Goal: Information Seeking & Learning: Learn about a topic

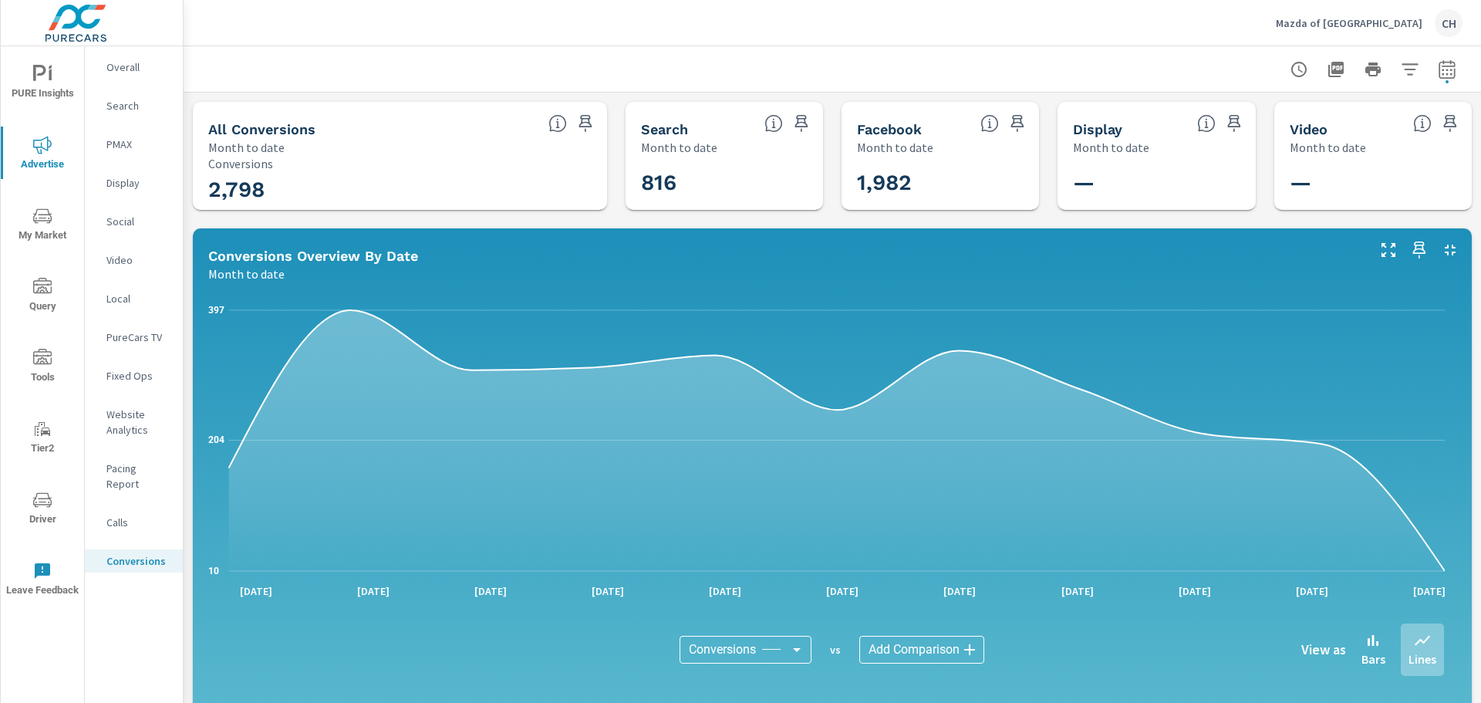
click at [115, 69] on p "Overall" at bounding box center [138, 66] width 64 height 15
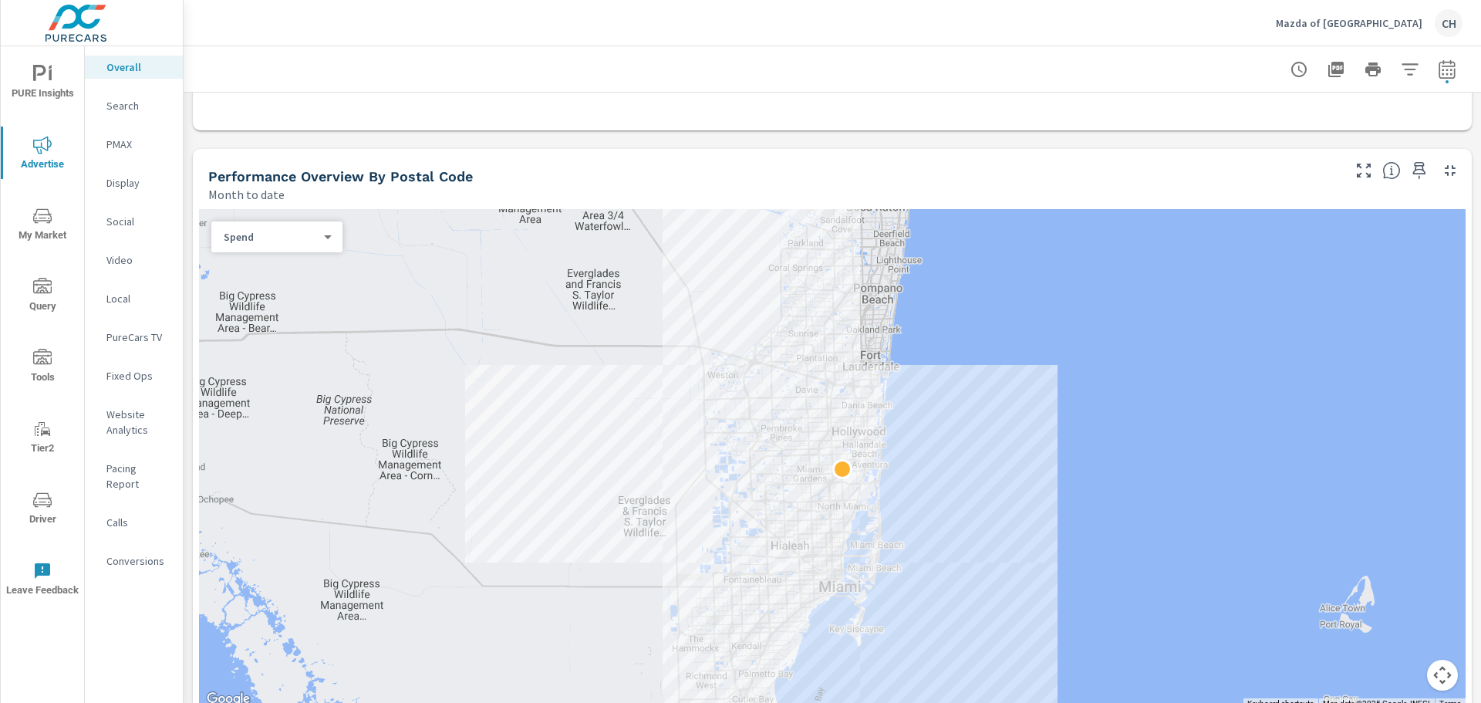
scroll to position [463, 0]
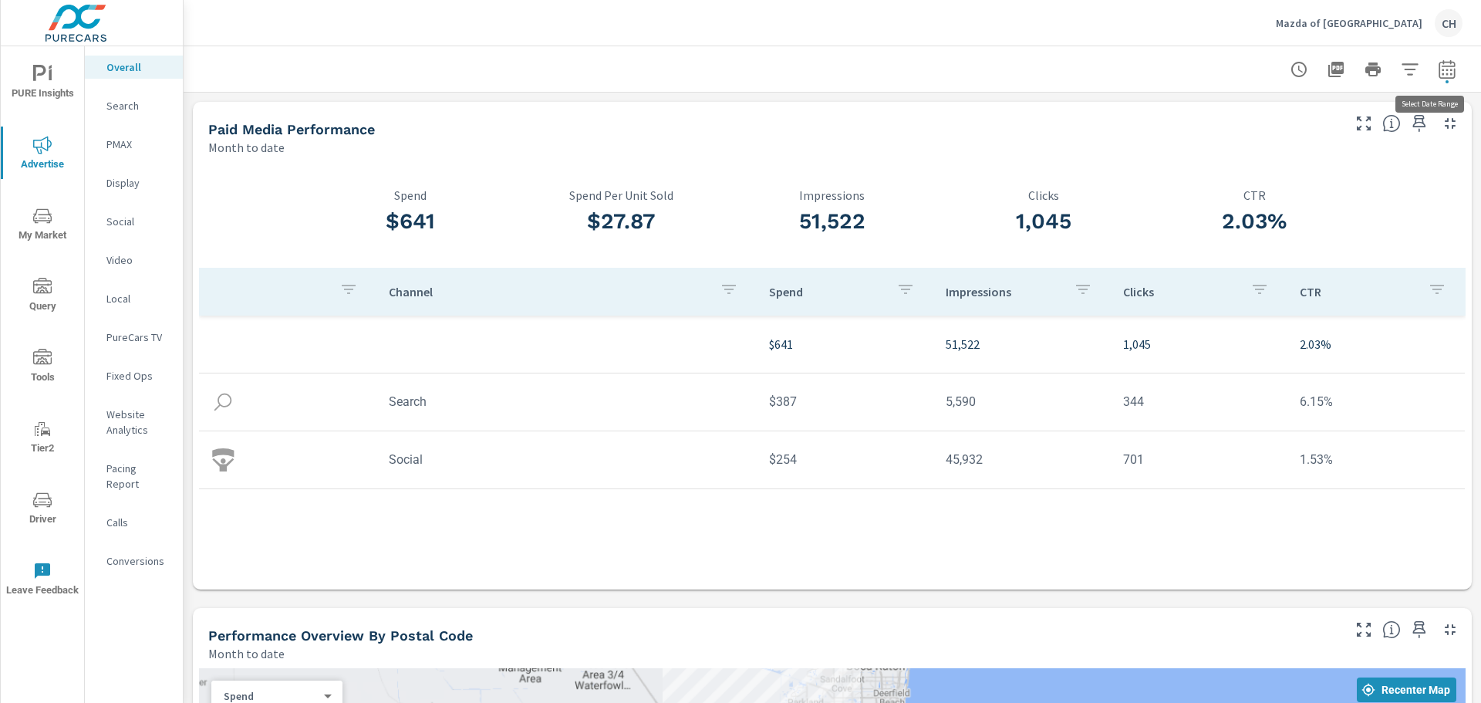
click at [1439, 69] on icon "button" at bounding box center [1447, 68] width 16 height 19
select select "Month to date"
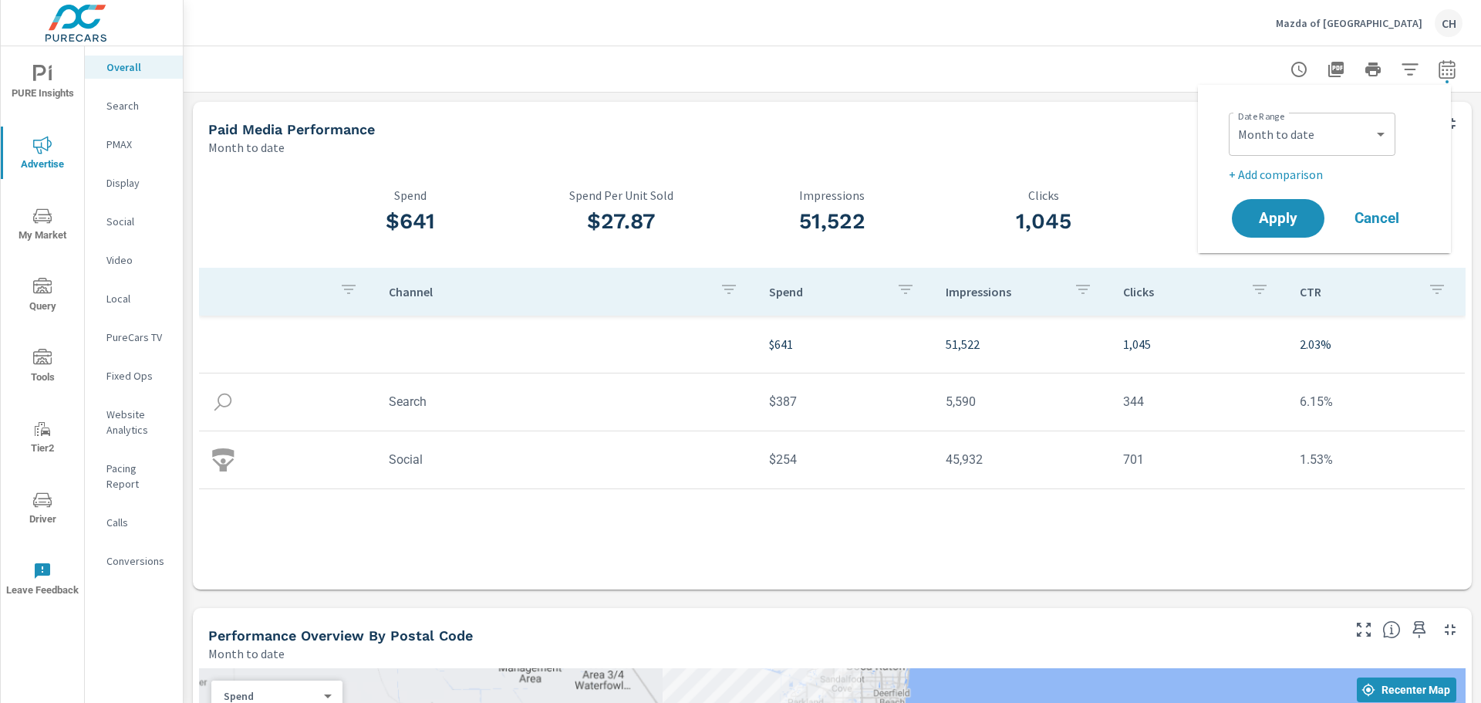
click at [1130, 59] on div at bounding box center [832, 69] width 1261 height 46
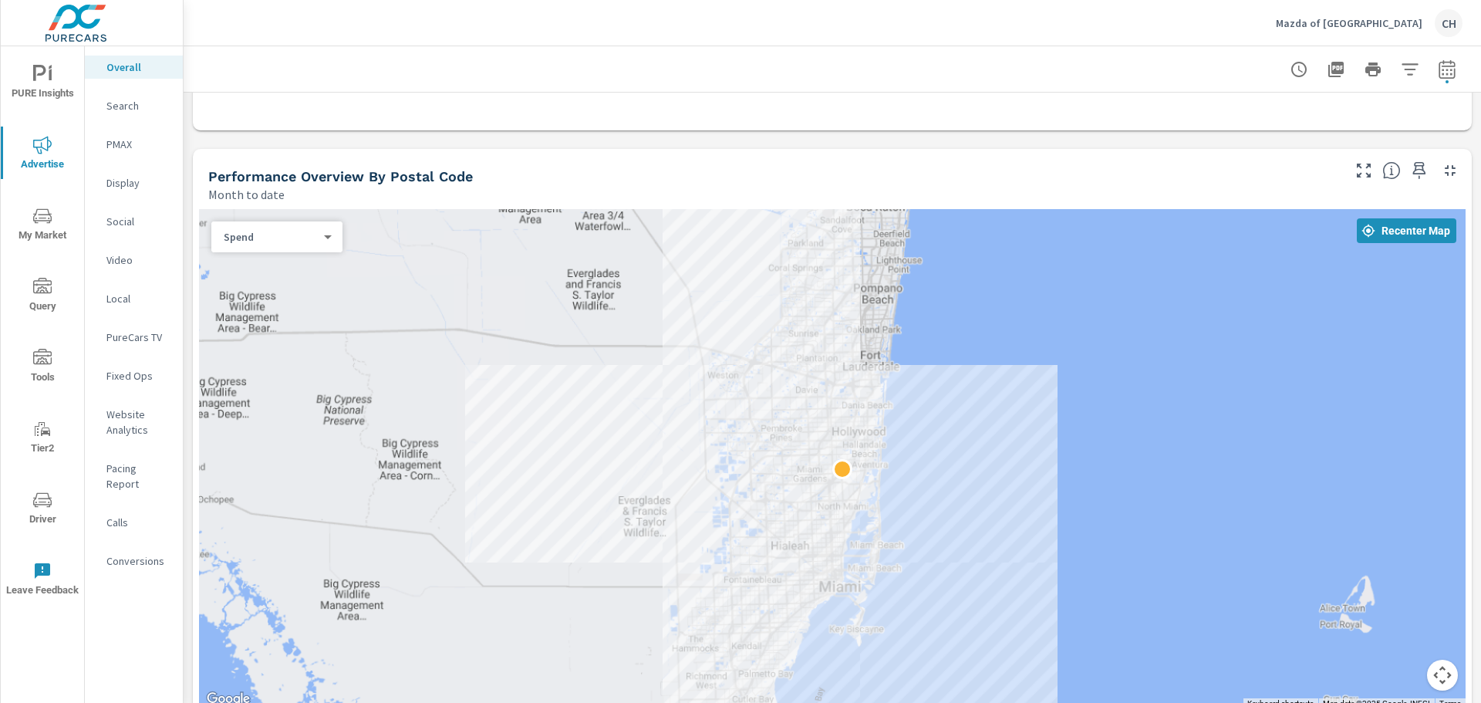
scroll to position [463, 0]
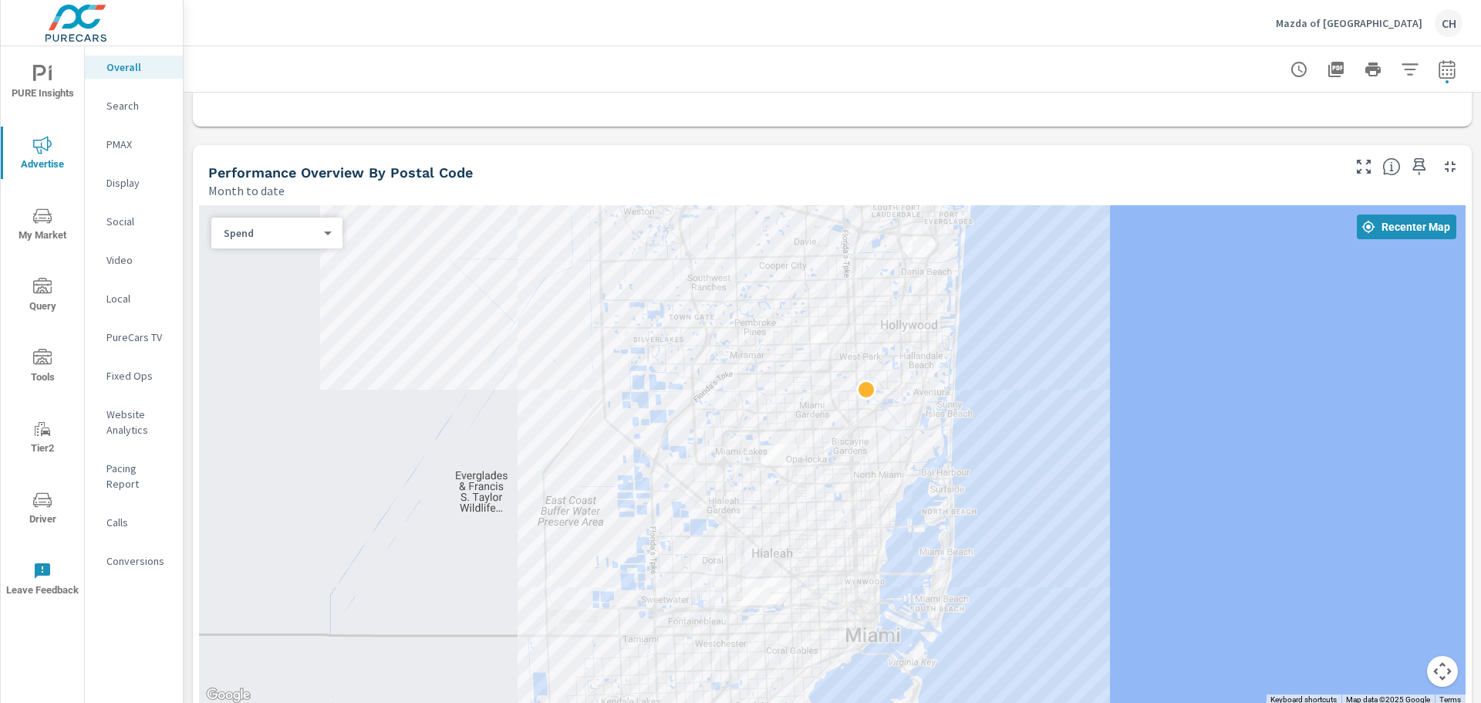
drag, startPoint x: 838, startPoint y: 446, endPoint x: 821, endPoint y: 237, distance: 209.7
click at [821, 237] on div at bounding box center [832, 455] width 1267 height 500
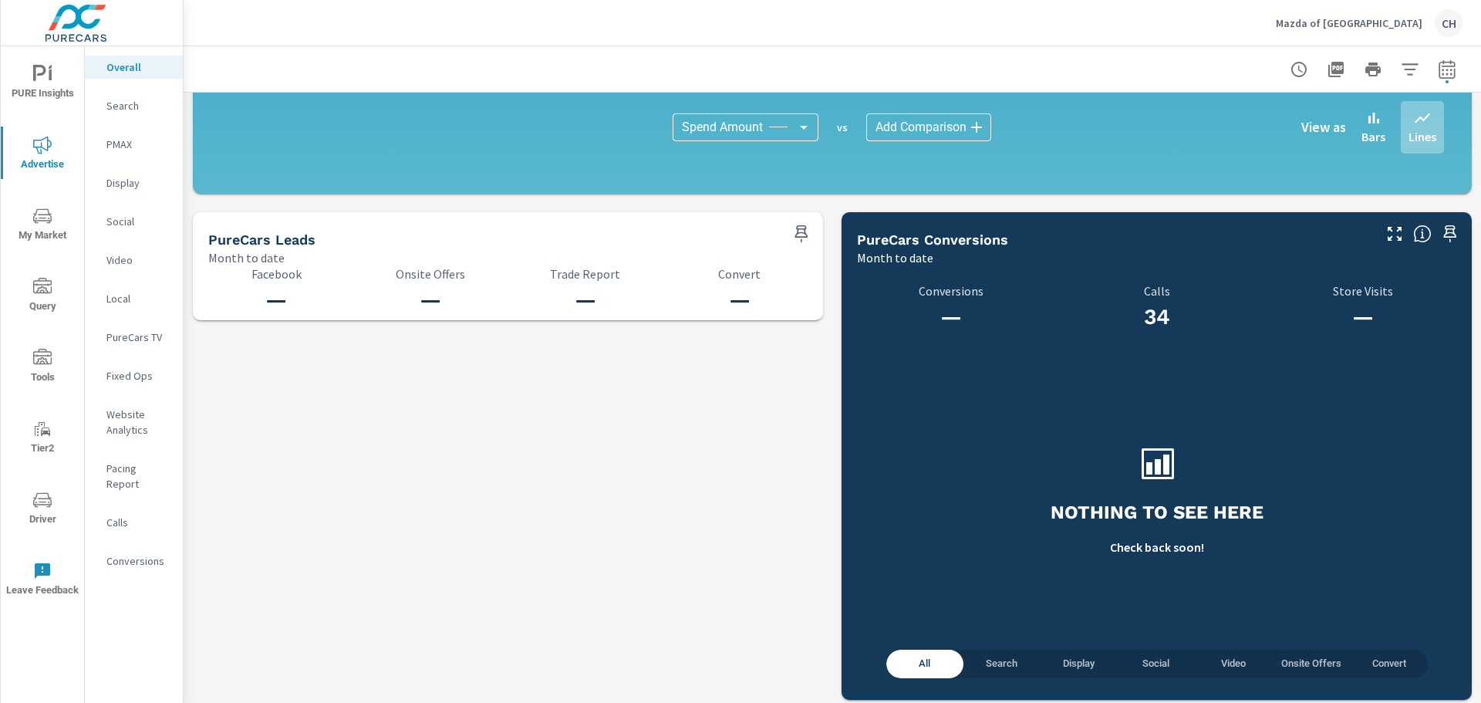
scroll to position [1541, 0]
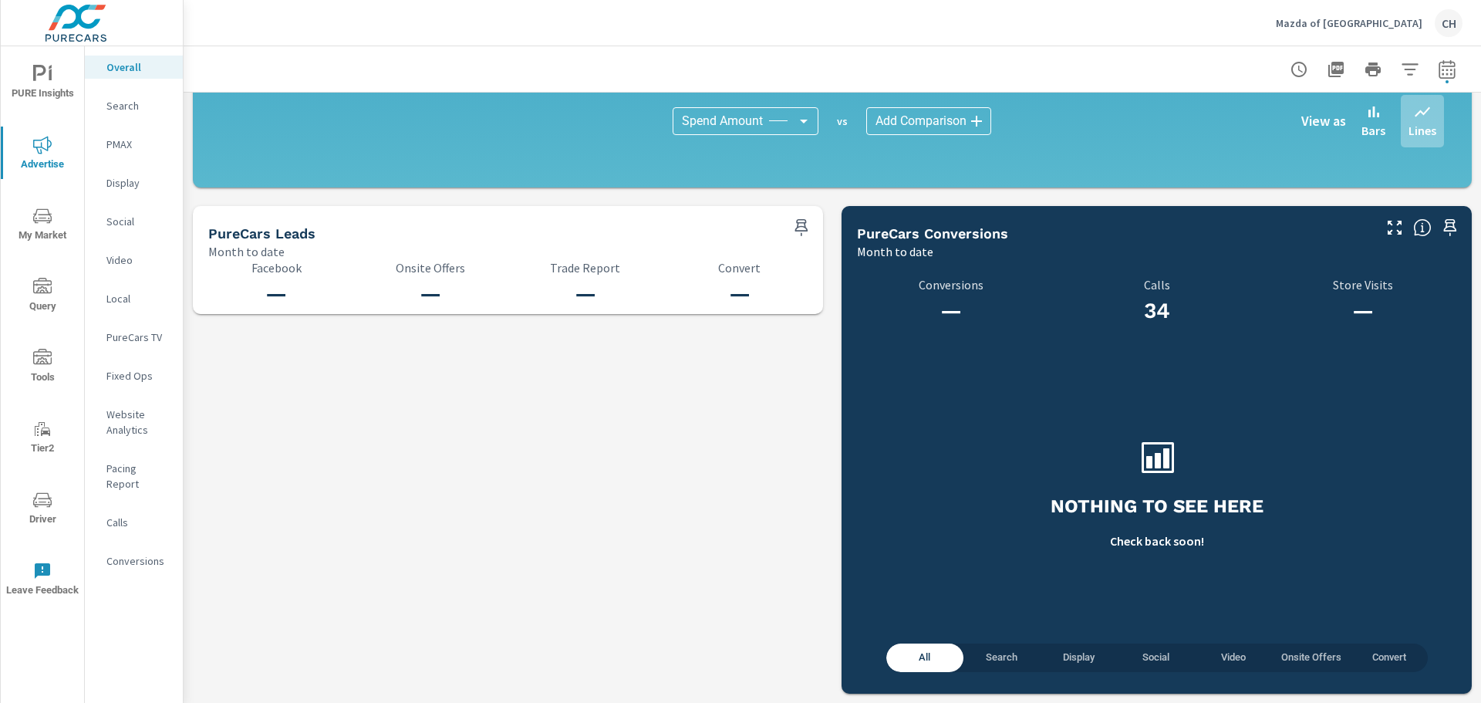
click at [1004, 662] on span "Search" at bounding box center [1002, 658] width 59 height 18
click at [930, 664] on span "All" at bounding box center [925, 658] width 59 height 18
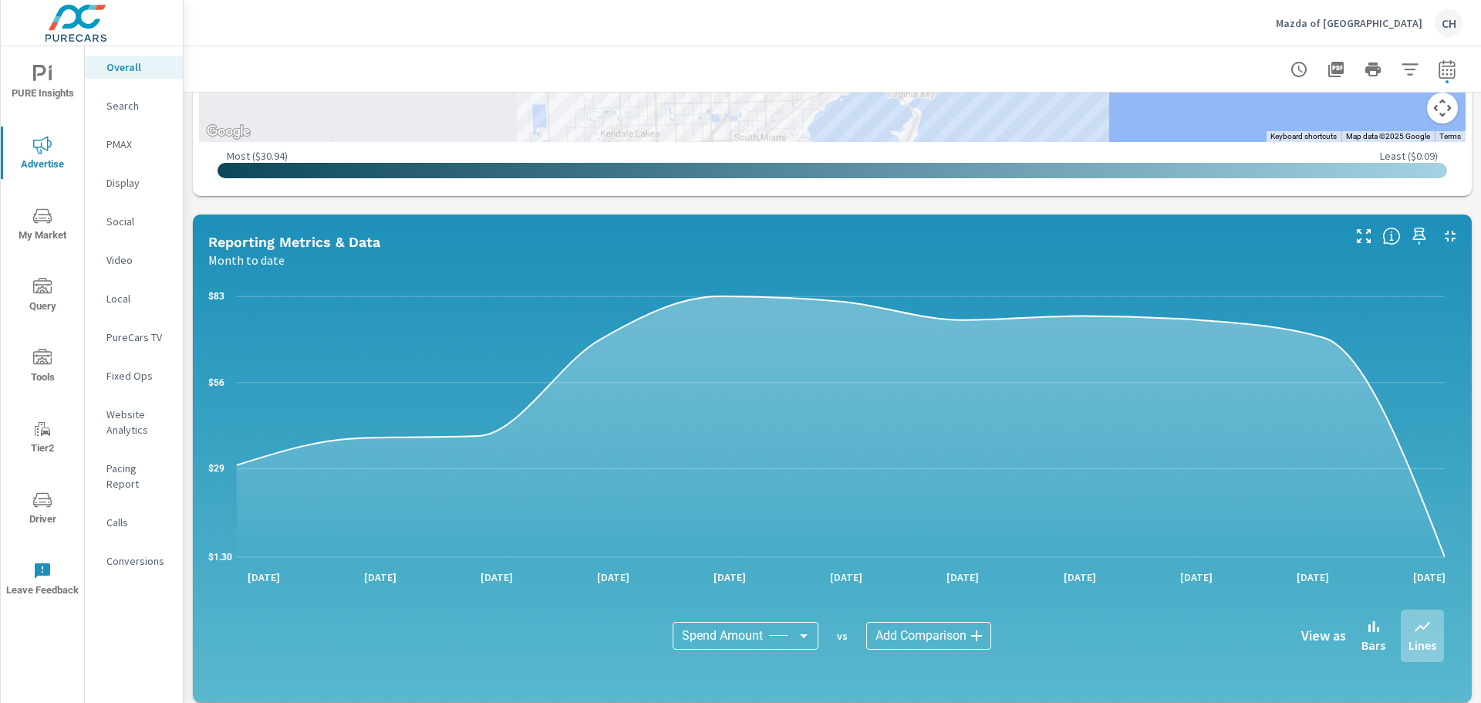
scroll to position [1001, 0]
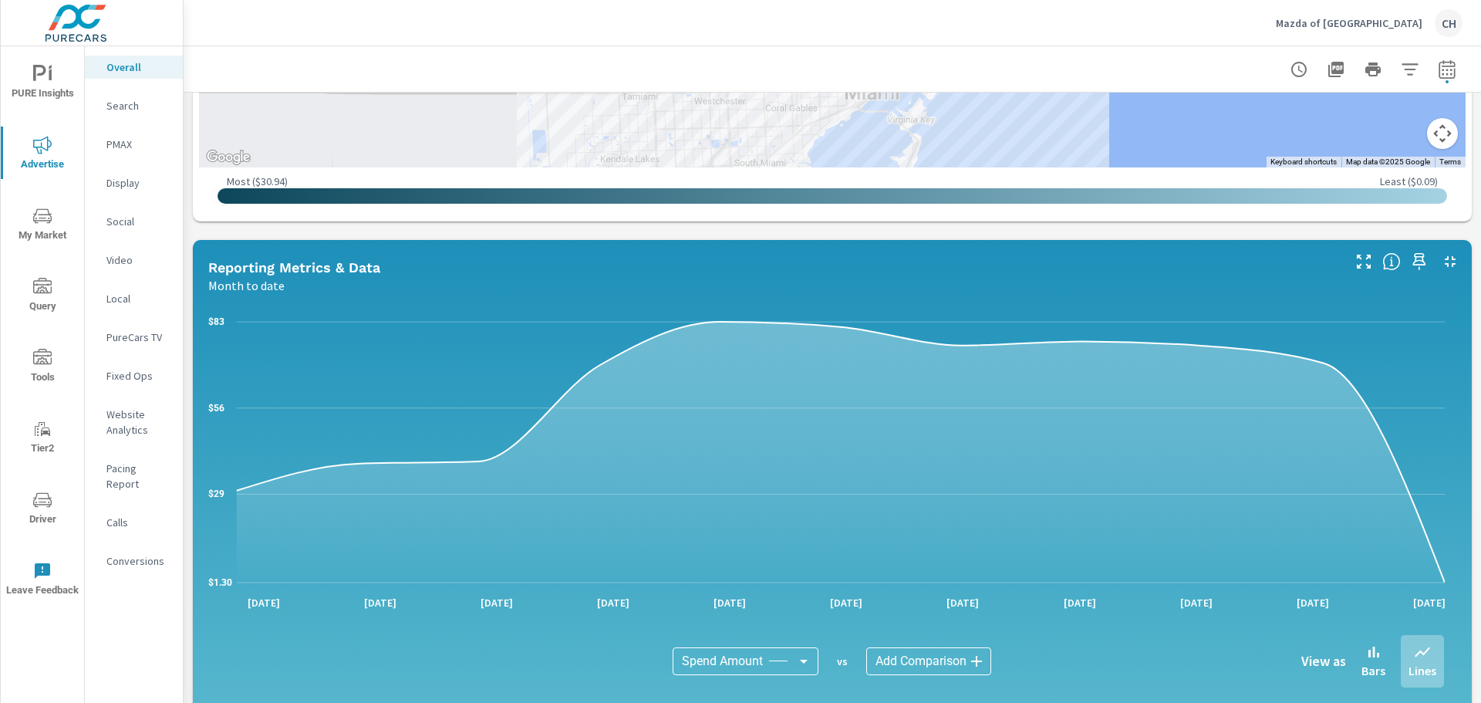
click at [115, 100] on p "Search" at bounding box center [138, 105] width 64 height 15
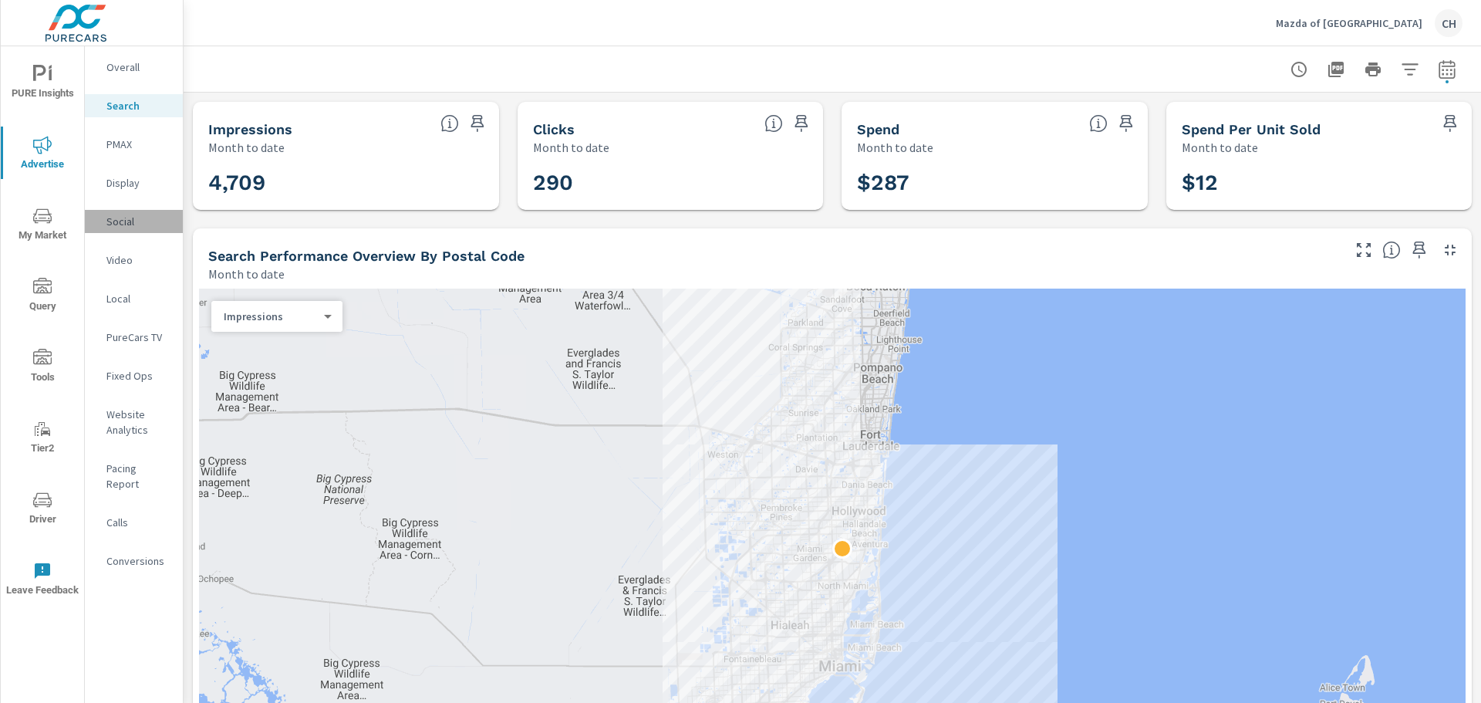
click at [119, 229] on div "Social" at bounding box center [134, 221] width 98 height 23
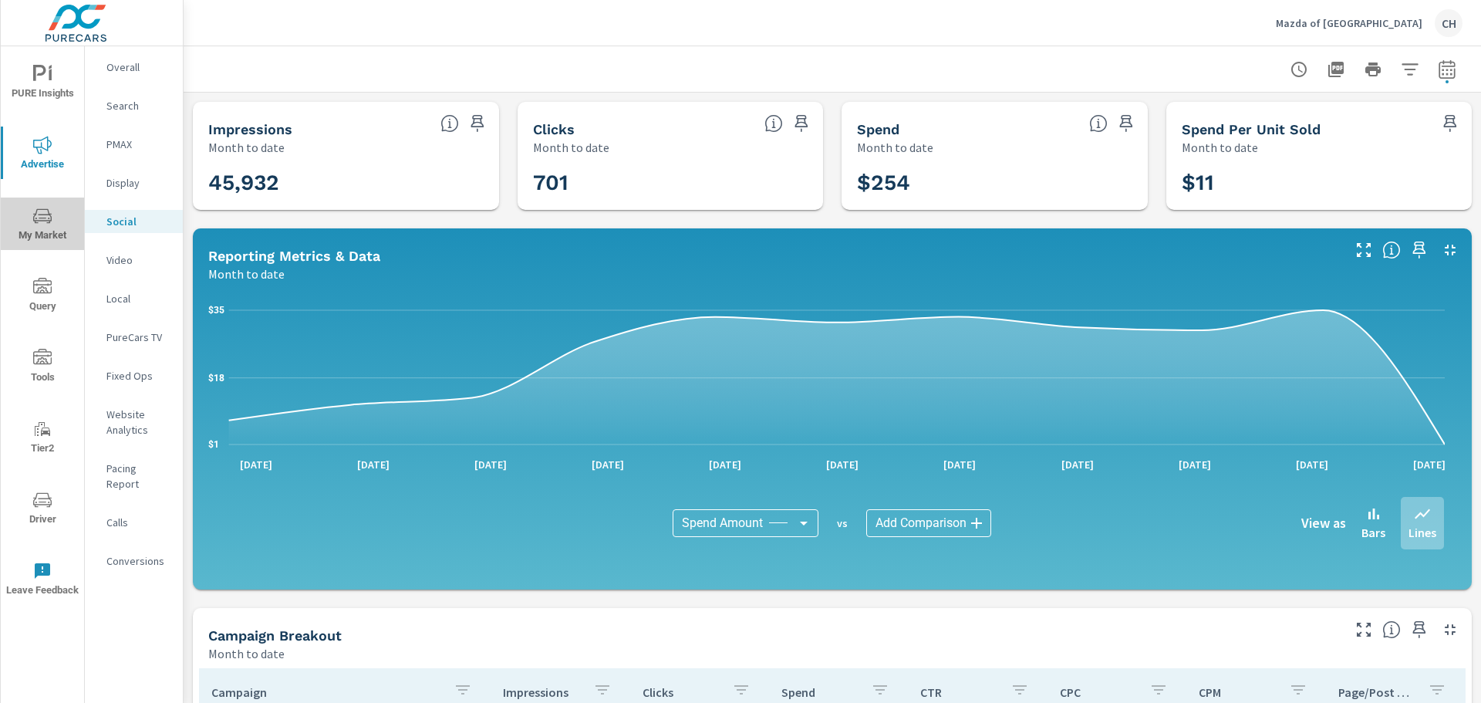
click at [48, 226] on span "My Market" at bounding box center [42, 226] width 74 height 38
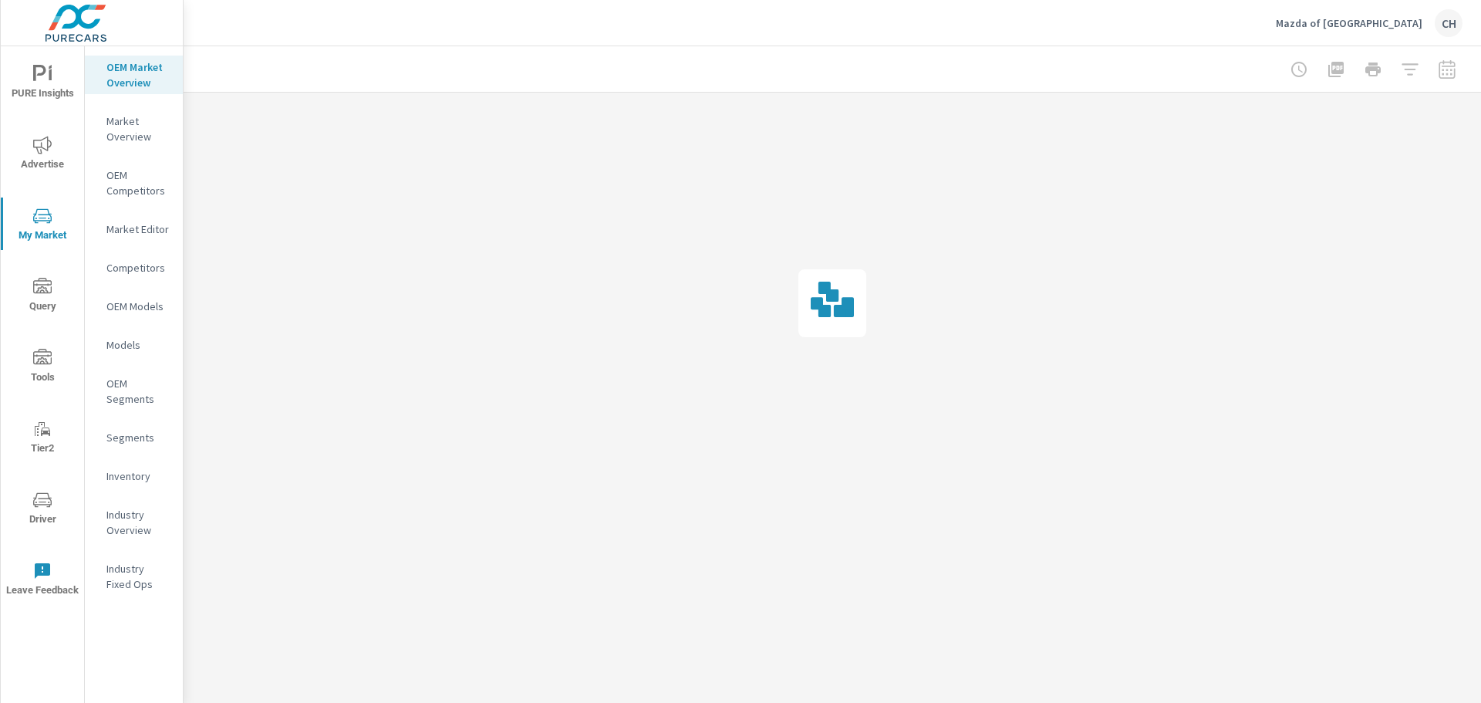
click at [1444, 71] on div at bounding box center [1373, 69] width 179 height 31
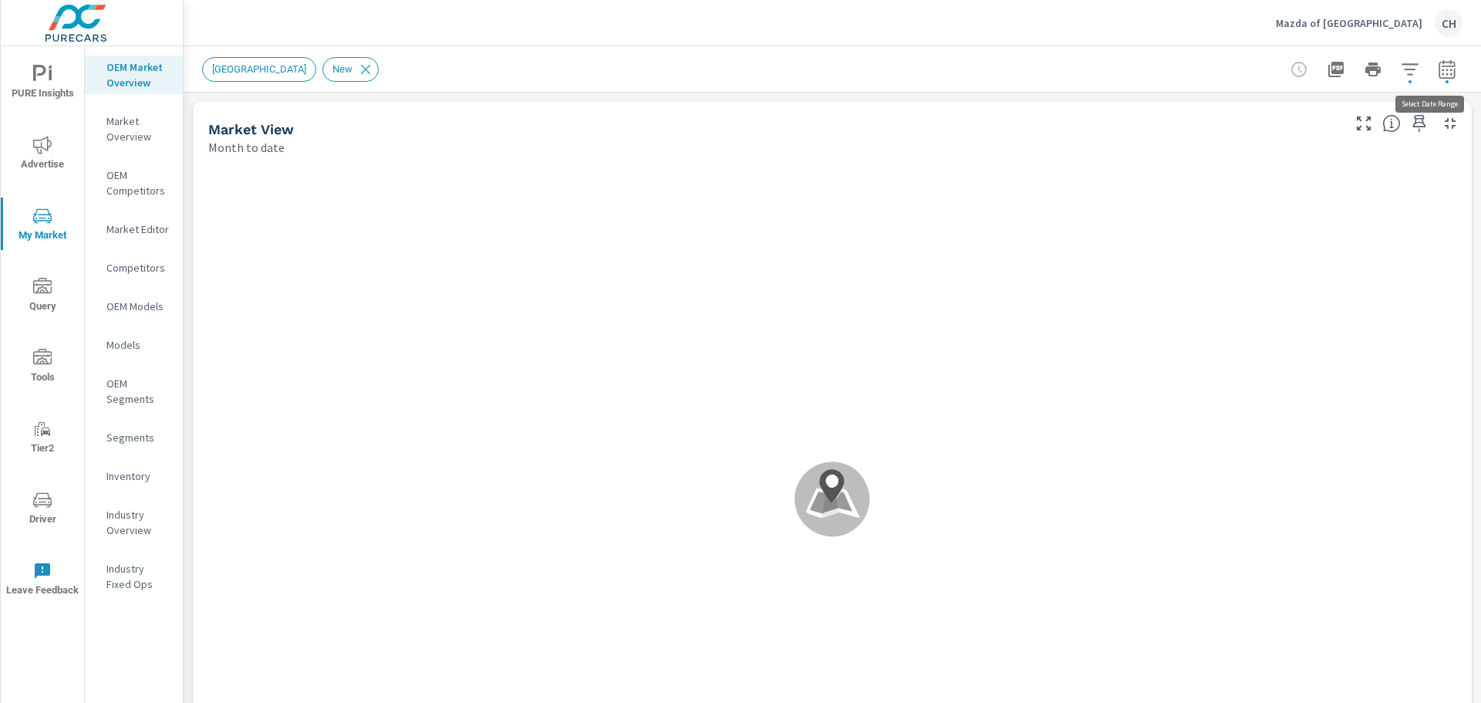
click at [1444, 71] on icon "button" at bounding box center [1447, 69] width 19 height 19
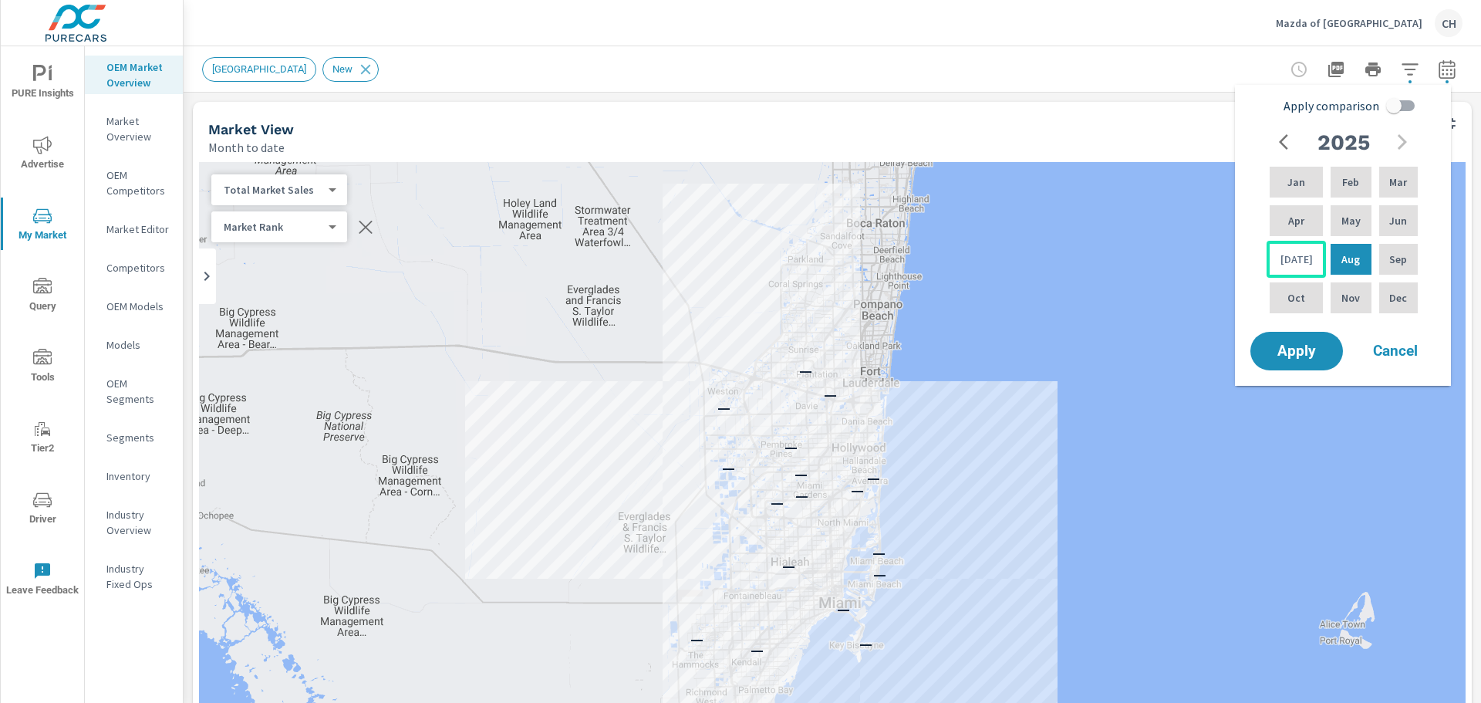
click at [1297, 250] on div "[DATE]" at bounding box center [1296, 259] width 59 height 37
click at [1392, 184] on p "Mar" at bounding box center [1398, 181] width 18 height 15
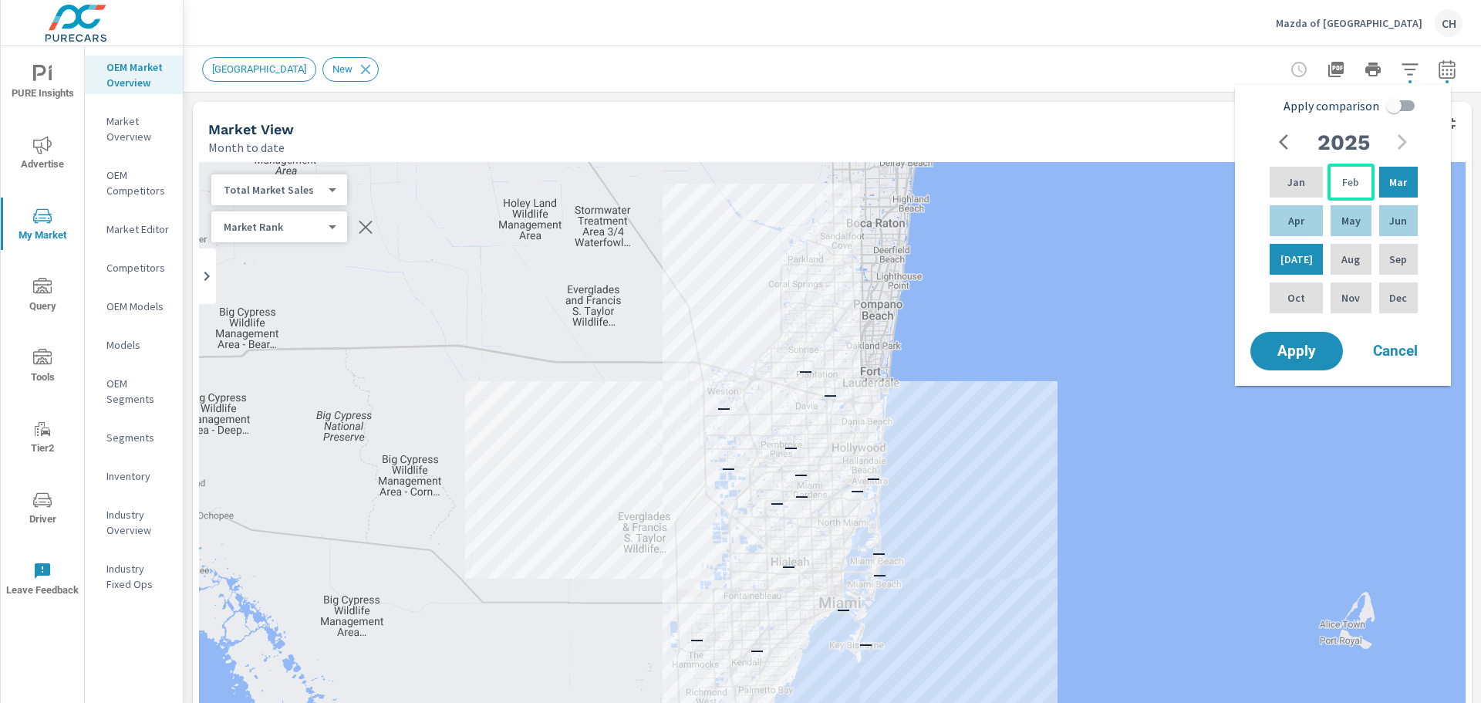
click at [1342, 184] on p "Feb" at bounding box center [1350, 181] width 17 height 15
click at [1289, 265] on p "[DATE]" at bounding box center [1297, 258] width 32 height 15
click at [1399, 105] on input "Apply comparison" at bounding box center [1394, 105] width 88 height 29
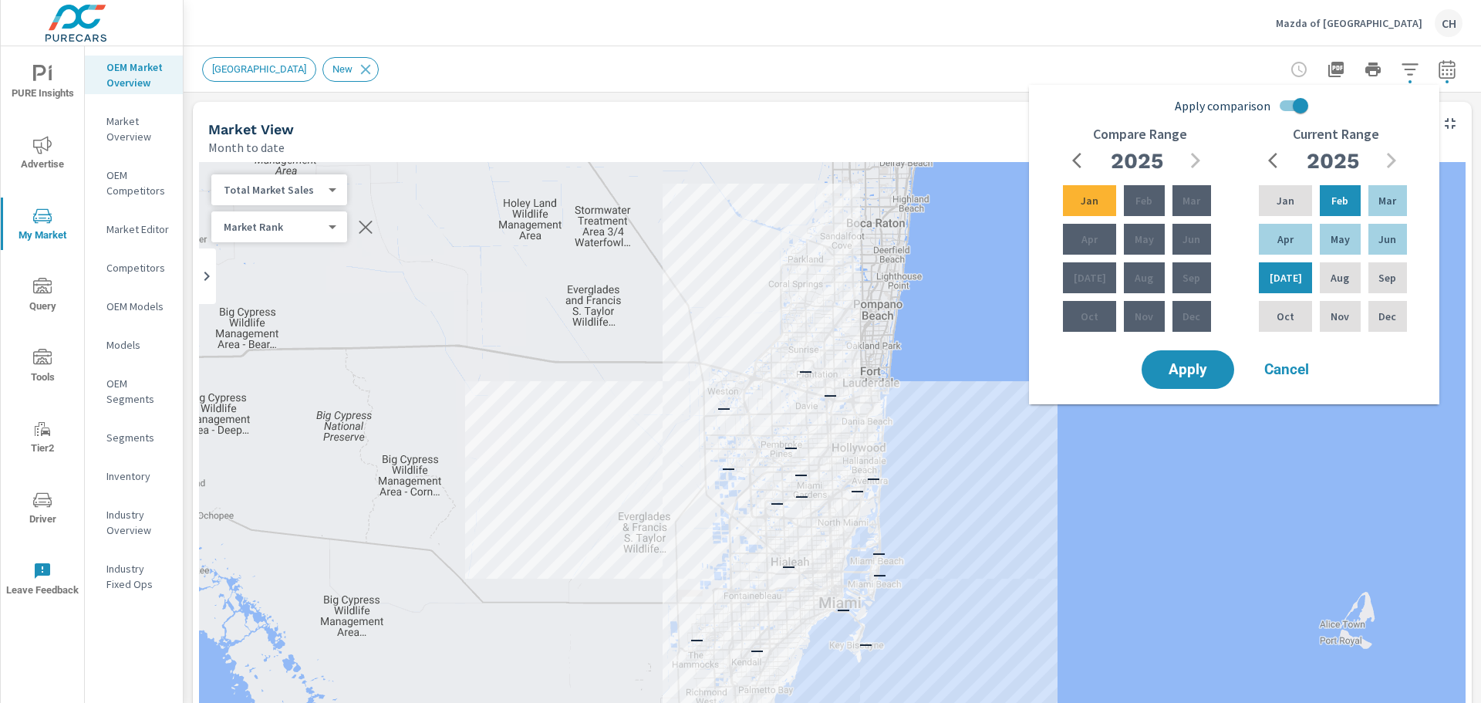
click at [1294, 113] on input "Apply comparison" at bounding box center [1301, 105] width 88 height 29
checkbox input "false"
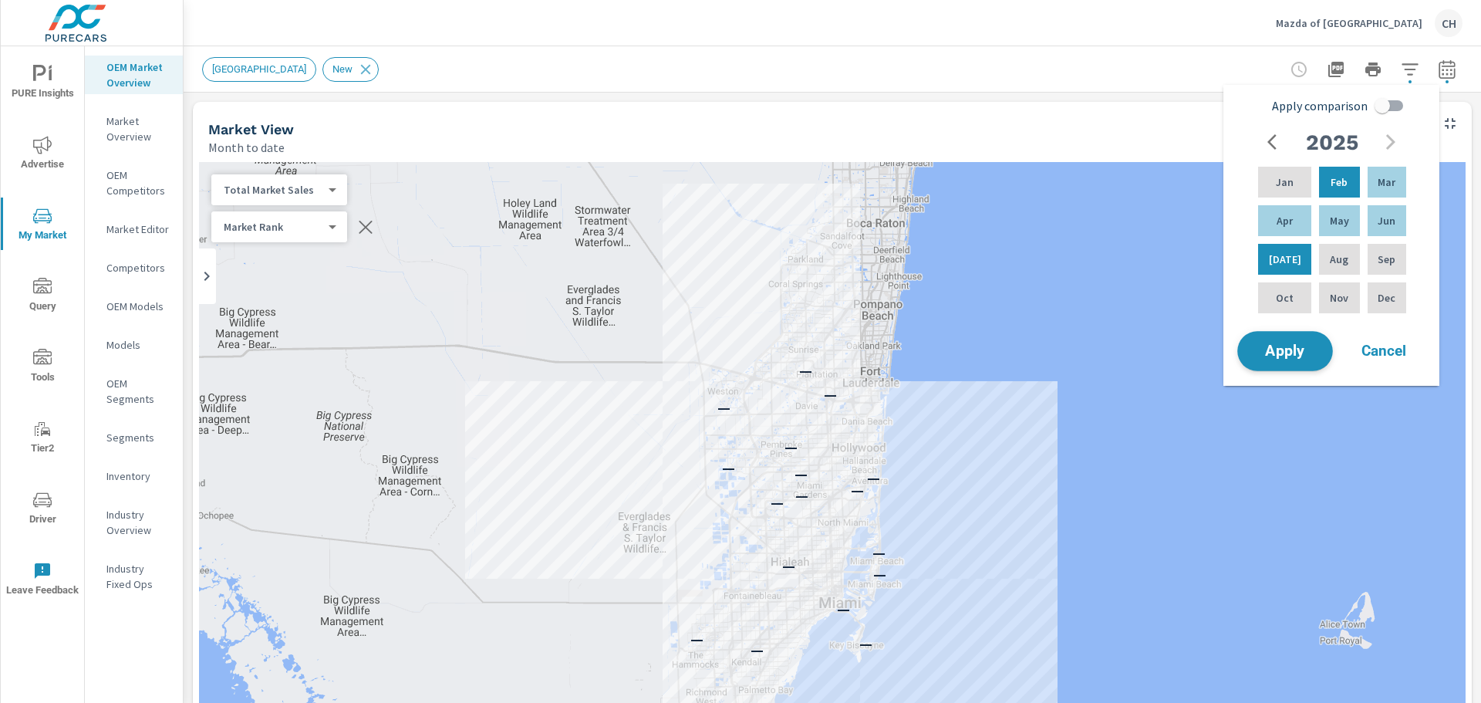
click at [1284, 353] on span "Apply" at bounding box center [1285, 351] width 63 height 15
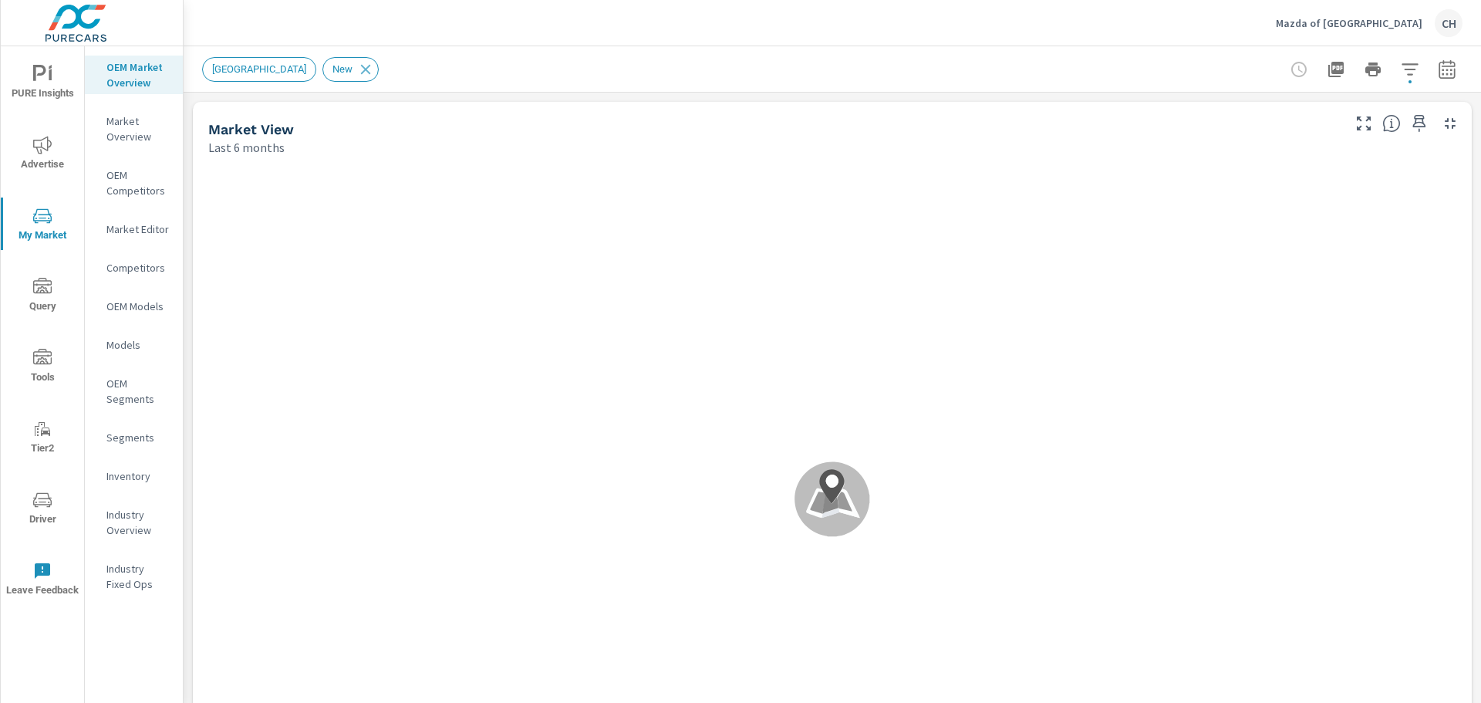
scroll to position [1, 0]
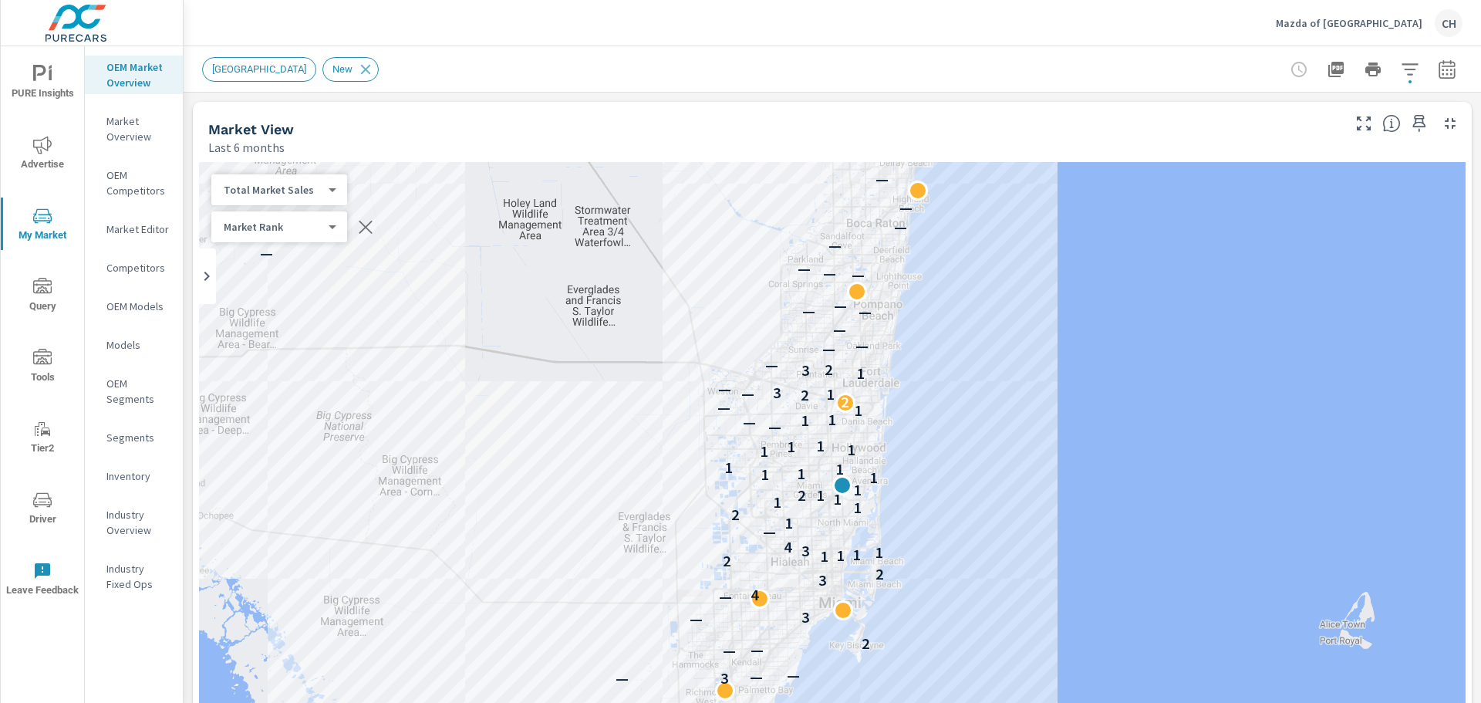
click at [333, 189] on body "PURE Insights Advertise My Market Query Tools Tier2 Driver Leave Feedback OEM M…" at bounding box center [740, 360] width 1481 height 720
click at [466, 116] on div at bounding box center [740, 351] width 1481 height 703
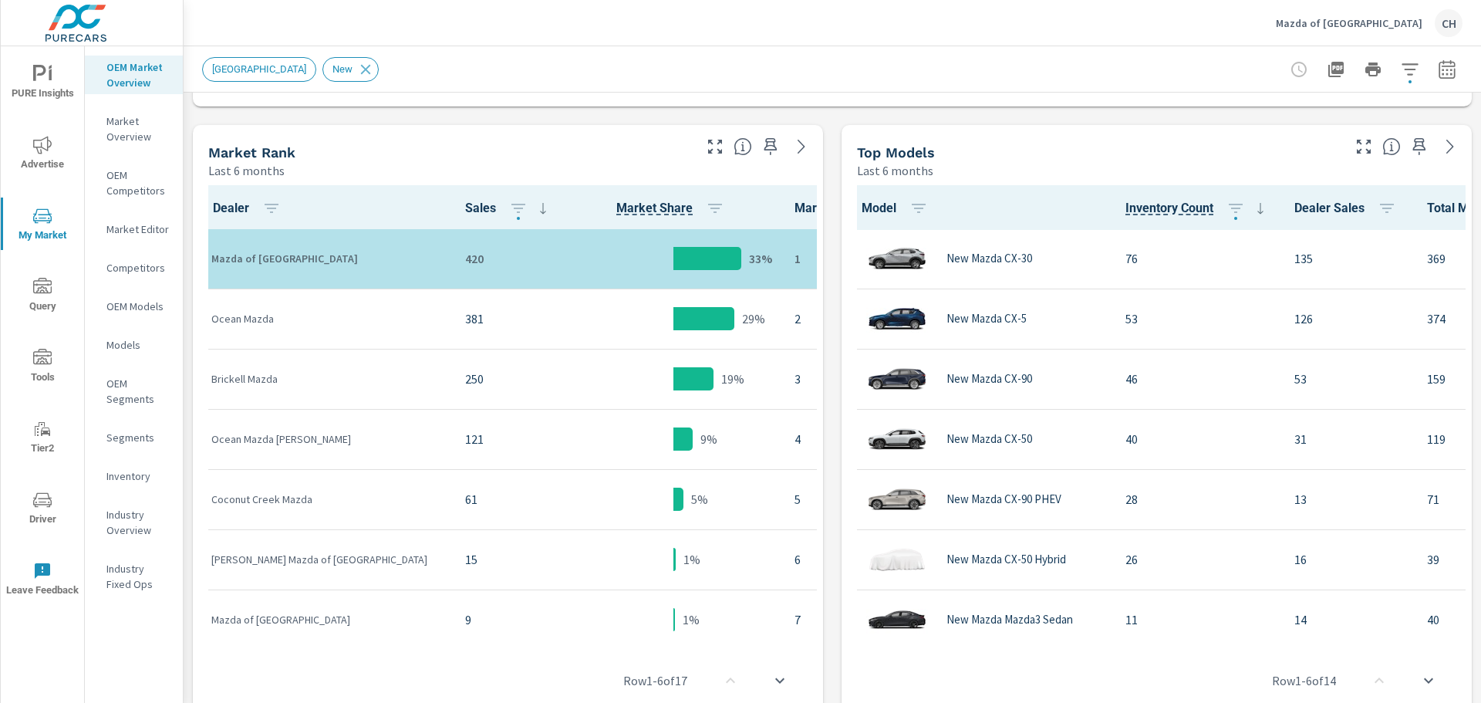
scroll to position [726, 0]
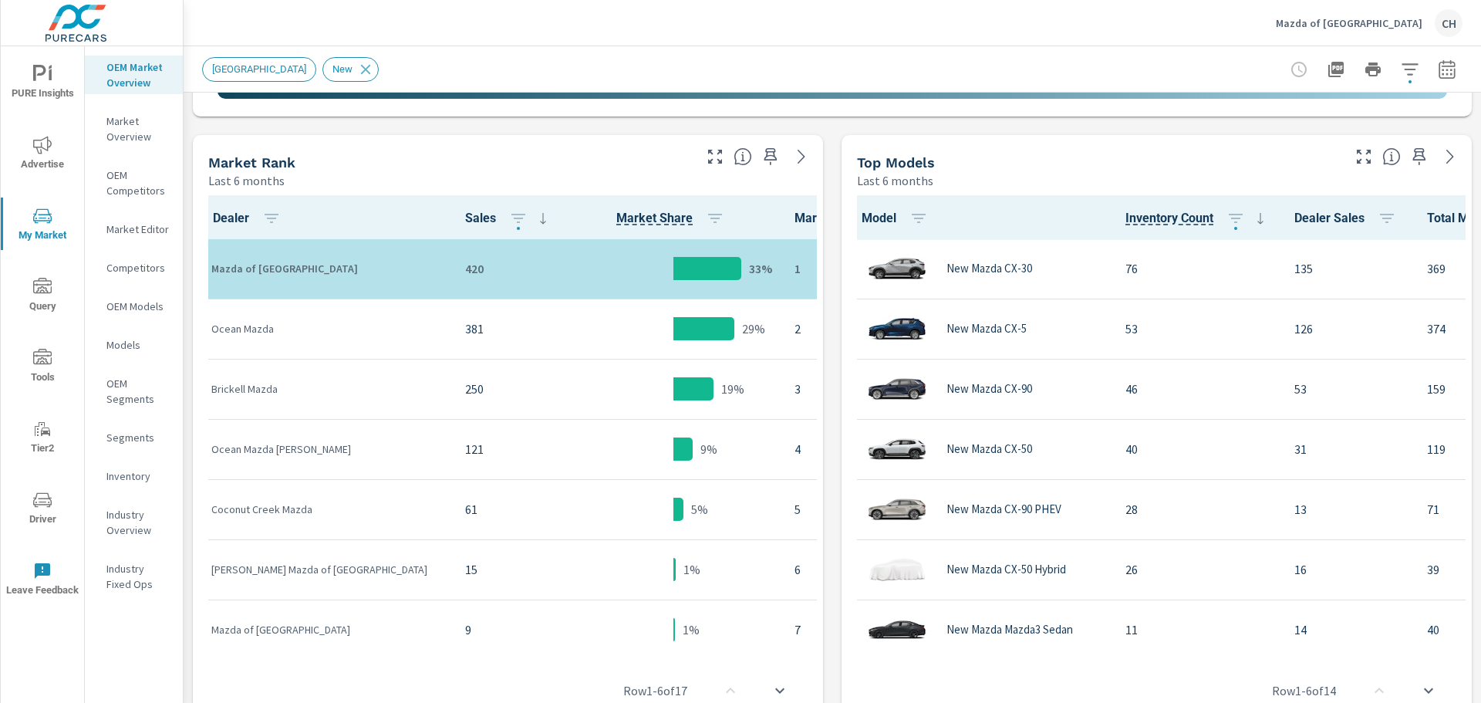
drag, startPoint x: 989, startPoint y: 648, endPoint x: 1019, endPoint y: 645, distance: 30.2
click at [1019, 645] on div "Row 1 - 6 of 14" at bounding box center [1157, 690] width 618 height 93
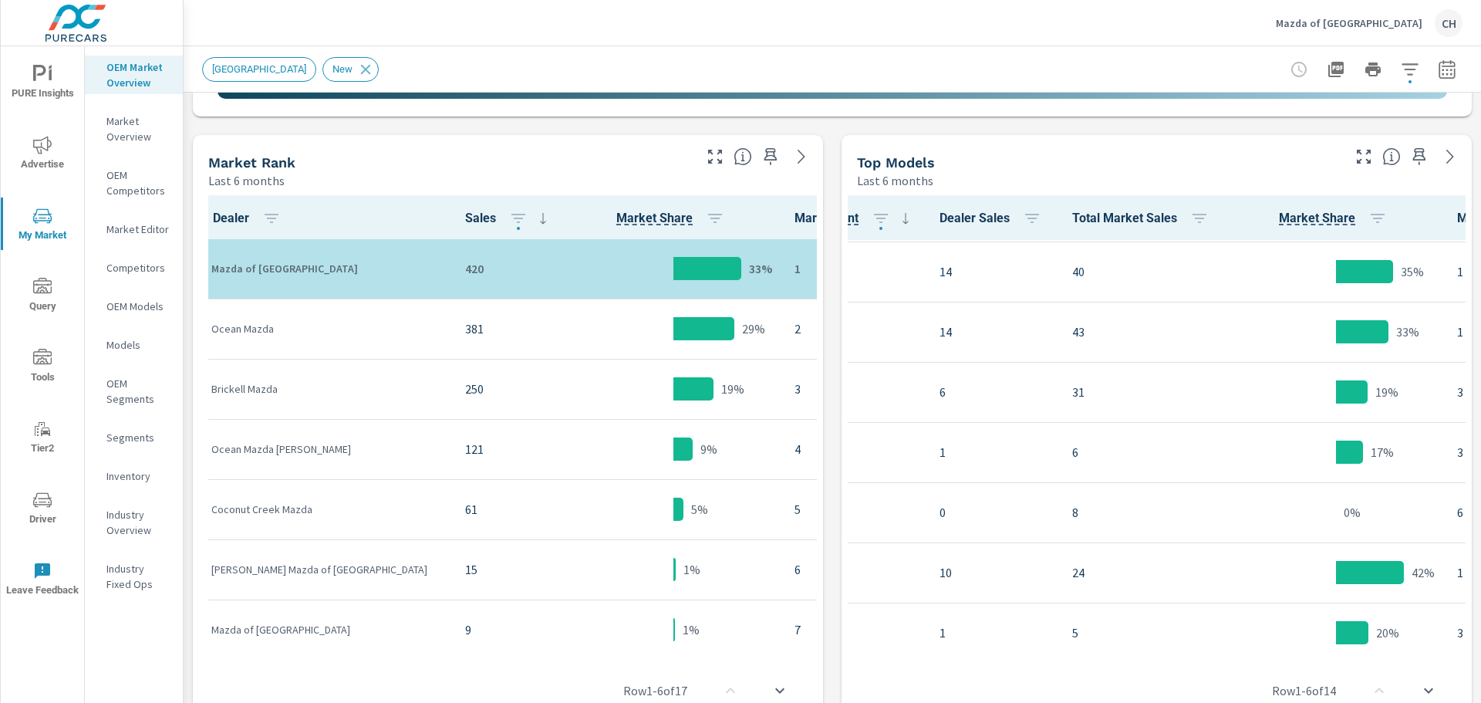
scroll to position [386, 355]
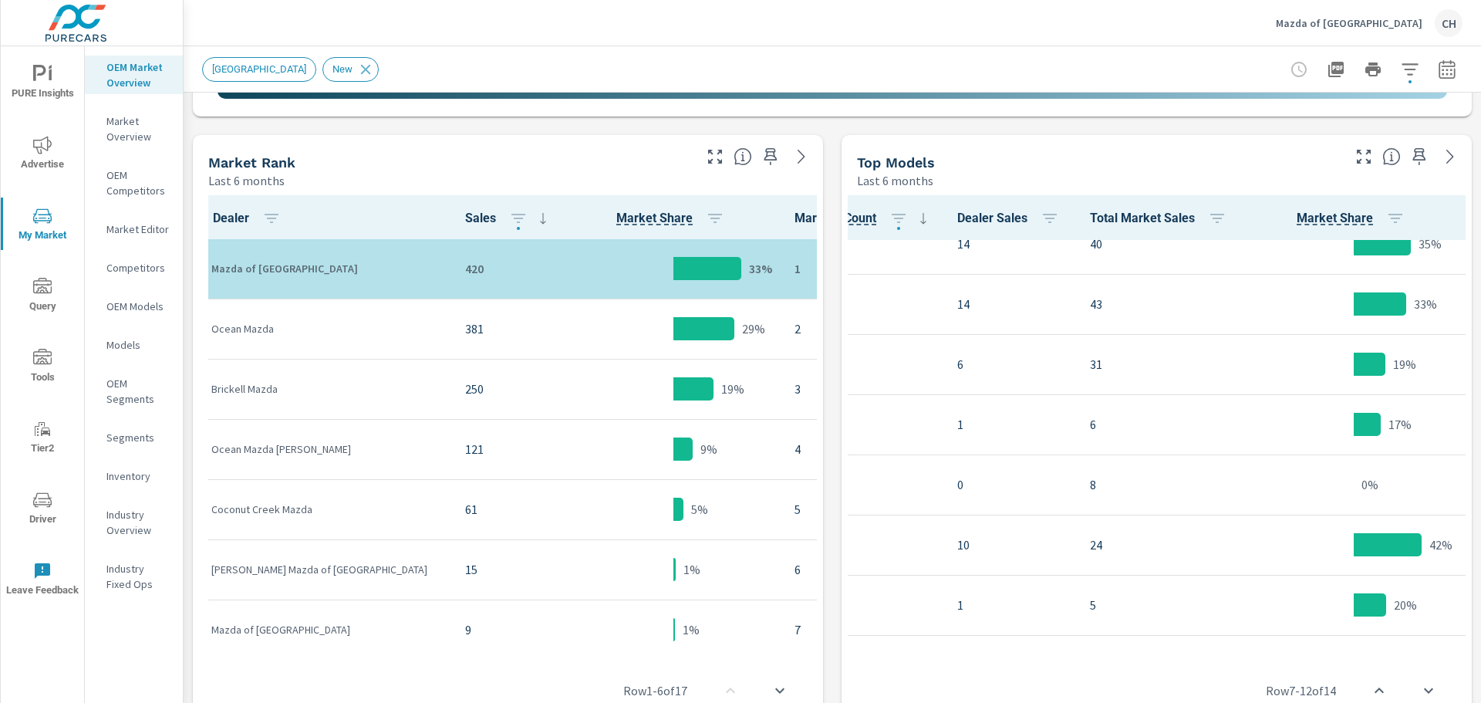
scroll to position [386, 347]
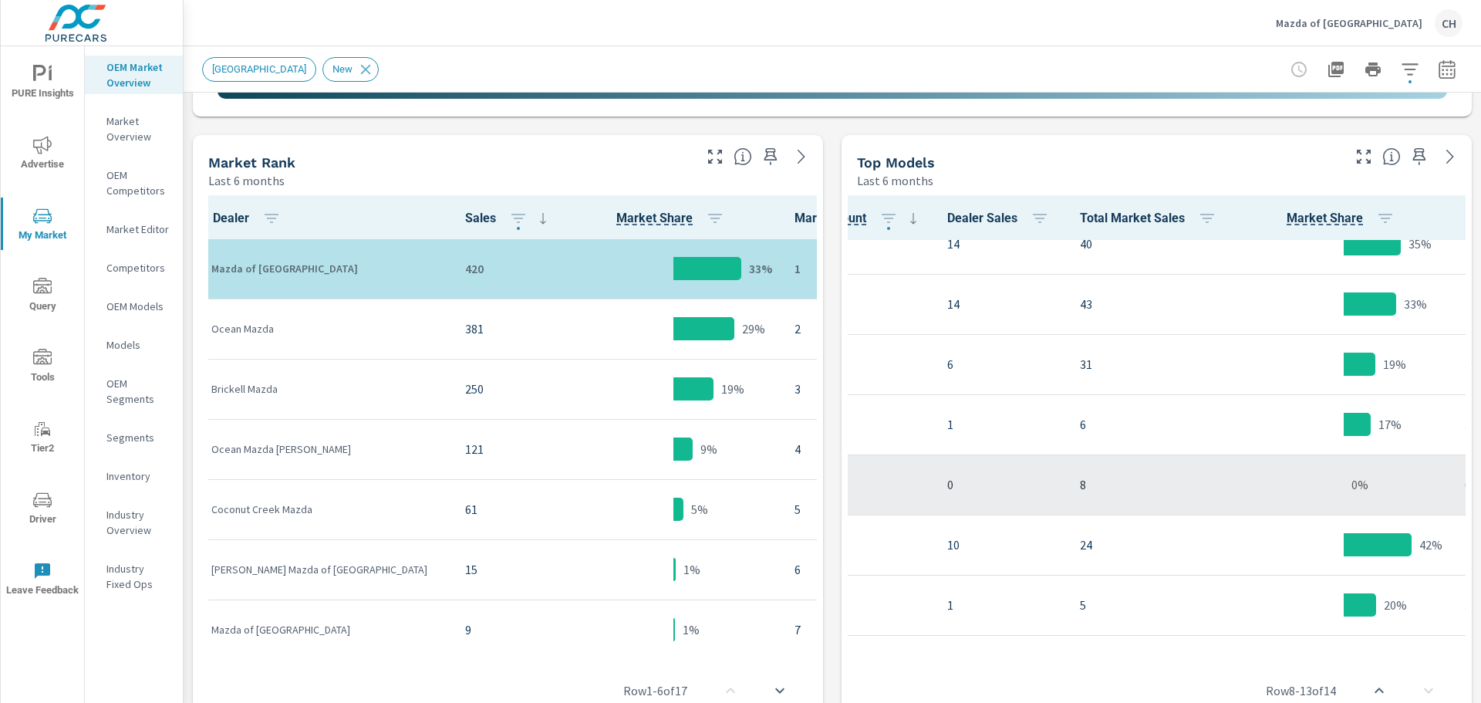
scroll to position [444, 347]
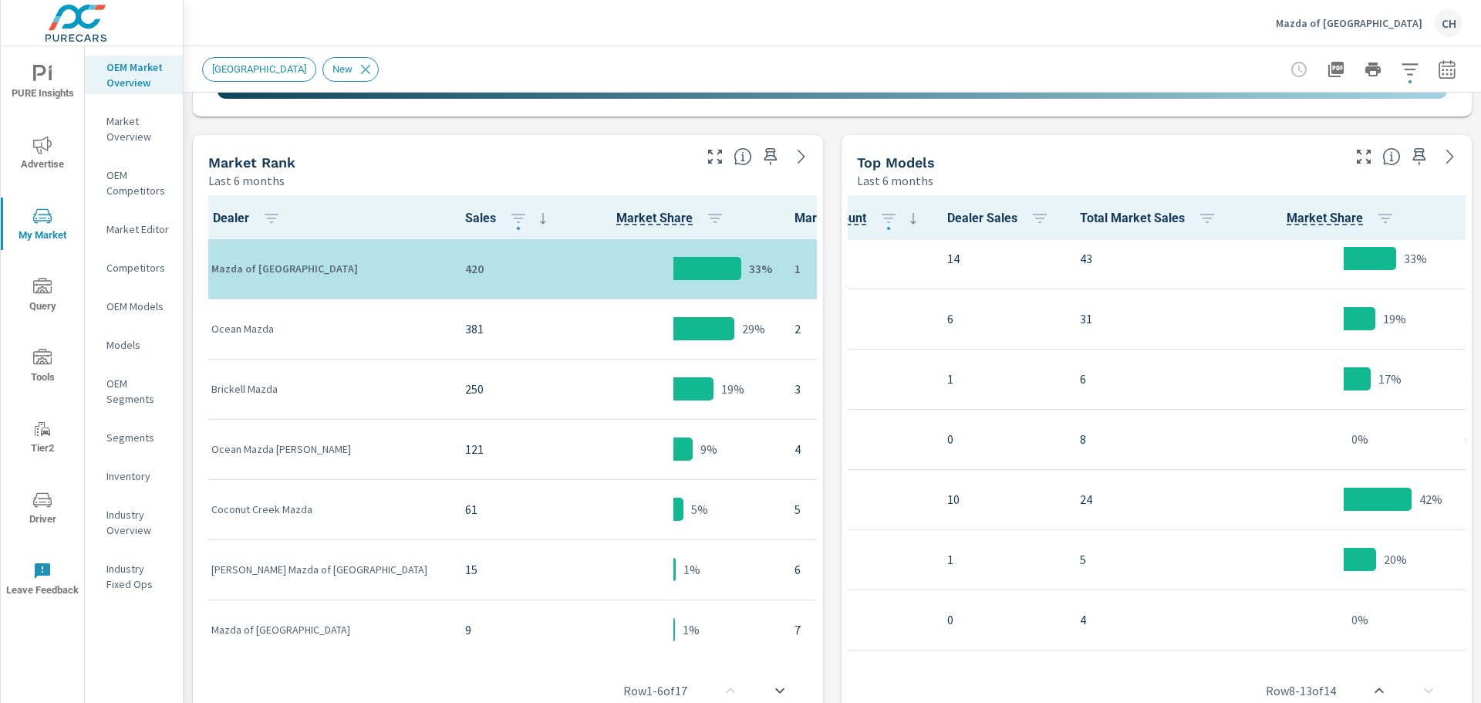
click at [1169, 648] on div "Row 8 - 13 of 14" at bounding box center [1157, 690] width 618 height 93
drag, startPoint x: 1169, startPoint y: 647, endPoint x: 1075, endPoint y: 641, distance: 94.3
click at [1075, 641] on div "Model Inventory Count Dealer Sales Total Market Sales Market Share Market Rank …" at bounding box center [1157, 469] width 618 height 548
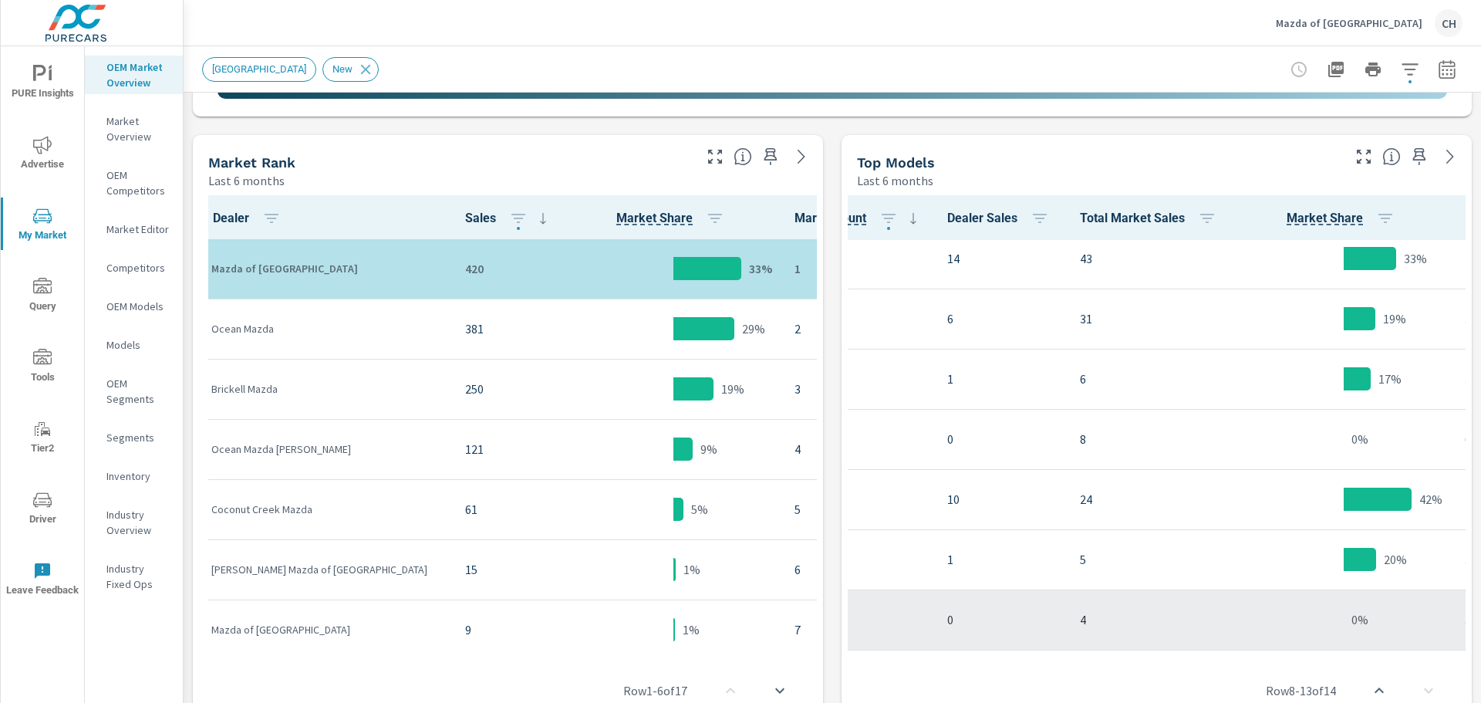
drag, startPoint x: 1092, startPoint y: 647, endPoint x: 938, endPoint y: 623, distance: 155.5
click at [934, 623] on div "Model Inventory Count Dealer Sales Total Market Sales Market Share Market Rank …" at bounding box center [1157, 469] width 618 height 548
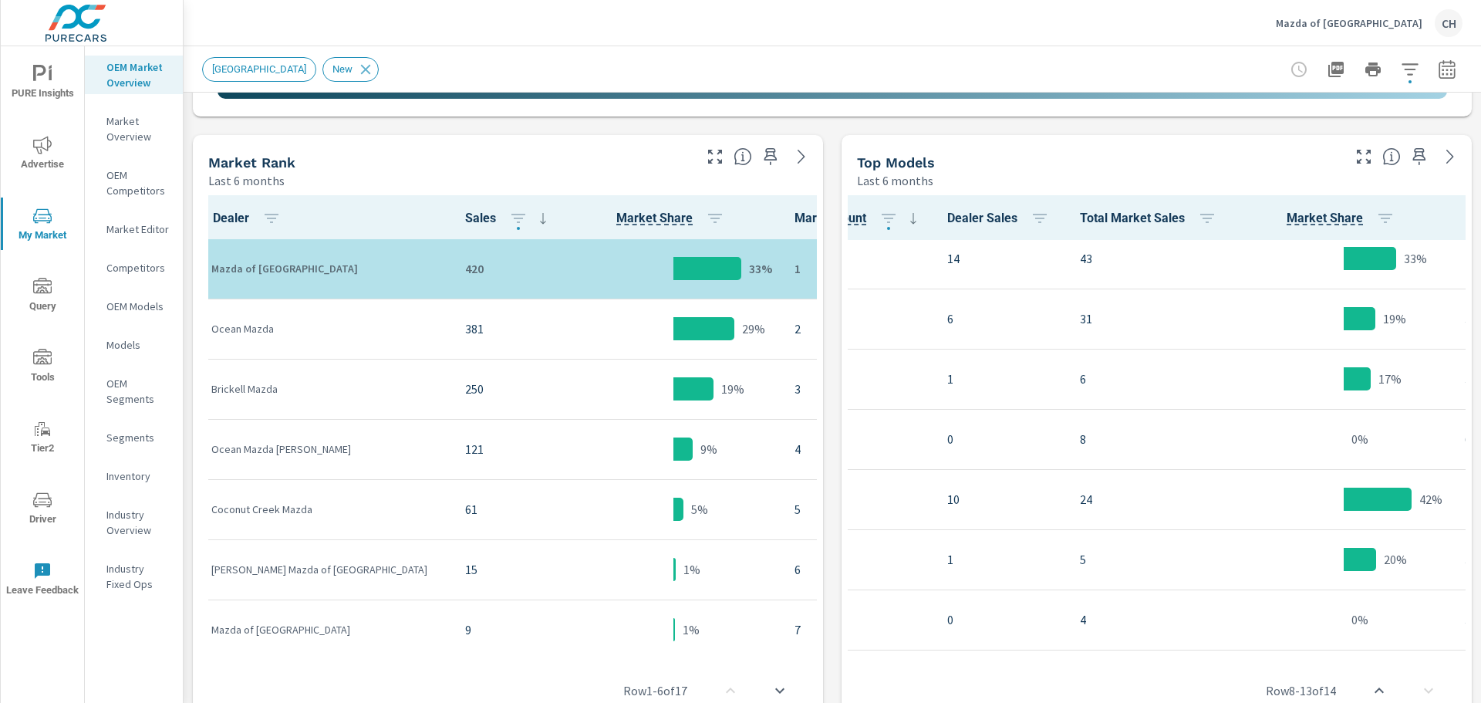
drag, startPoint x: 1105, startPoint y: 644, endPoint x: 1007, endPoint y: 641, distance: 98.8
click at [1007, 641] on div "Model Inventory Count Dealer Sales Total Market Sales Market Share Market Rank …" at bounding box center [1157, 469] width 618 height 548
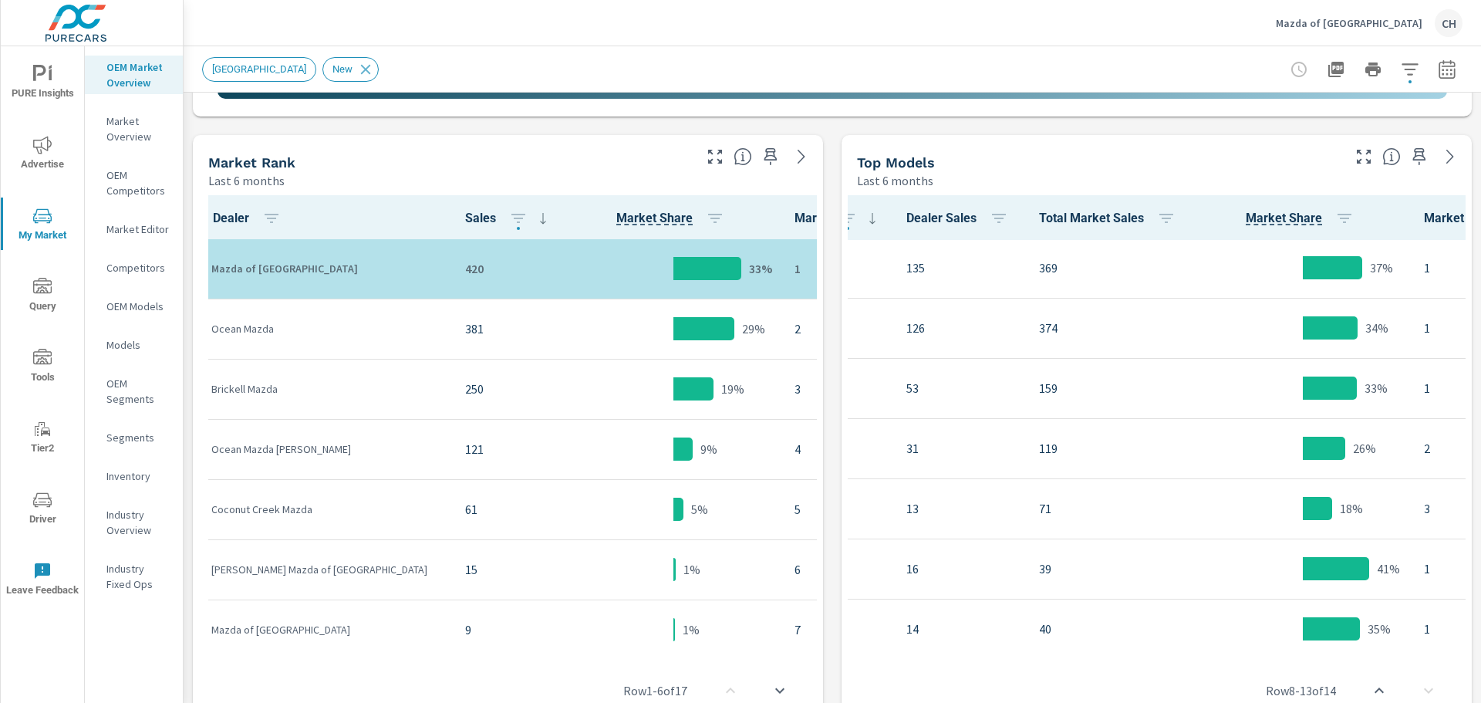
scroll to position [0, 388]
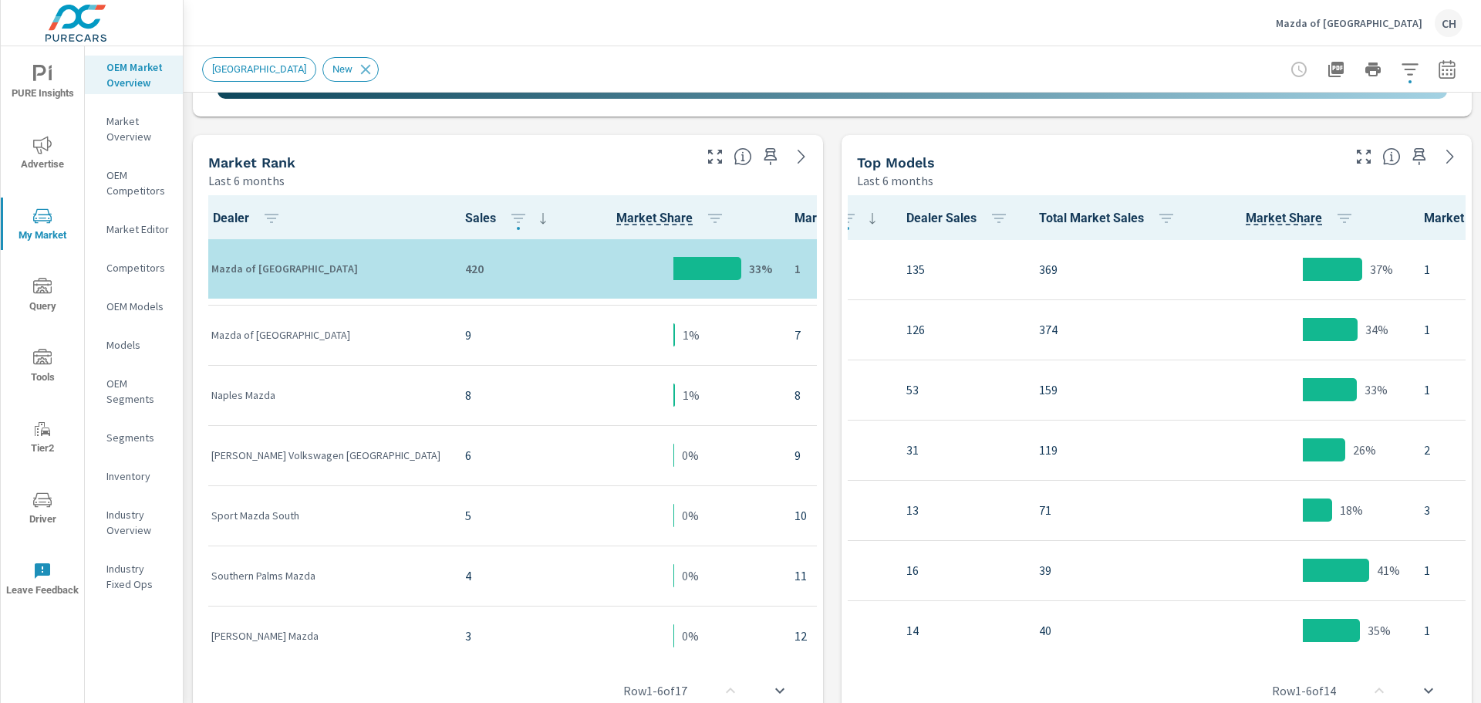
scroll to position [309, 0]
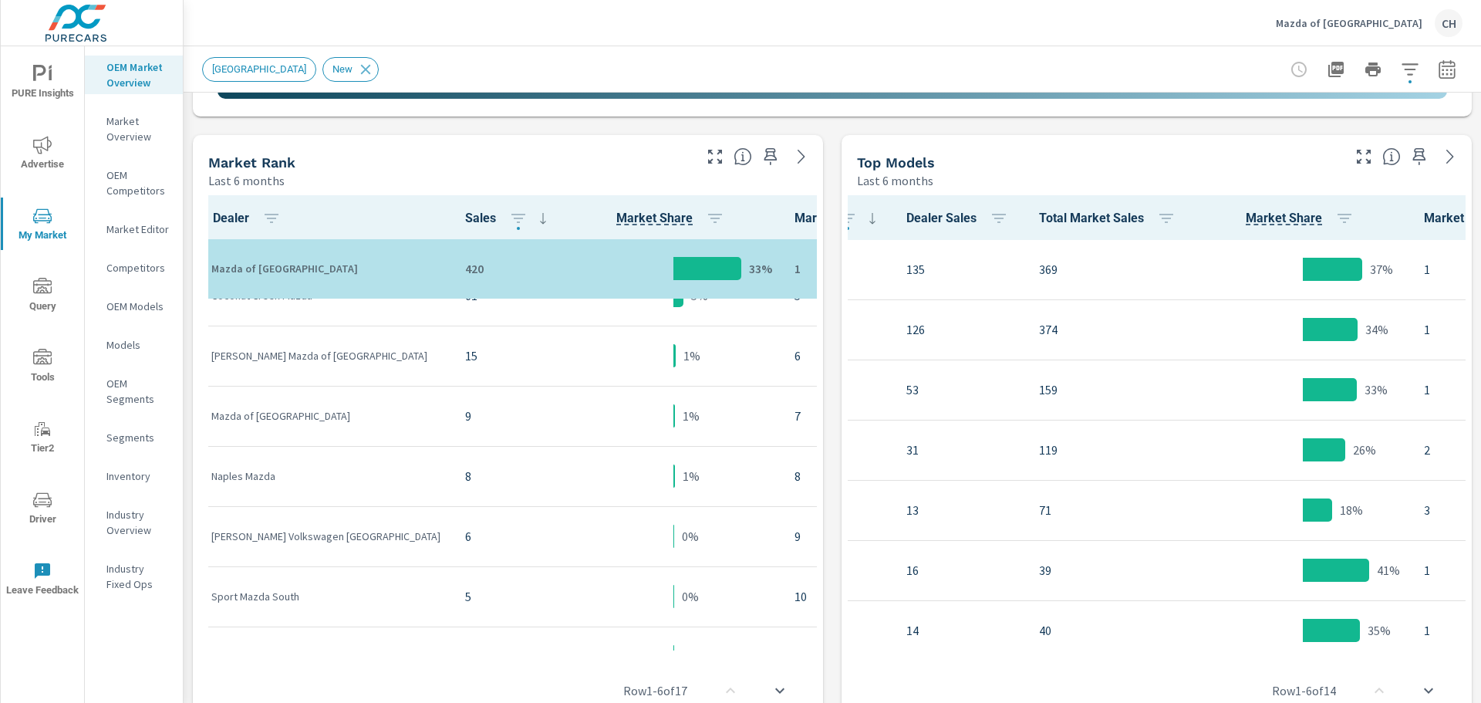
scroll to position [309, 0]
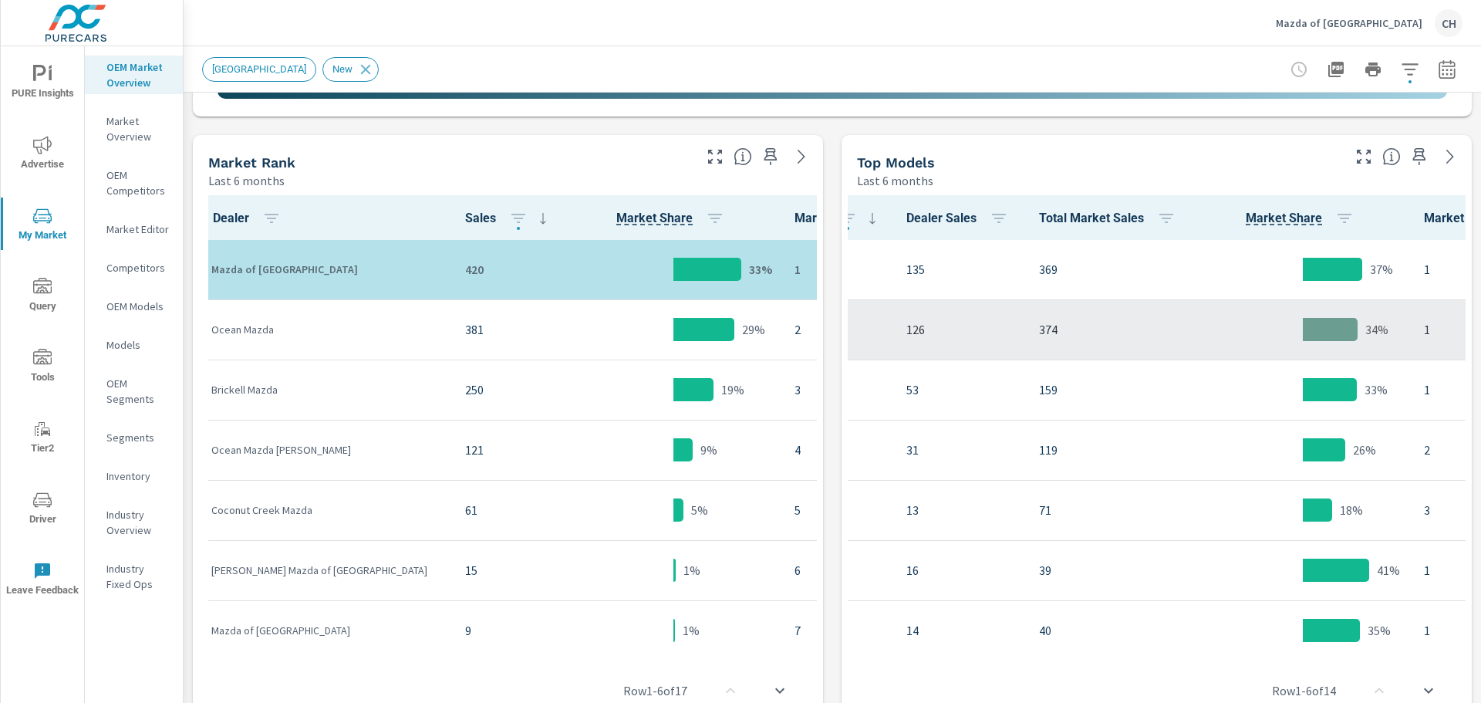
scroll to position [309, 388]
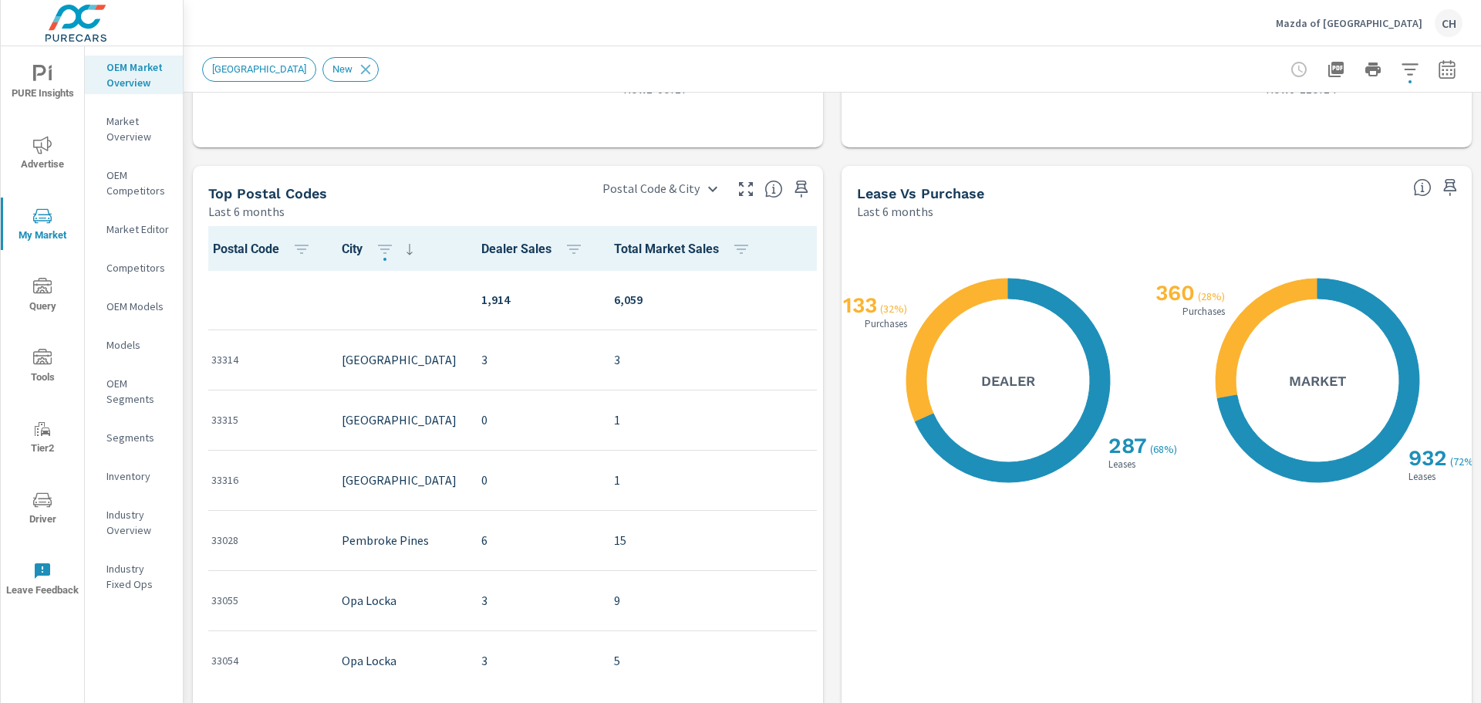
scroll to position [1335, 0]
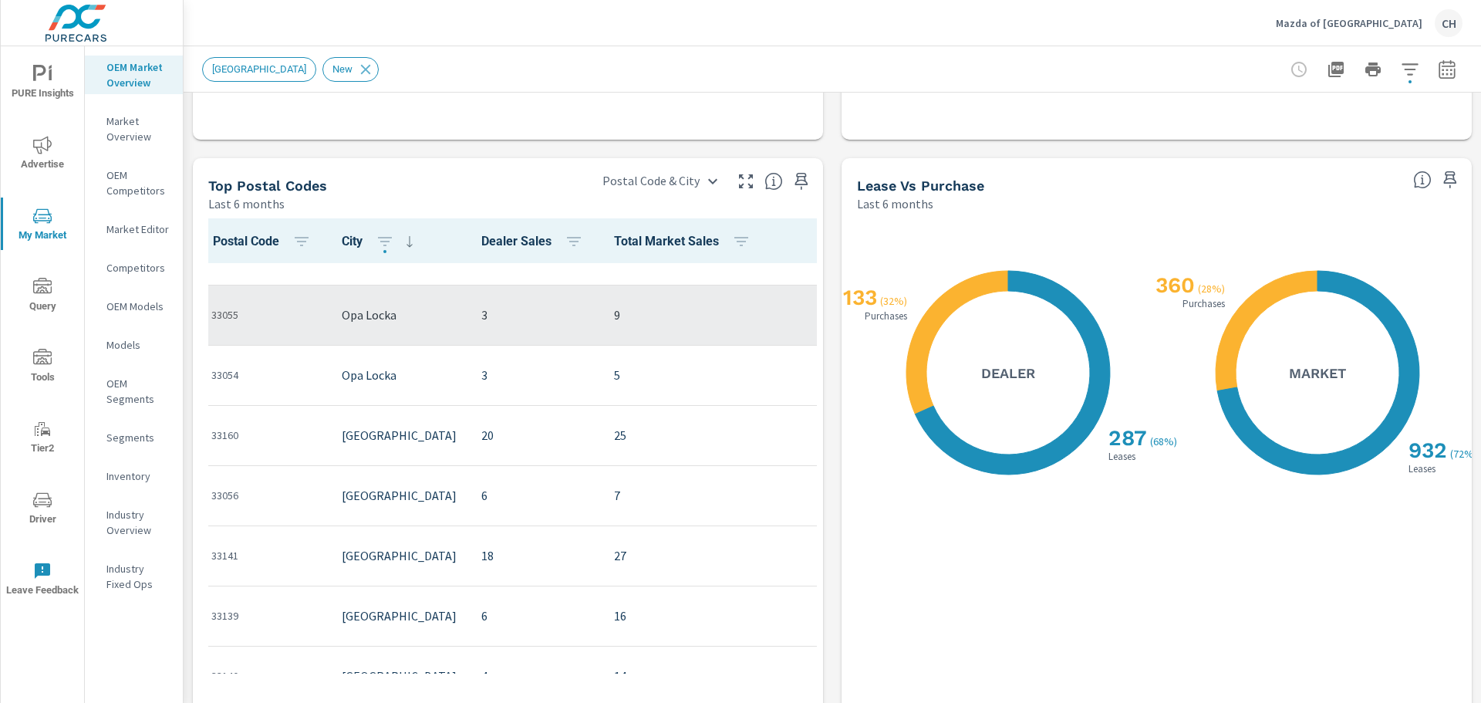
scroll to position [309, 0]
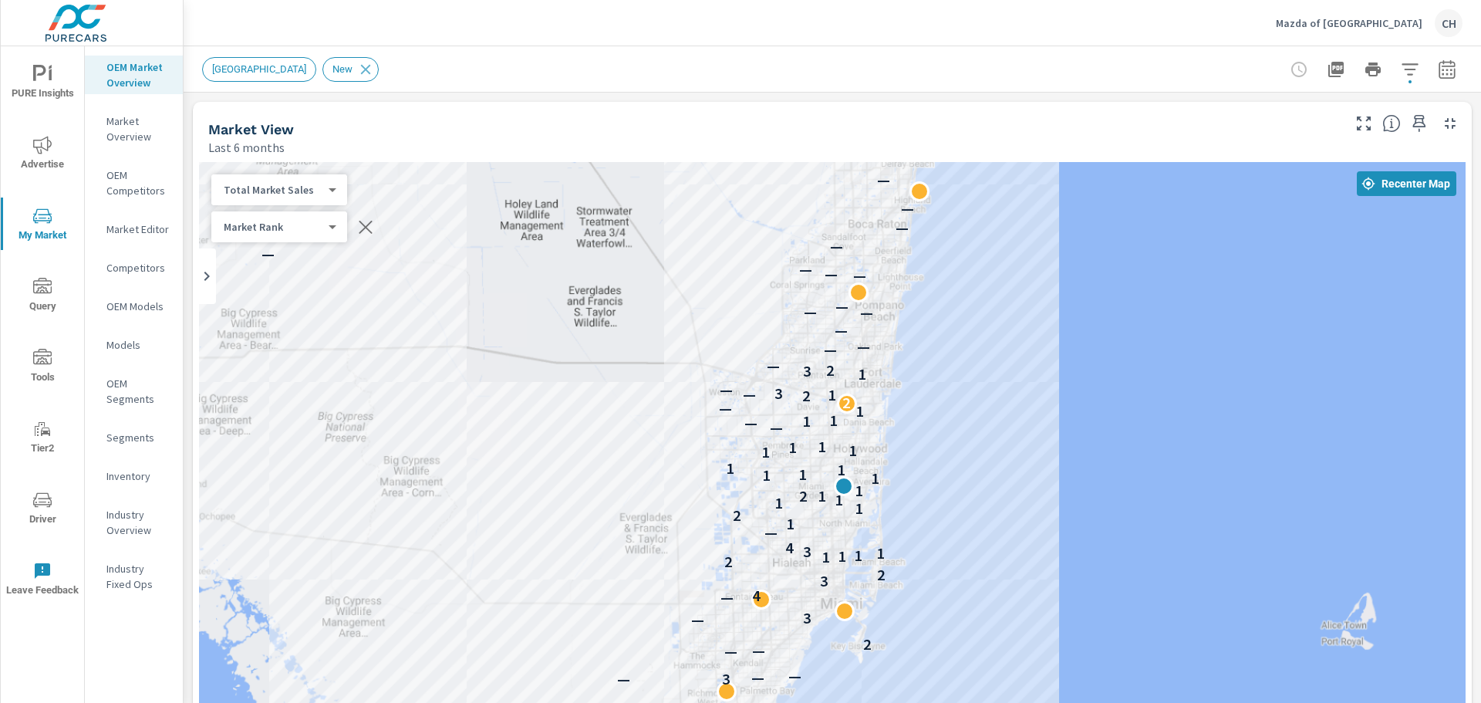
click at [329, 190] on body "PURE Insights Advertise My Market Query Tools Tier2 Driver Leave Feedback OEM M…" at bounding box center [740, 360] width 1481 height 720
click at [305, 137] on li "Your Sales (Market Data)" at bounding box center [286, 140] width 150 height 25
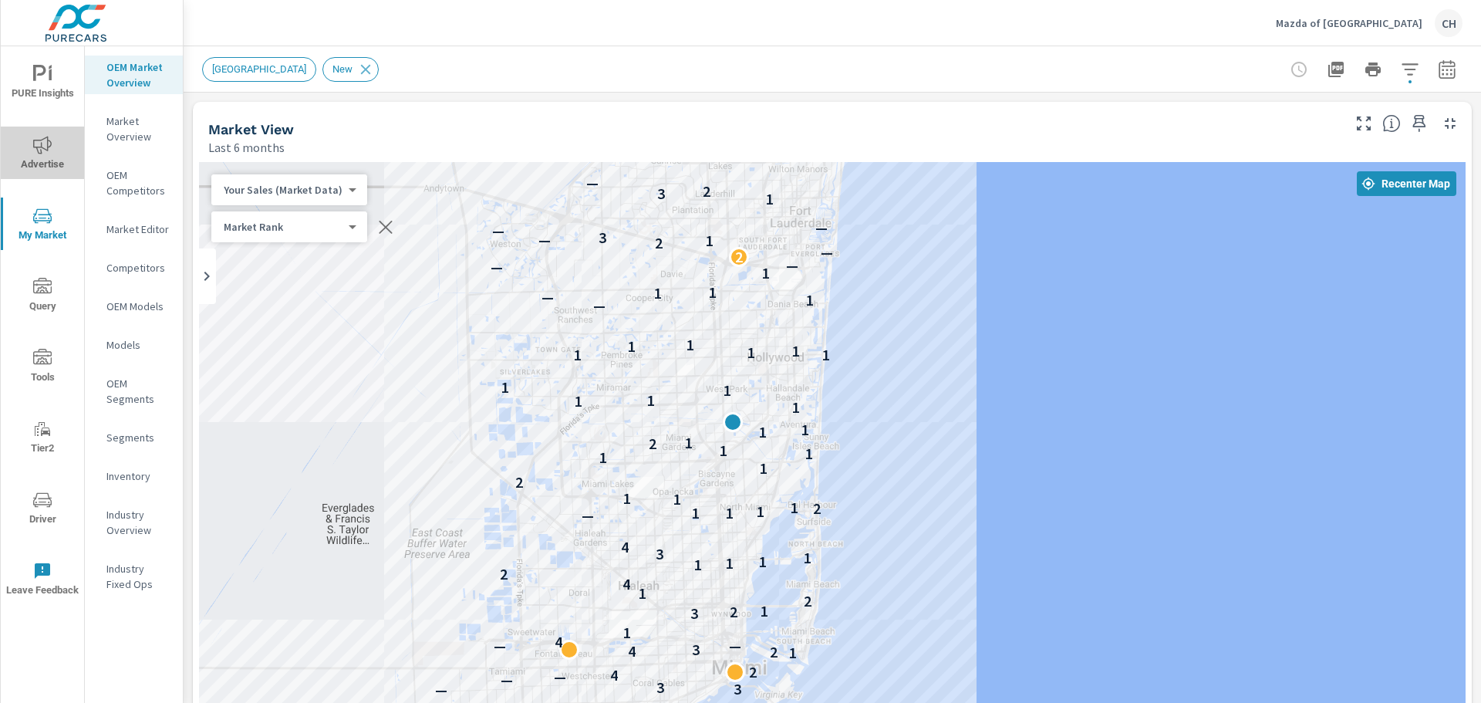
click at [37, 150] on icon "nav menu" at bounding box center [42, 145] width 19 height 18
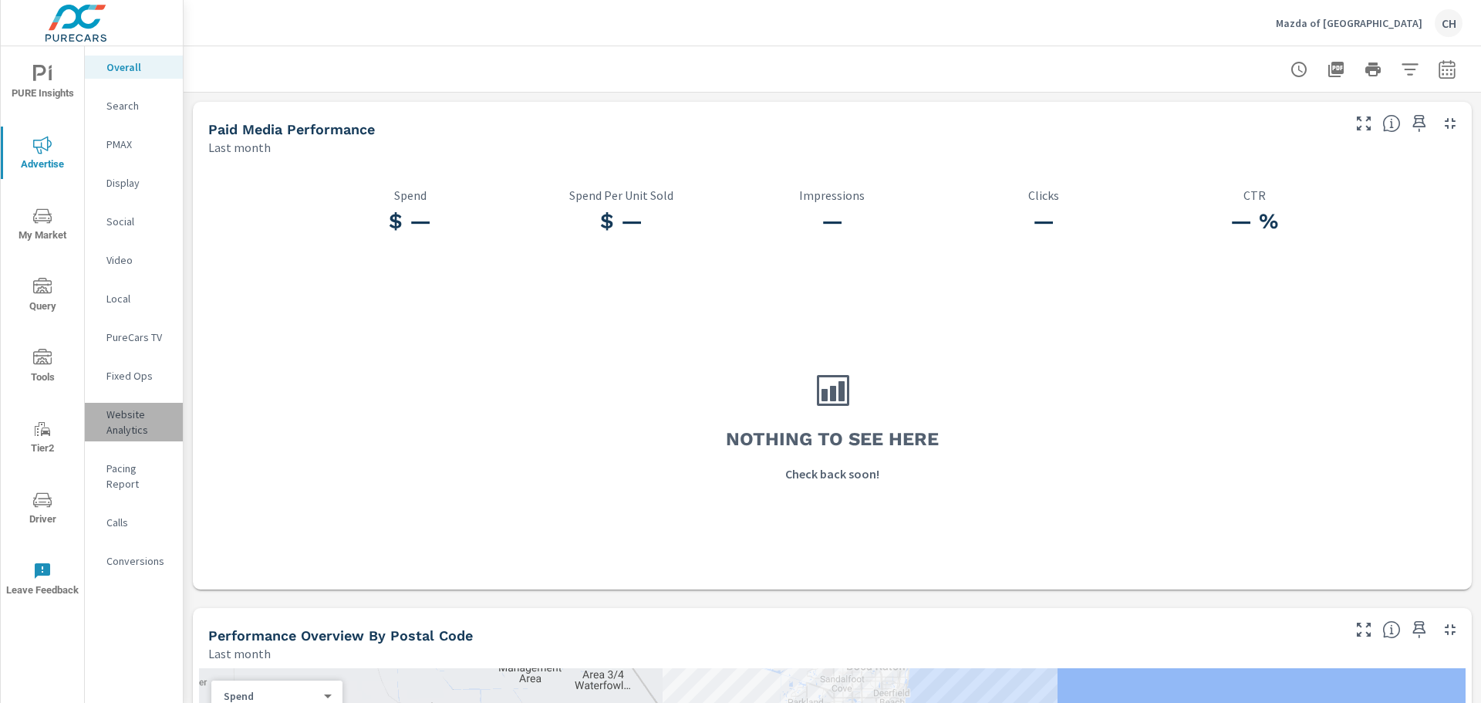
click at [120, 428] on p "Website Analytics" at bounding box center [138, 422] width 64 height 31
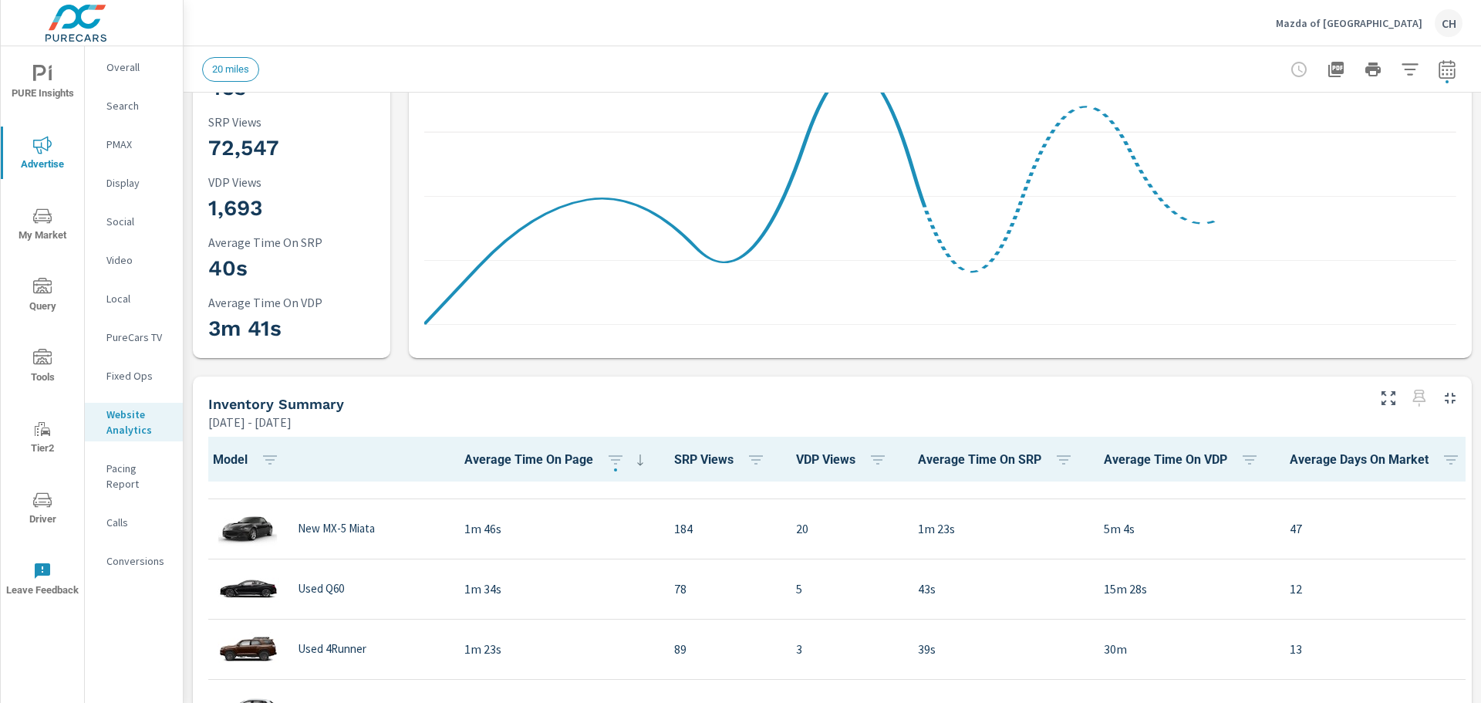
scroll to position [78, 0]
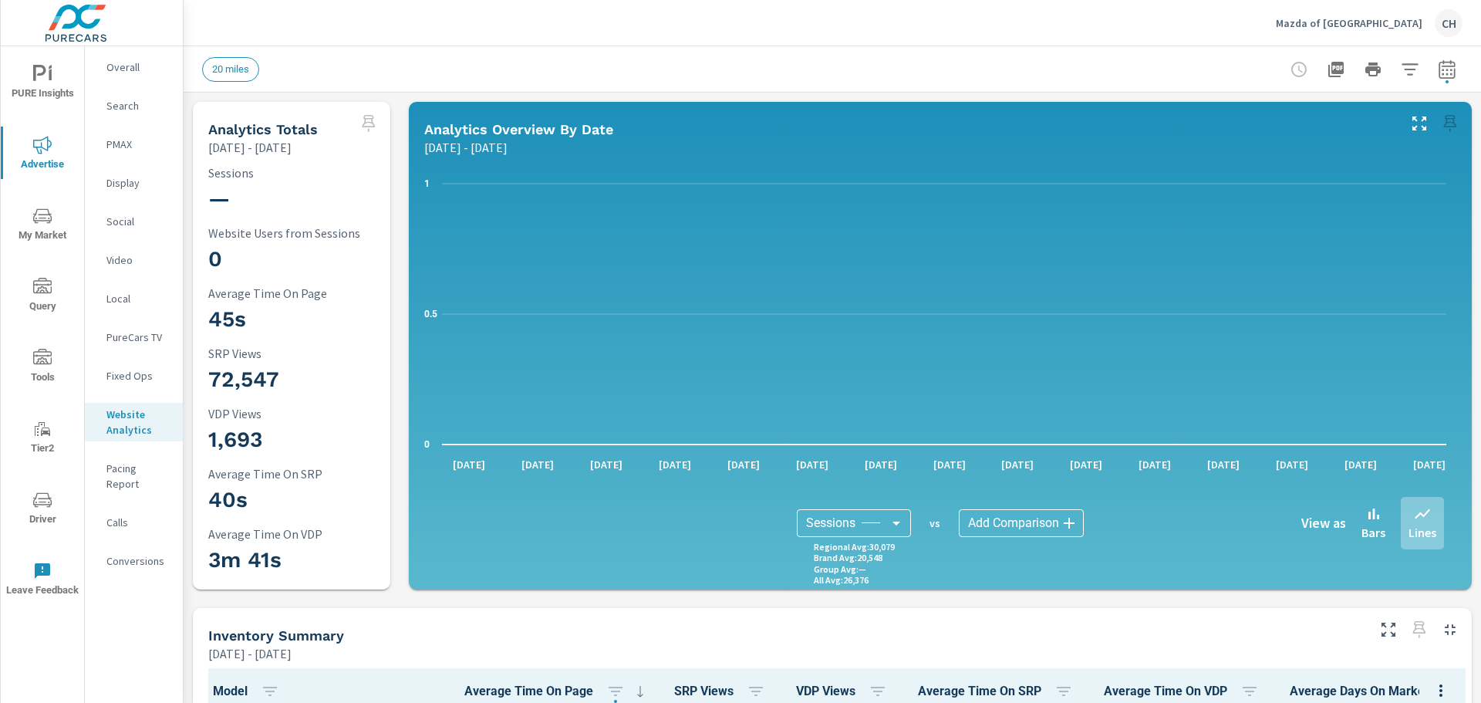
click at [889, 523] on body "PURE Insights Advertise My Market Query Tools Tier2 Driver Leave Feedback Overa…" at bounding box center [740, 360] width 1481 height 720
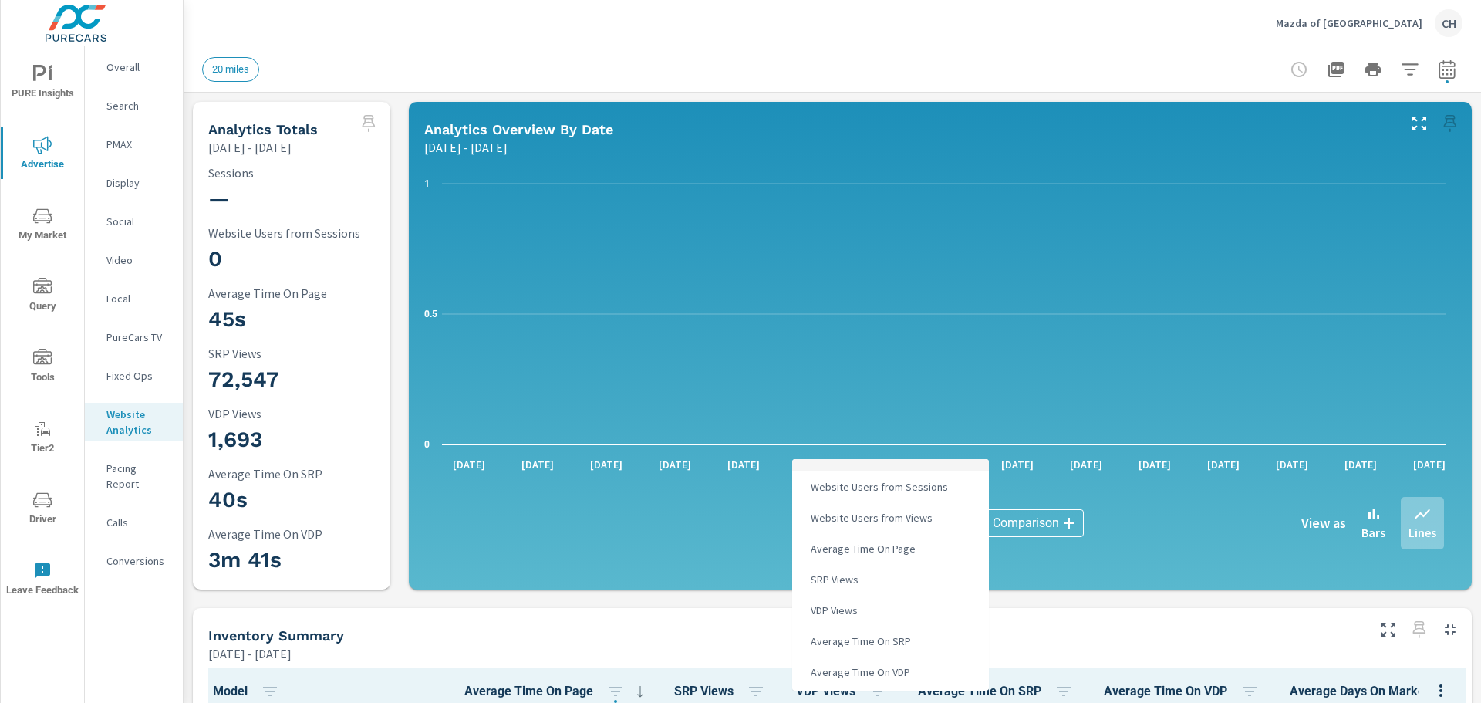
click at [584, 649] on div at bounding box center [740, 351] width 1481 height 703
click at [877, 518] on body "PURE Insights Advertise My Market Query Tools Tier2 Driver Leave Feedback Overa…" at bounding box center [740, 360] width 1481 height 720
click at [877, 518] on span "Website Users from Views" at bounding box center [870, 518] width 131 height 22
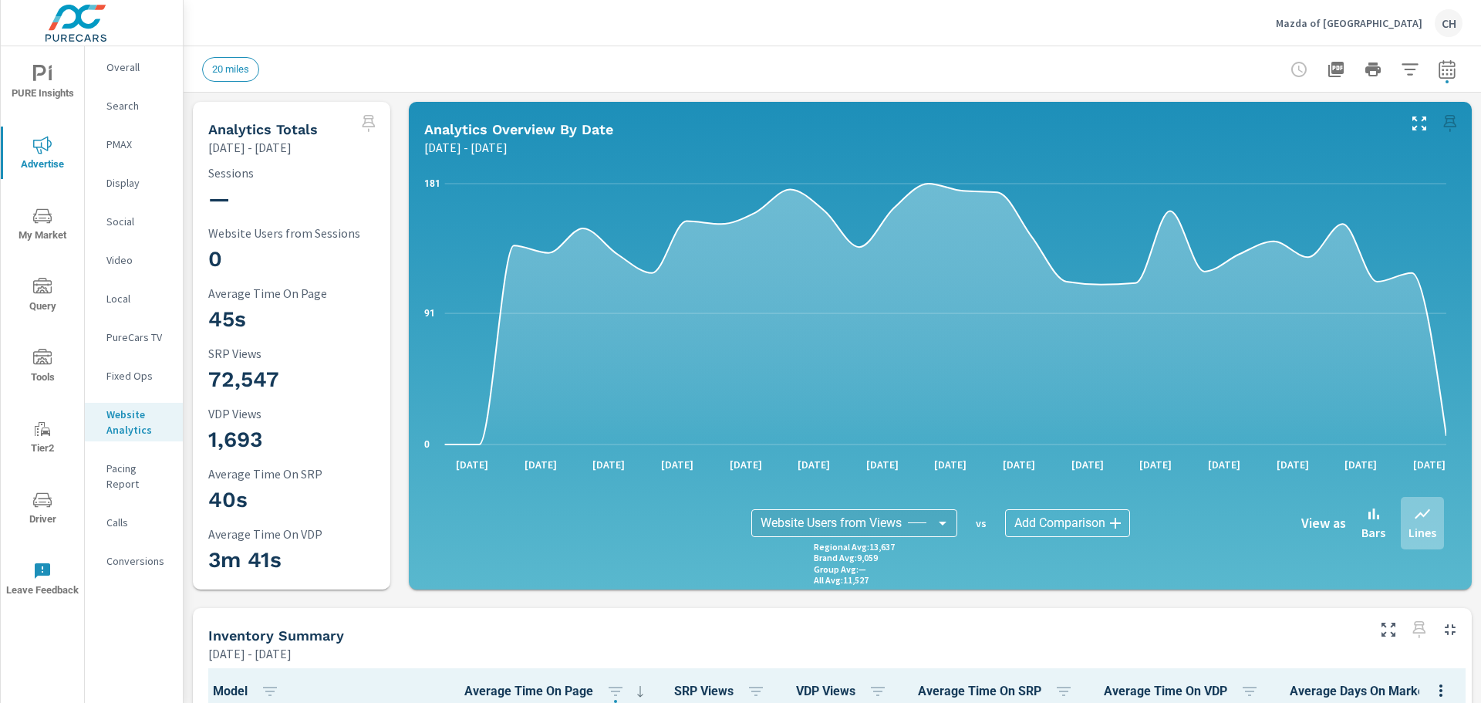
type input "Website Users from Views"
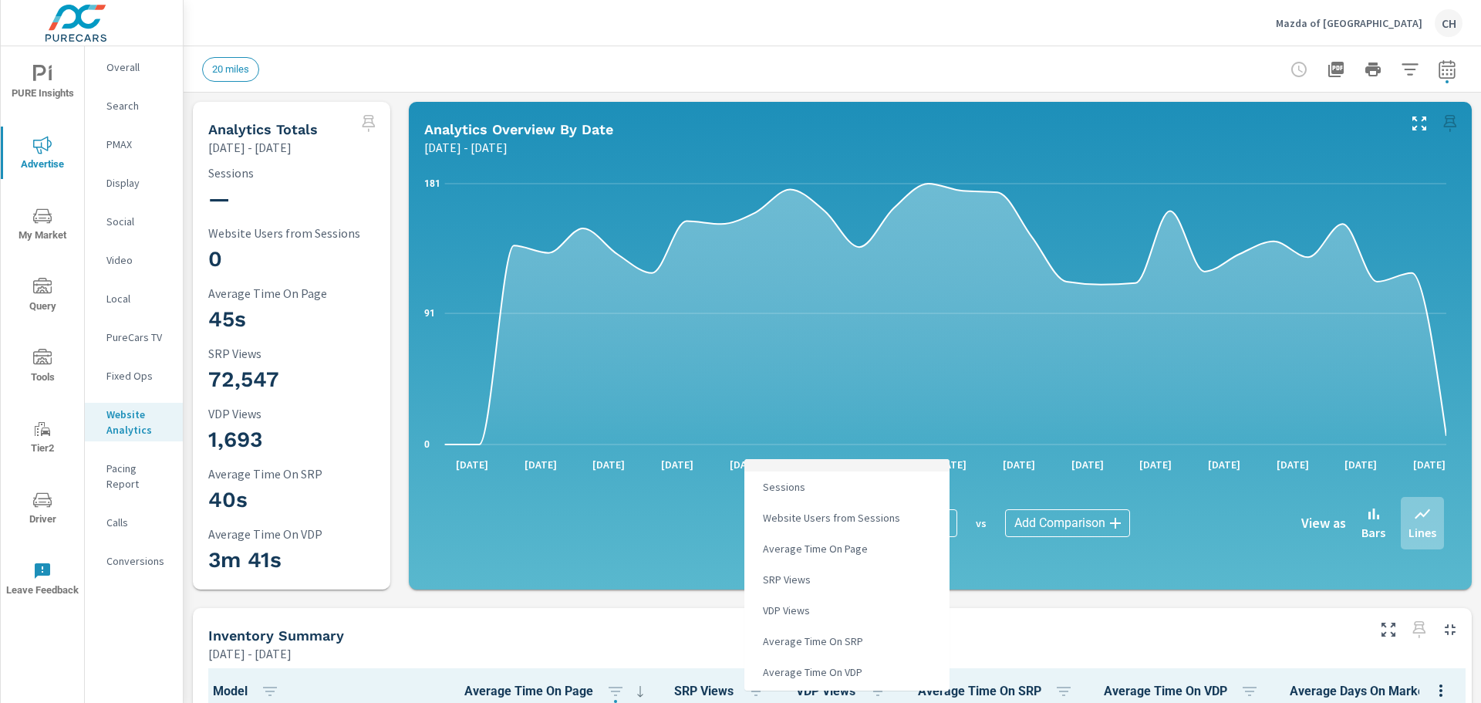
click at [934, 525] on body "PURE Insights Advertise My Market Query Tools Tier2 Driver Leave Feedback Overa…" at bounding box center [740, 360] width 1481 height 720
click at [1090, 639] on div at bounding box center [740, 351] width 1481 height 703
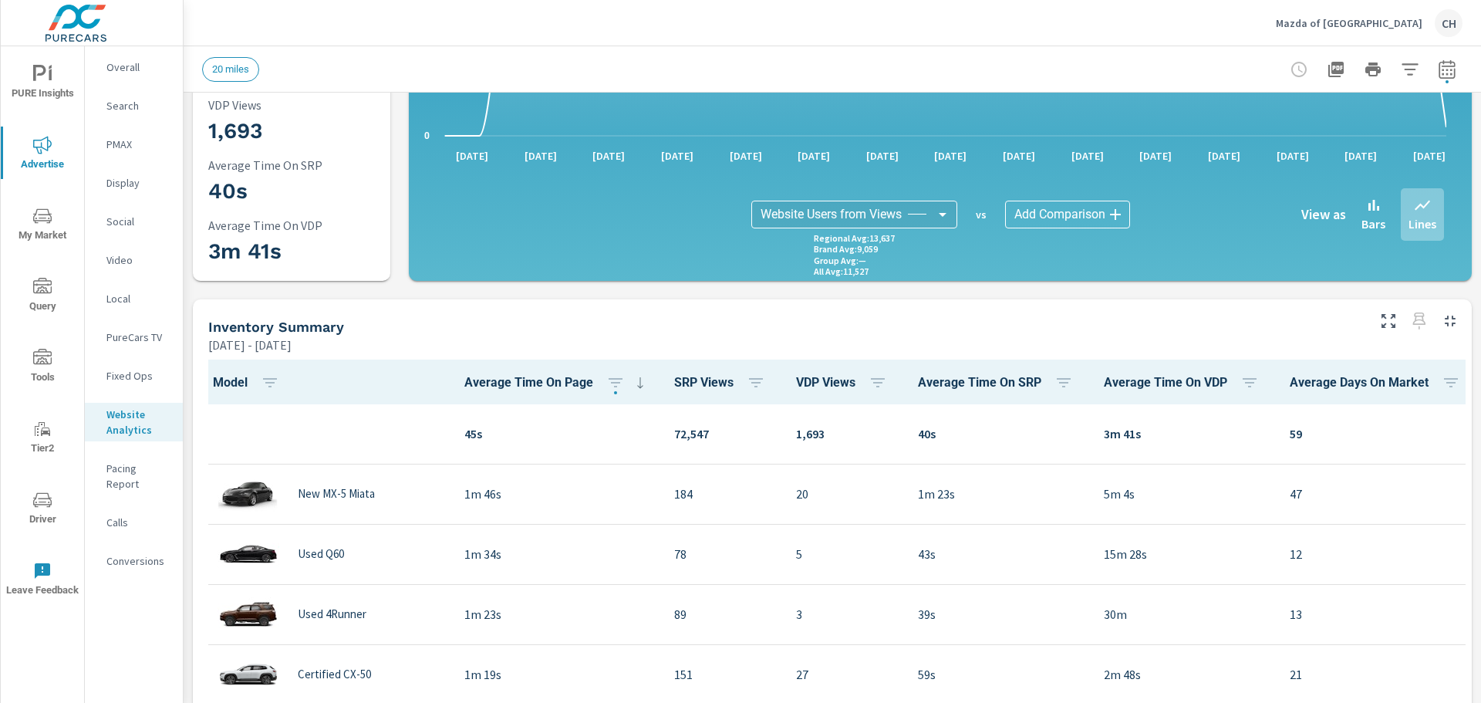
scroll to position [231, 0]
click at [119, 65] on p "Overall" at bounding box center [138, 66] width 64 height 15
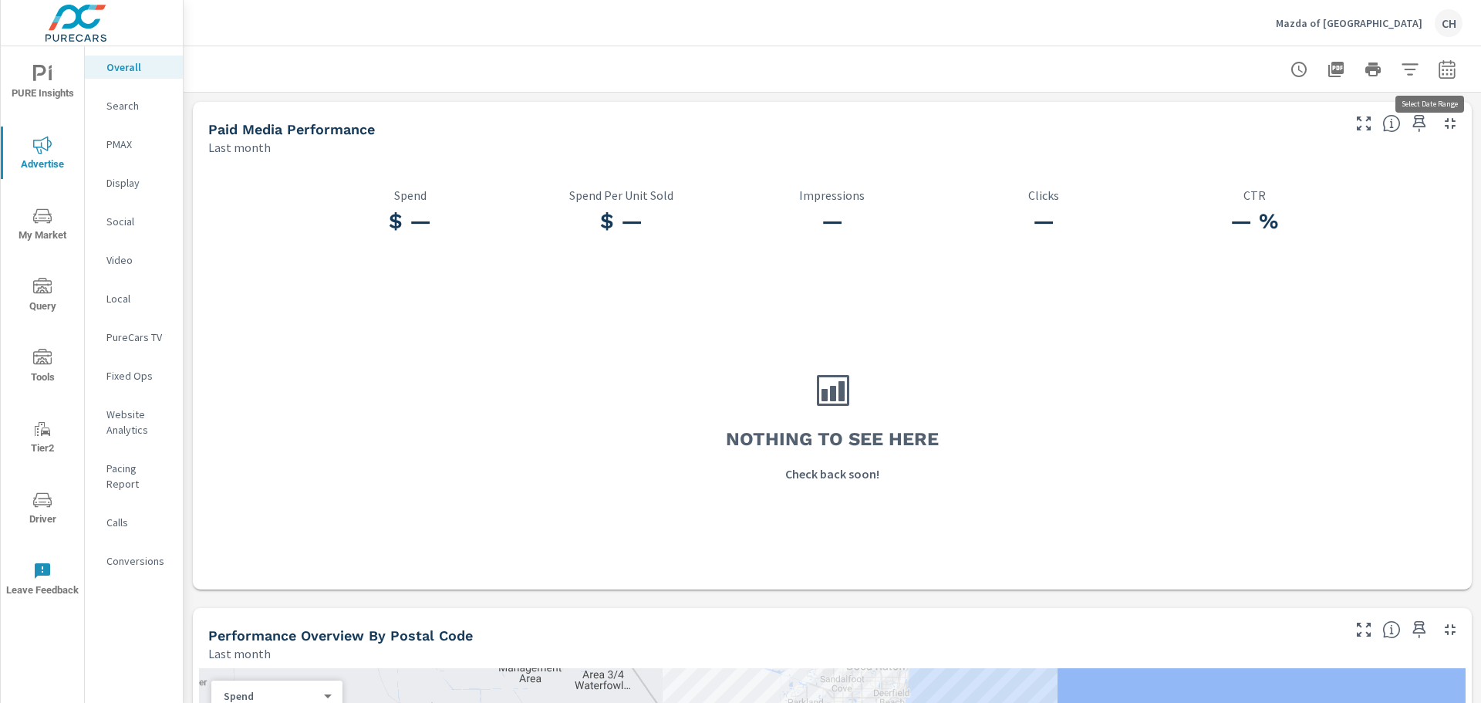
click at [1442, 74] on icon "button" at bounding box center [1447, 72] width 10 height 6
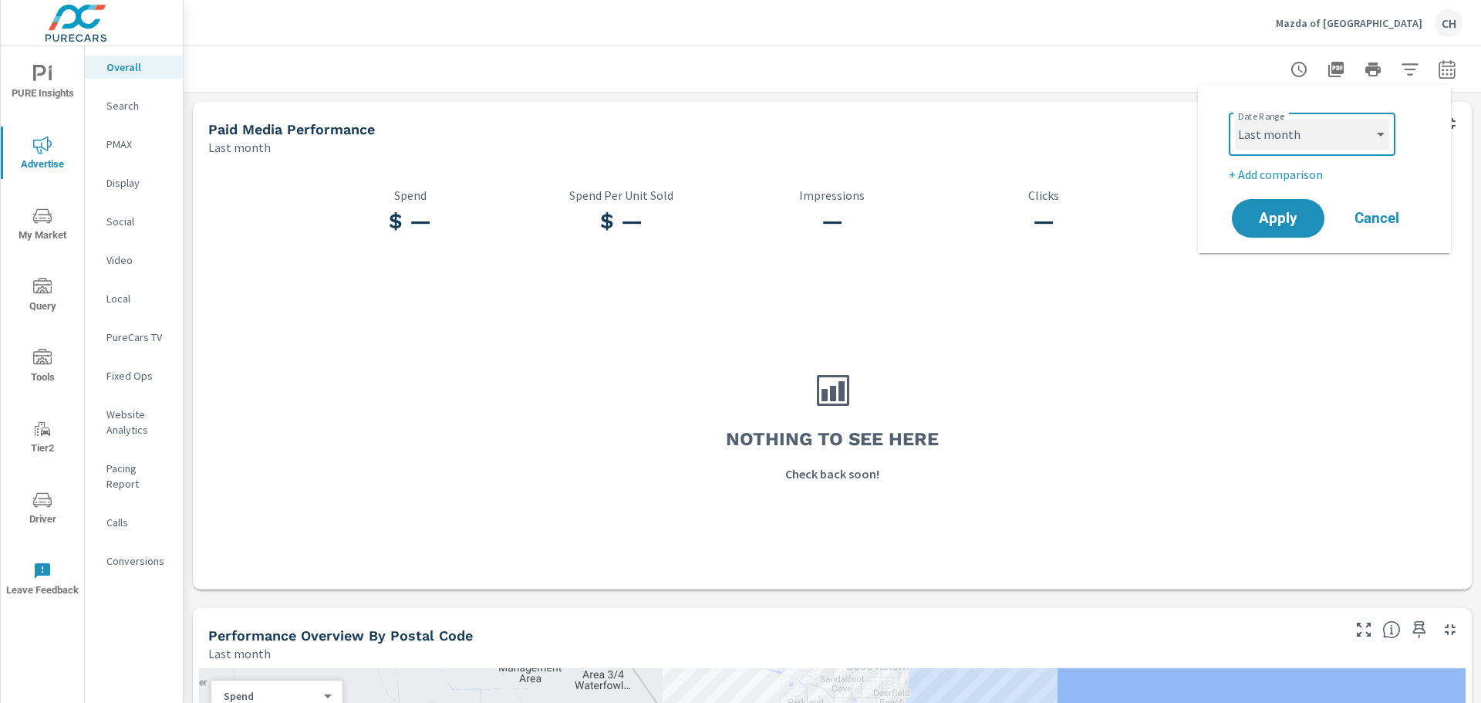
click at [1384, 134] on select "Custom [DATE] Last week Last 7 days Last 14 days Last 30 days Last 45 days Last…" at bounding box center [1312, 134] width 154 height 31
click at [1235, 119] on select "Custom [DATE] Last week Last 7 days Last 14 days Last 30 days Last 45 days Last…" at bounding box center [1312, 134] width 154 height 31
select select "Month to date"
click at [1271, 221] on span "Apply" at bounding box center [1278, 218] width 63 height 15
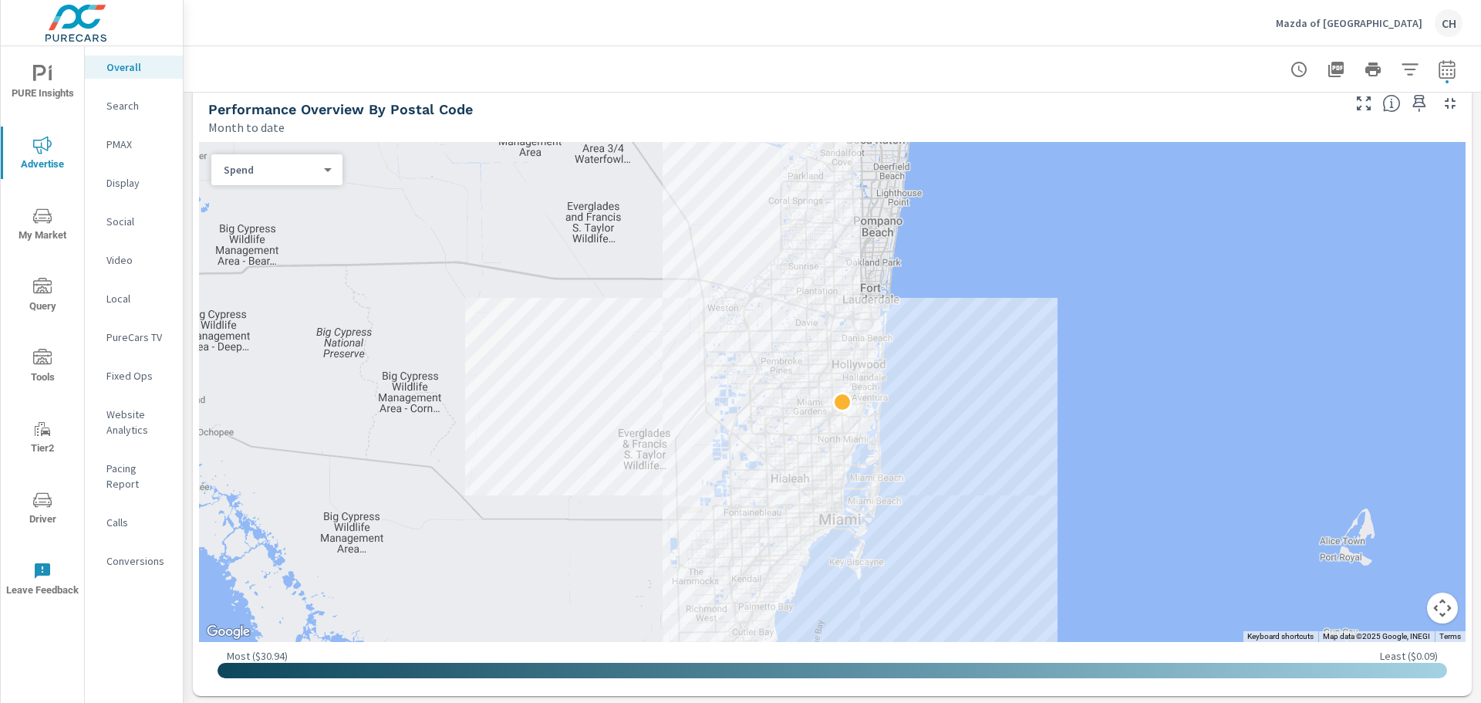
scroll to position [539, 0]
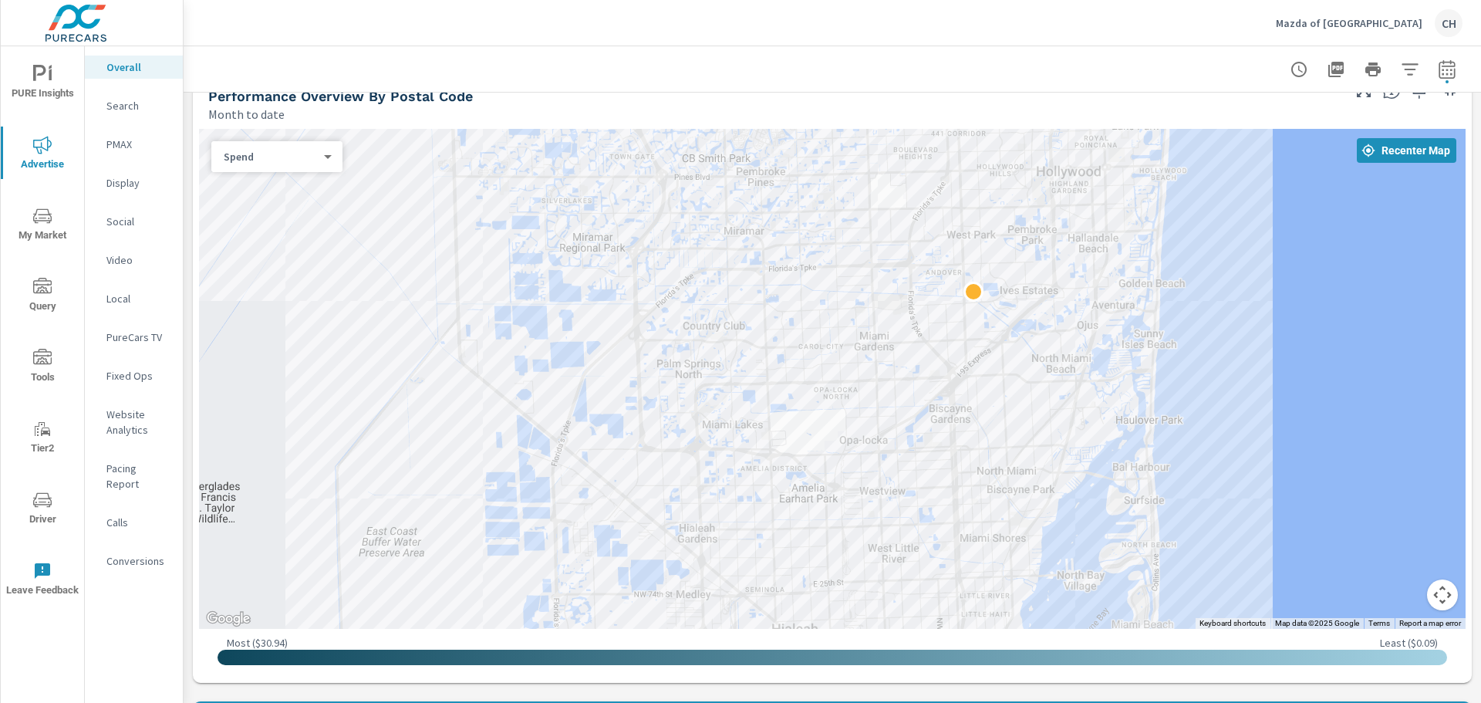
drag, startPoint x: 790, startPoint y: 434, endPoint x: 1211, endPoint y: 463, distance: 422.2
click at [1211, 463] on div at bounding box center [832, 379] width 1267 height 500
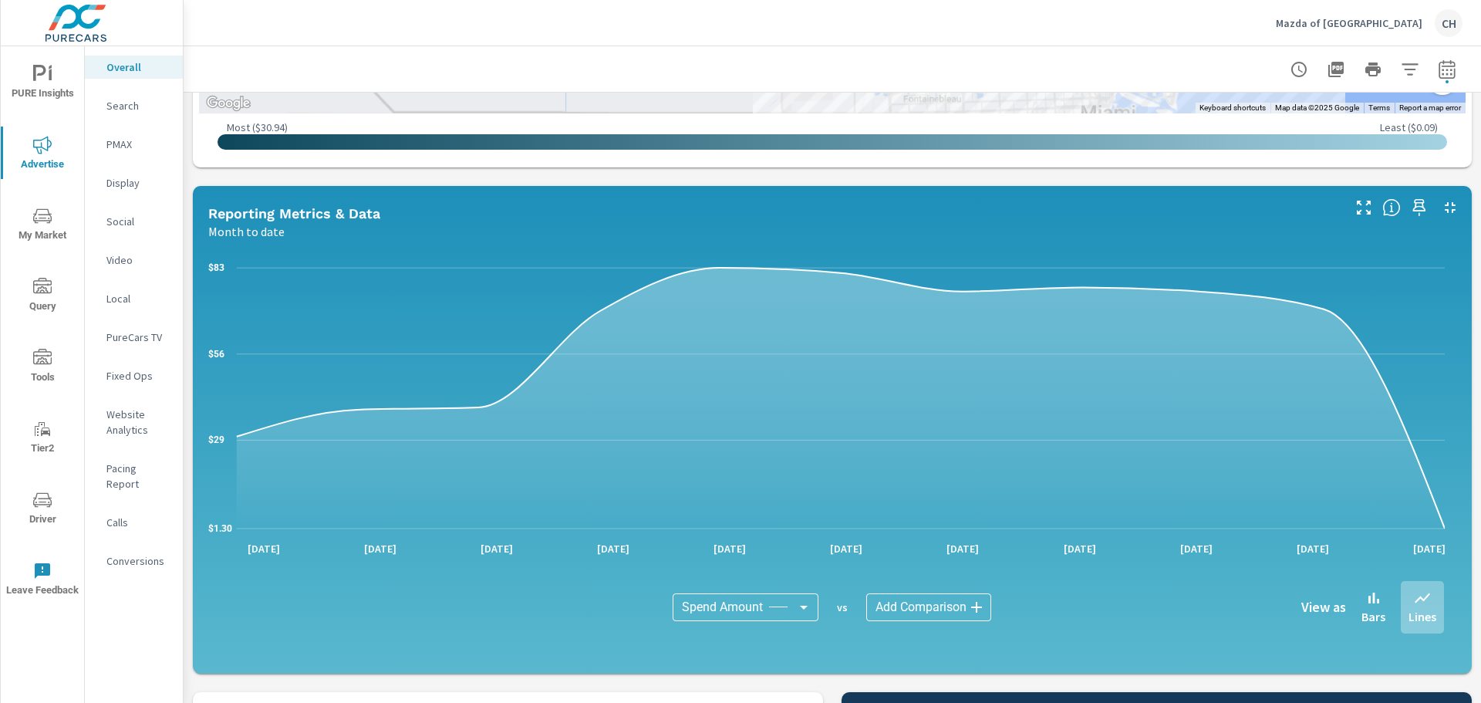
scroll to position [1085, 0]
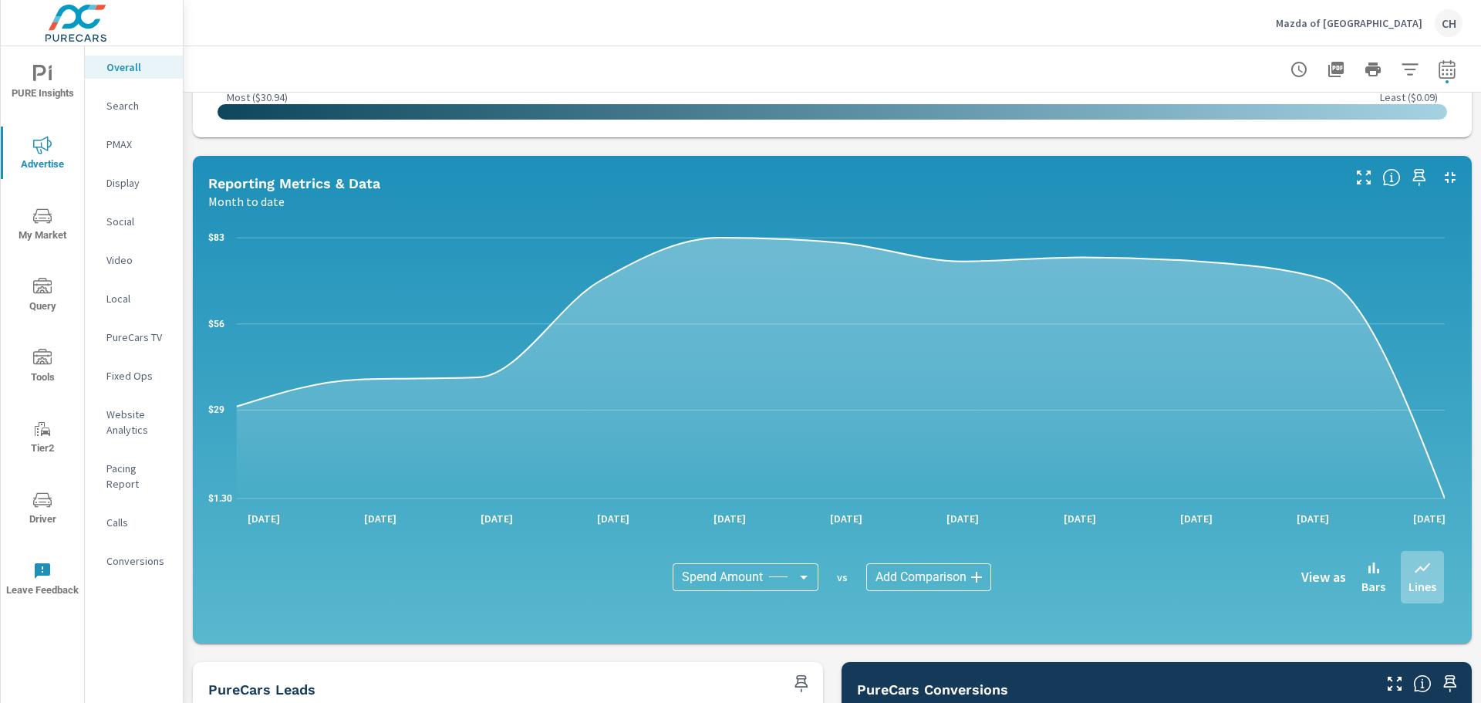
click at [804, 582] on body "PURE Insights Advertise My Market Query Tools Tier2 Driver Leave Feedback Overa…" at bounding box center [740, 360] width 1481 height 720
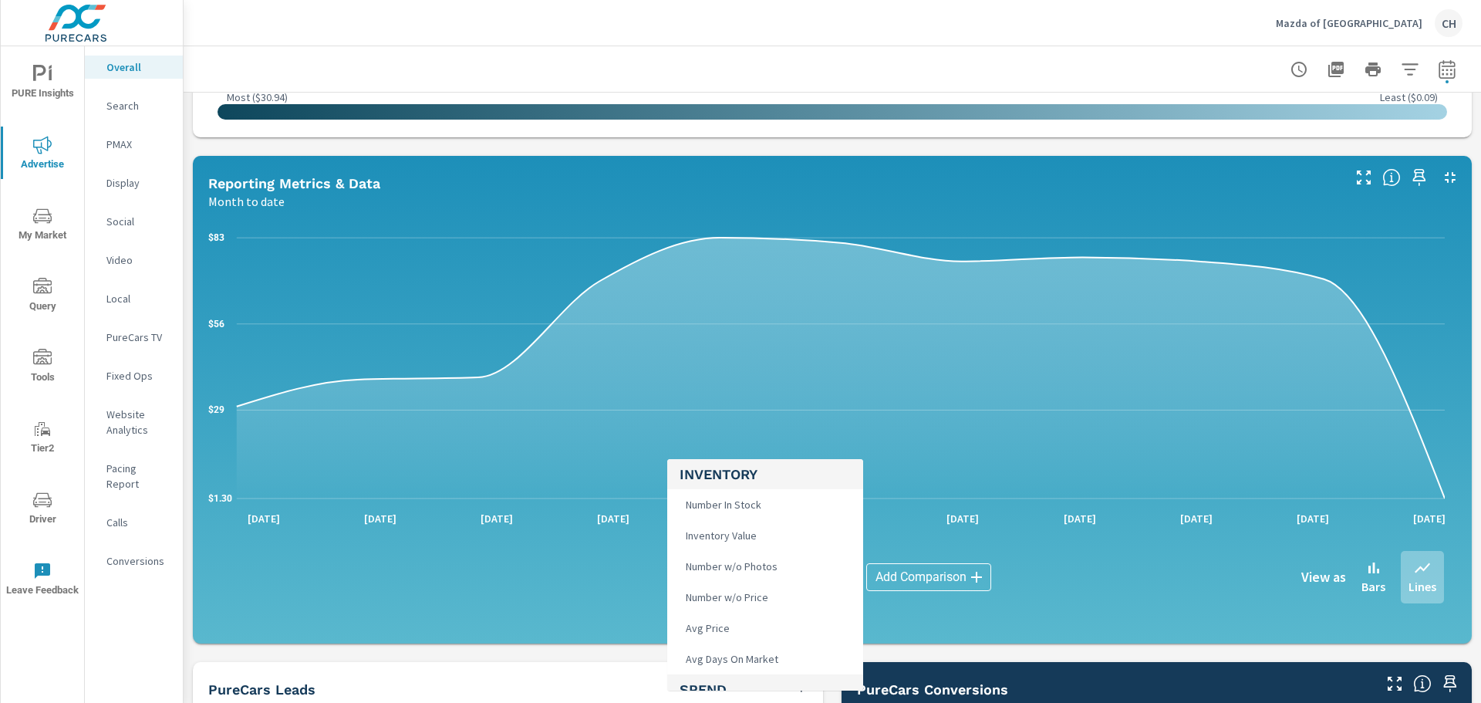
click at [567, 135] on div at bounding box center [740, 351] width 1481 height 703
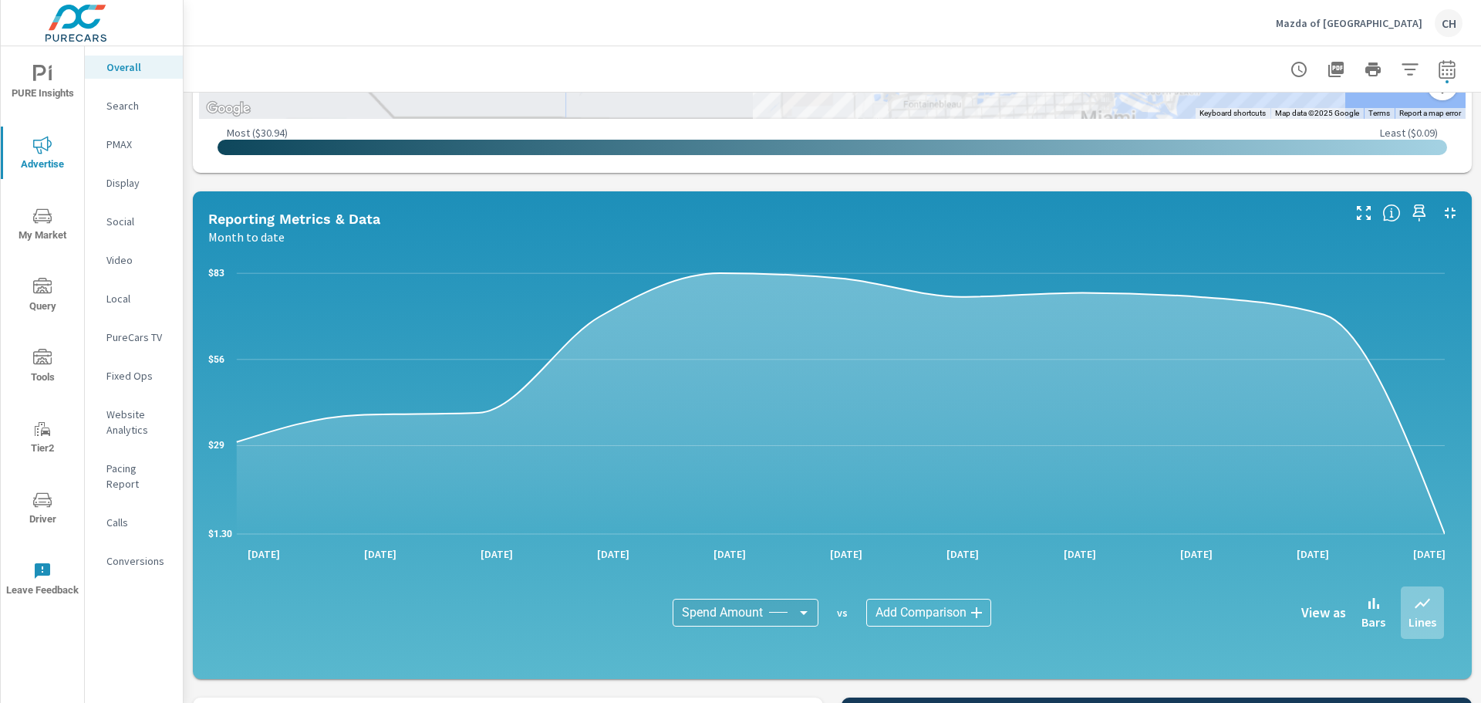
scroll to position [1031, 0]
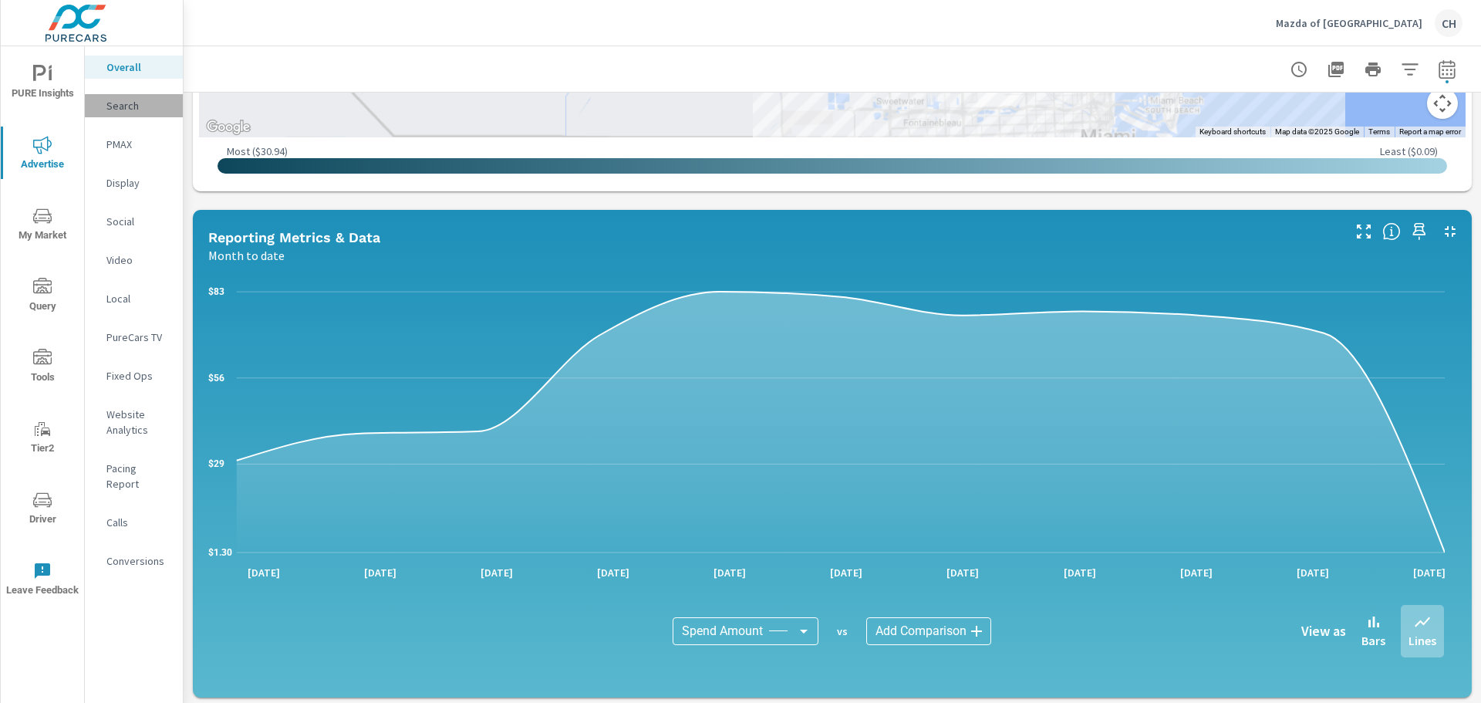
click at [126, 105] on p "Search" at bounding box center [138, 105] width 64 height 15
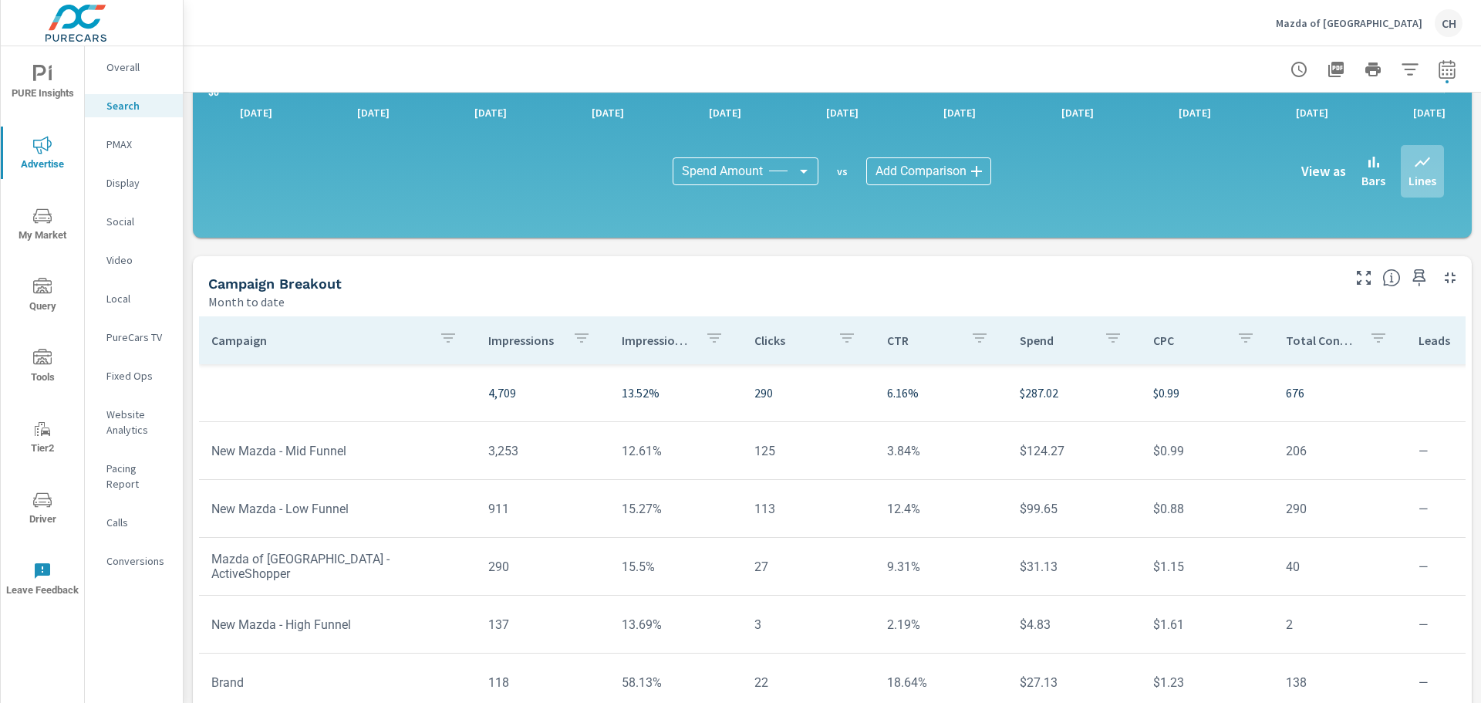
scroll to position [957, 0]
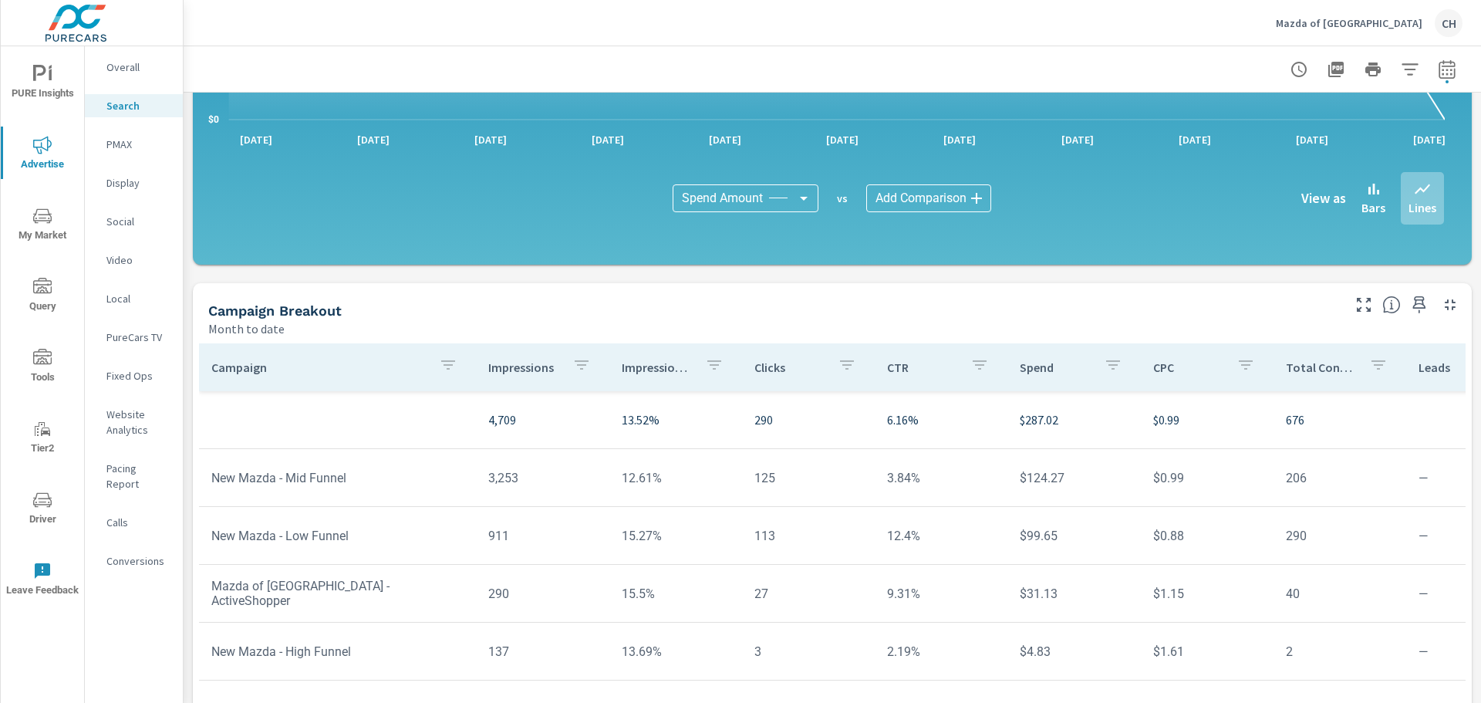
click at [125, 219] on p "Social" at bounding box center [138, 221] width 64 height 15
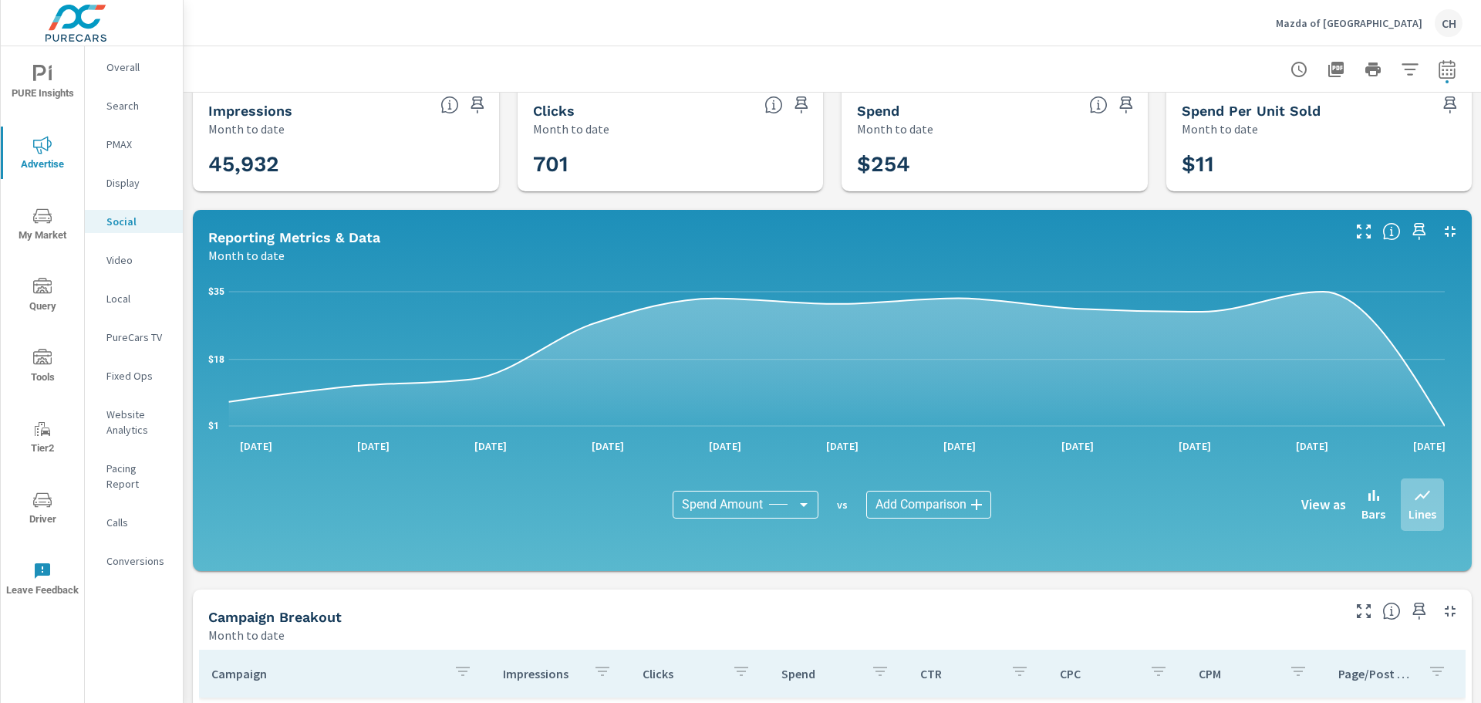
scroll to position [2, 0]
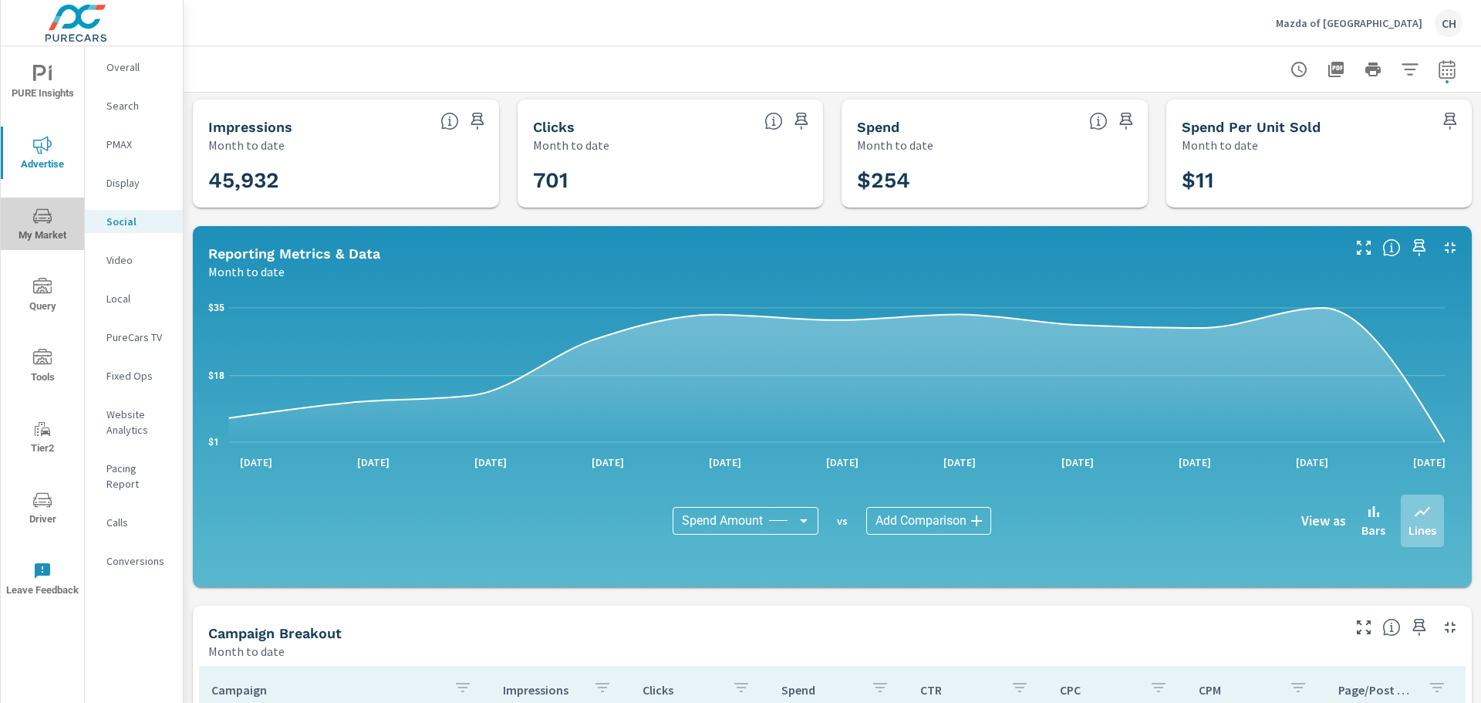
click at [44, 228] on span "My Market" at bounding box center [42, 226] width 74 height 38
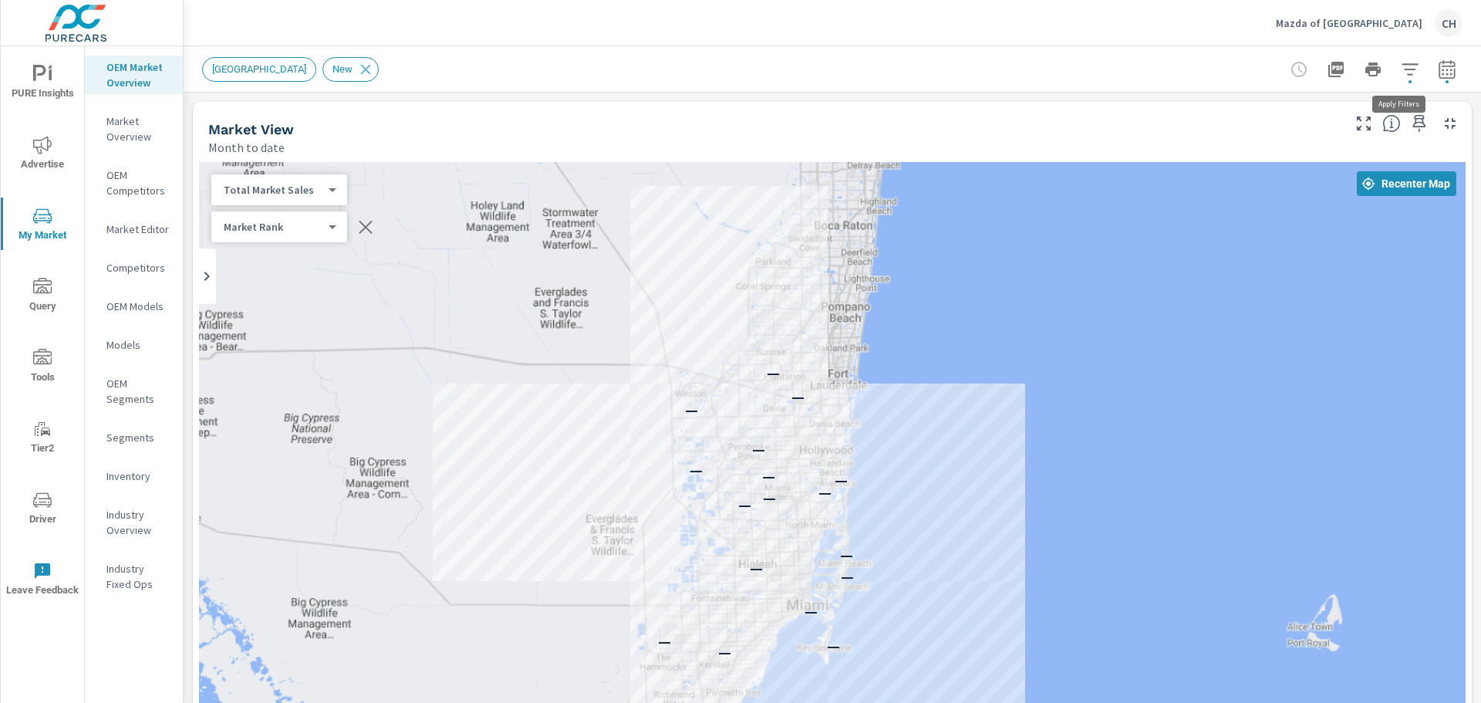
click at [1404, 70] on icon "button" at bounding box center [1410, 69] width 19 height 19
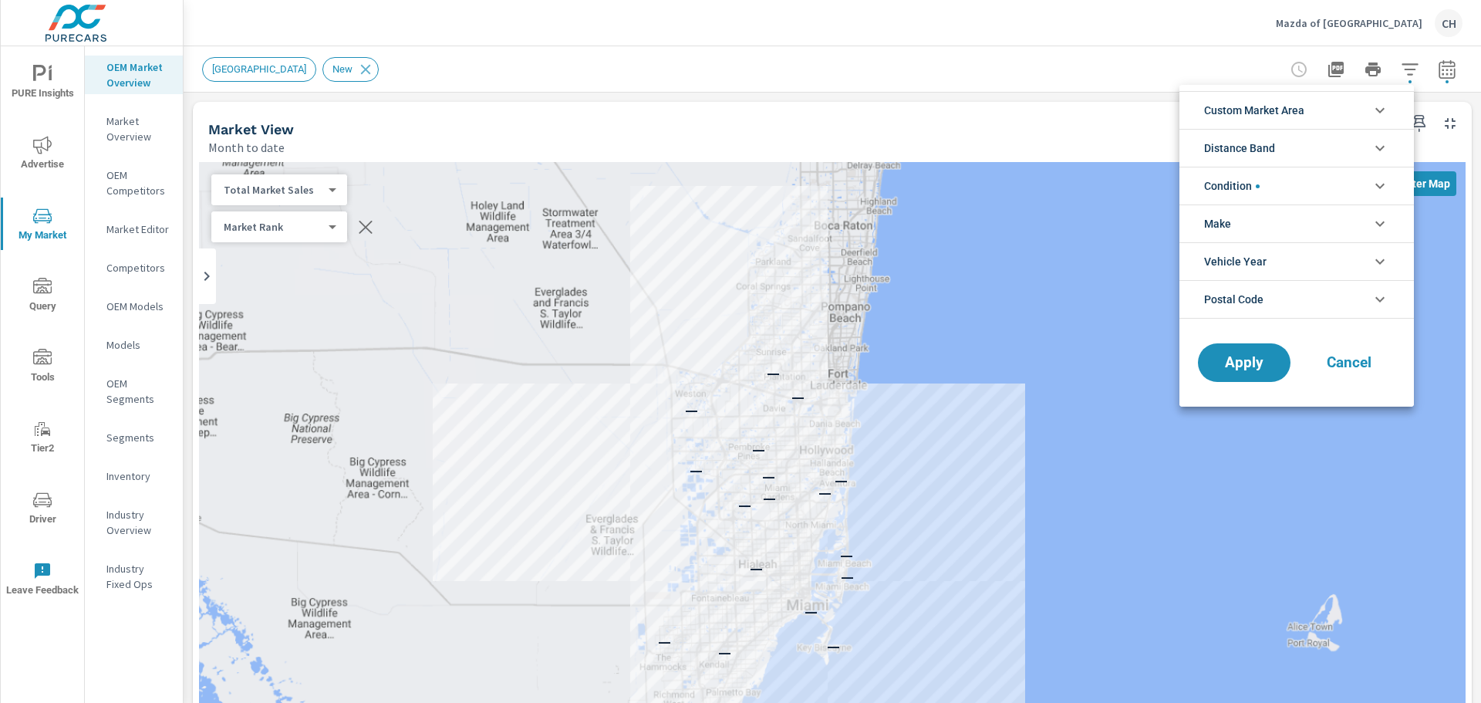
click at [1284, 152] on li "Distance Band" at bounding box center [1297, 148] width 235 height 38
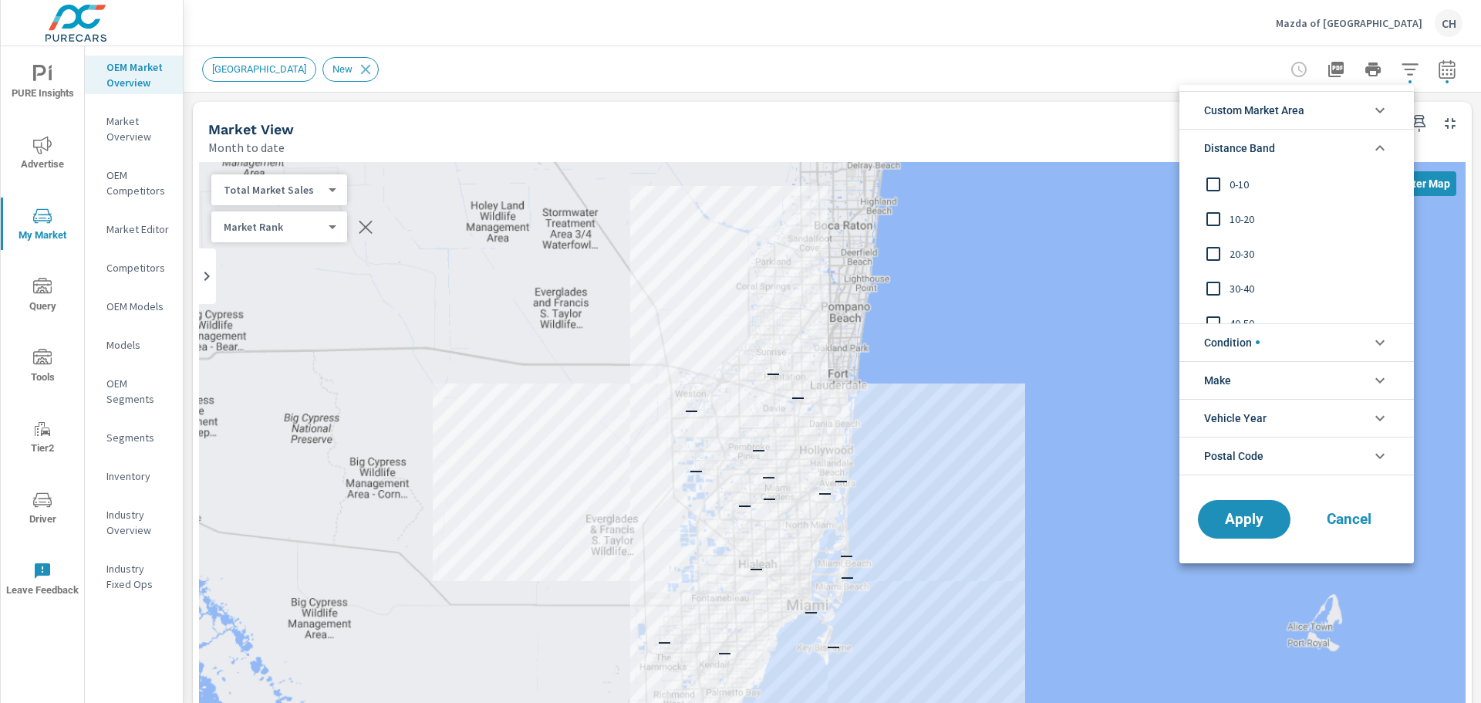
click at [1210, 177] on input "filter options" at bounding box center [1213, 184] width 32 height 32
click at [1213, 218] on input "filter options" at bounding box center [1213, 219] width 32 height 32
click at [1207, 254] on input "filter options" at bounding box center [1213, 254] width 32 height 32
click at [1234, 524] on span "Apply" at bounding box center [1244, 518] width 63 height 15
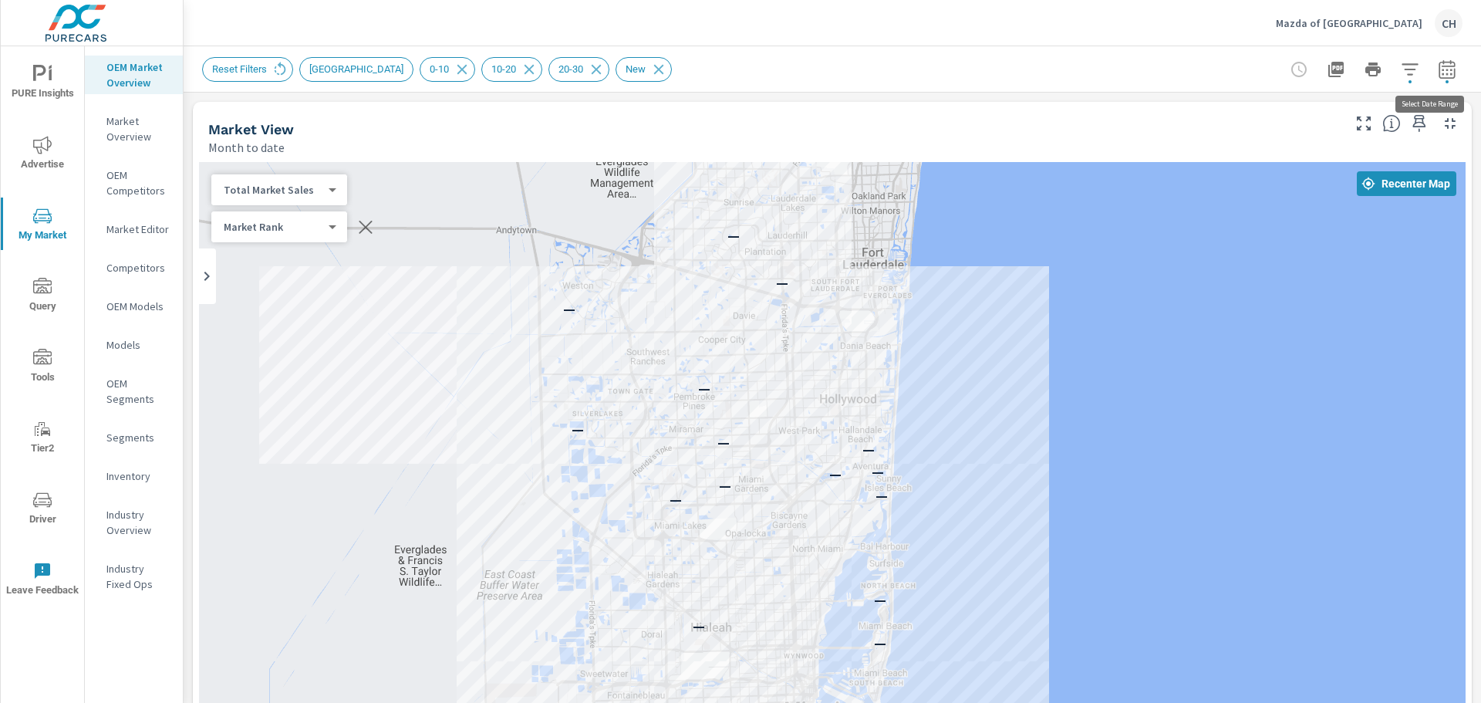
click at [1442, 69] on icon "button" at bounding box center [1447, 72] width 10 height 6
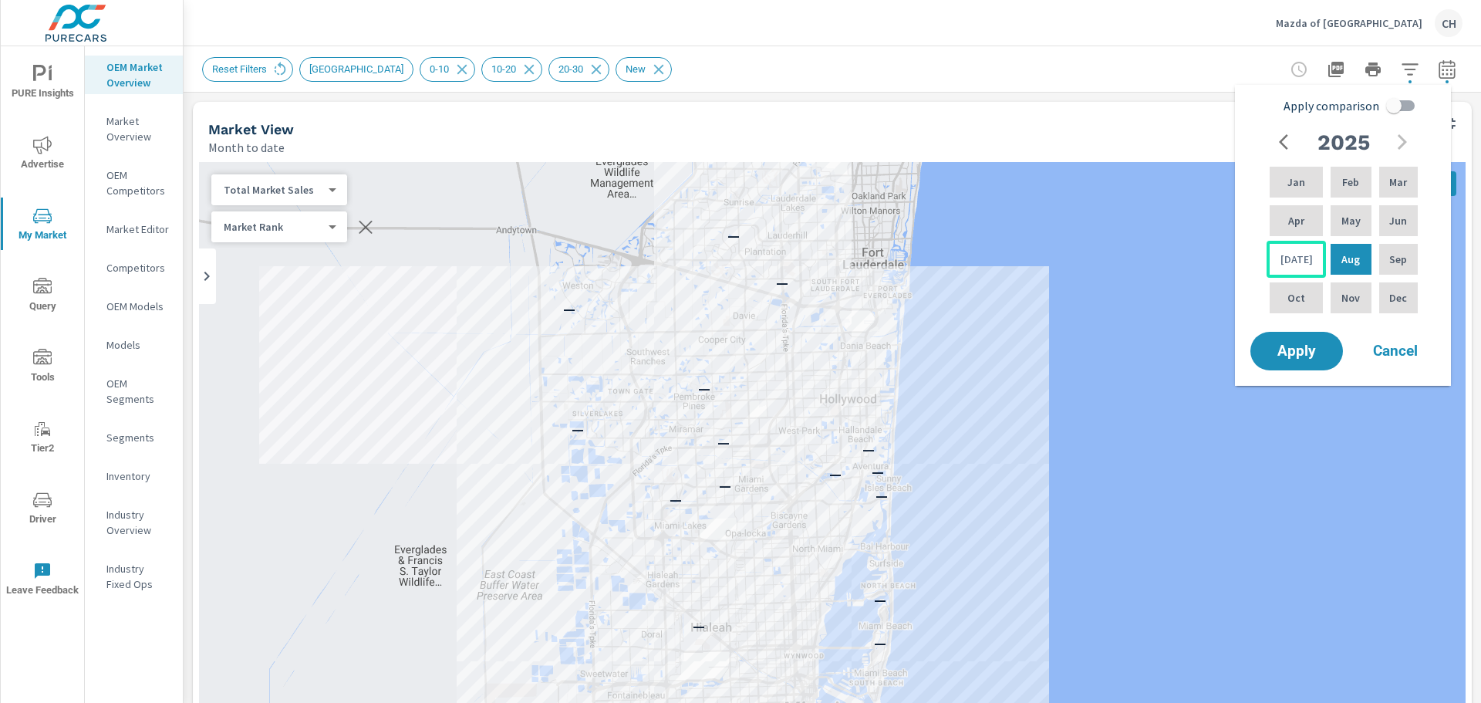
click at [1287, 251] on p "[DATE]" at bounding box center [1297, 258] width 32 height 15
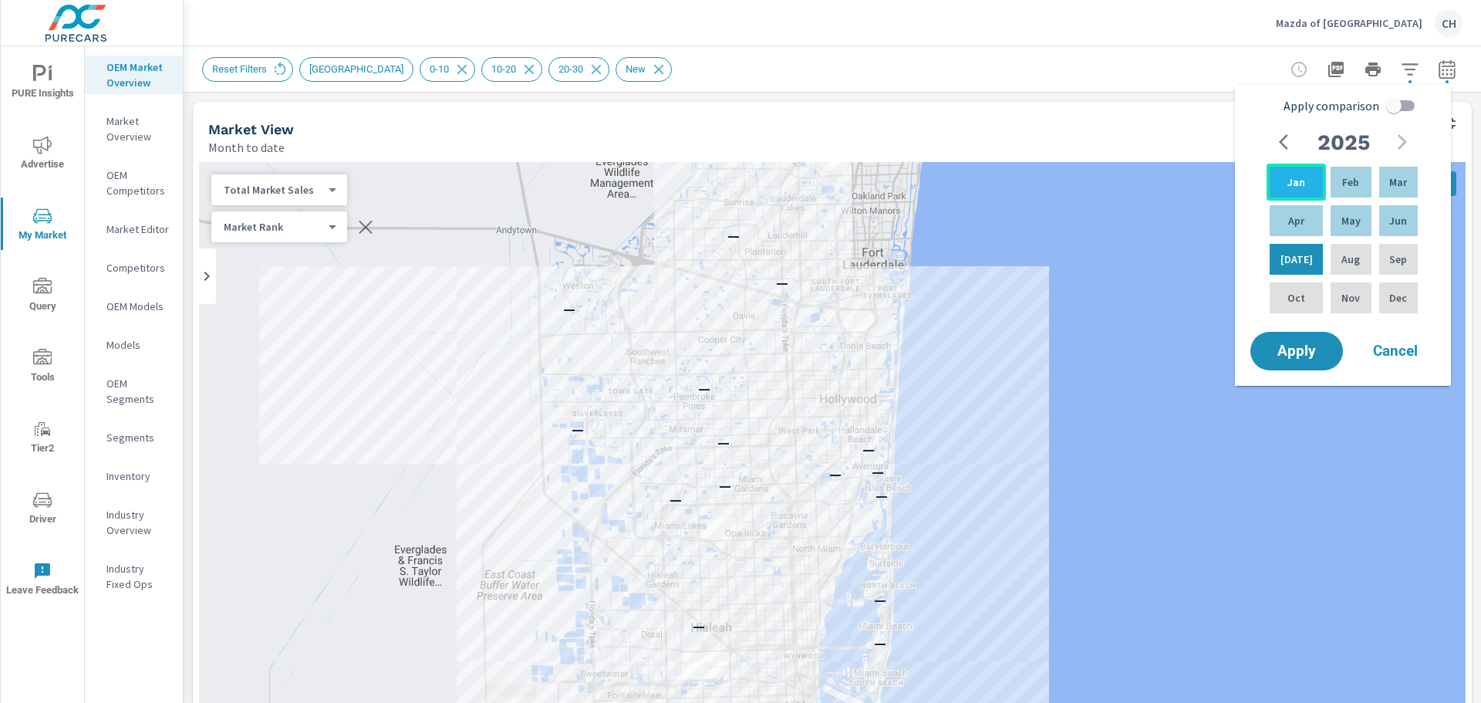
click at [1289, 187] on p "Jan" at bounding box center [1297, 181] width 18 height 15
click at [1301, 344] on span "Apply" at bounding box center [1296, 351] width 63 height 15
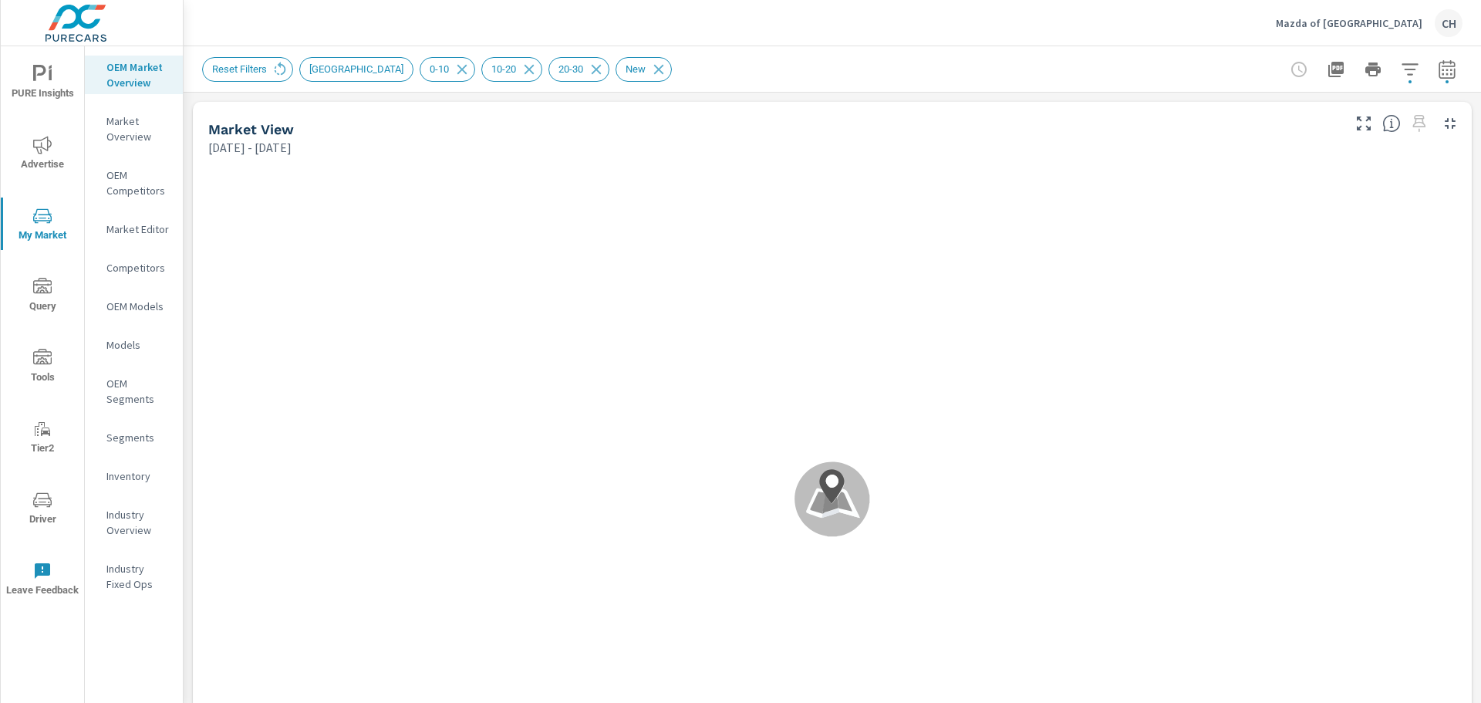
scroll to position [1, 0]
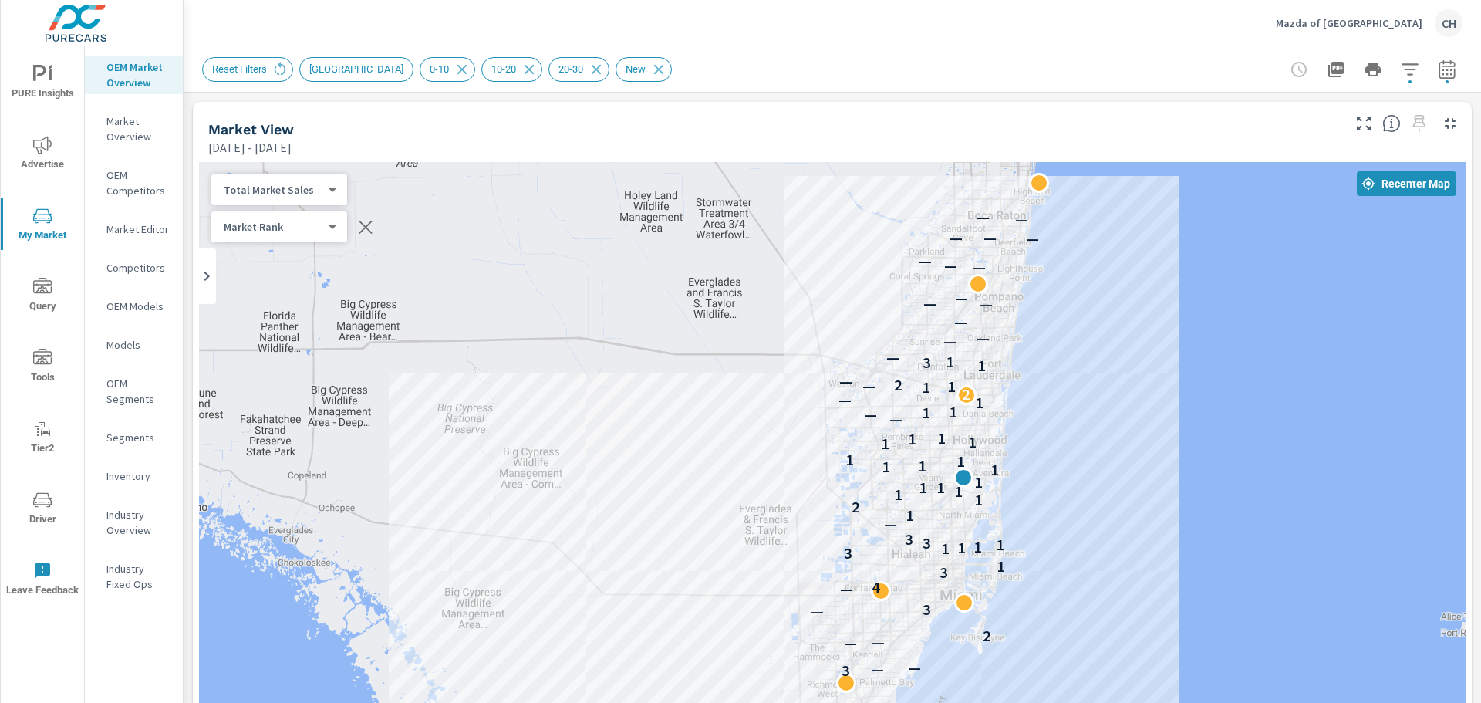
click at [39, 159] on span "Advertise" at bounding box center [42, 155] width 74 height 38
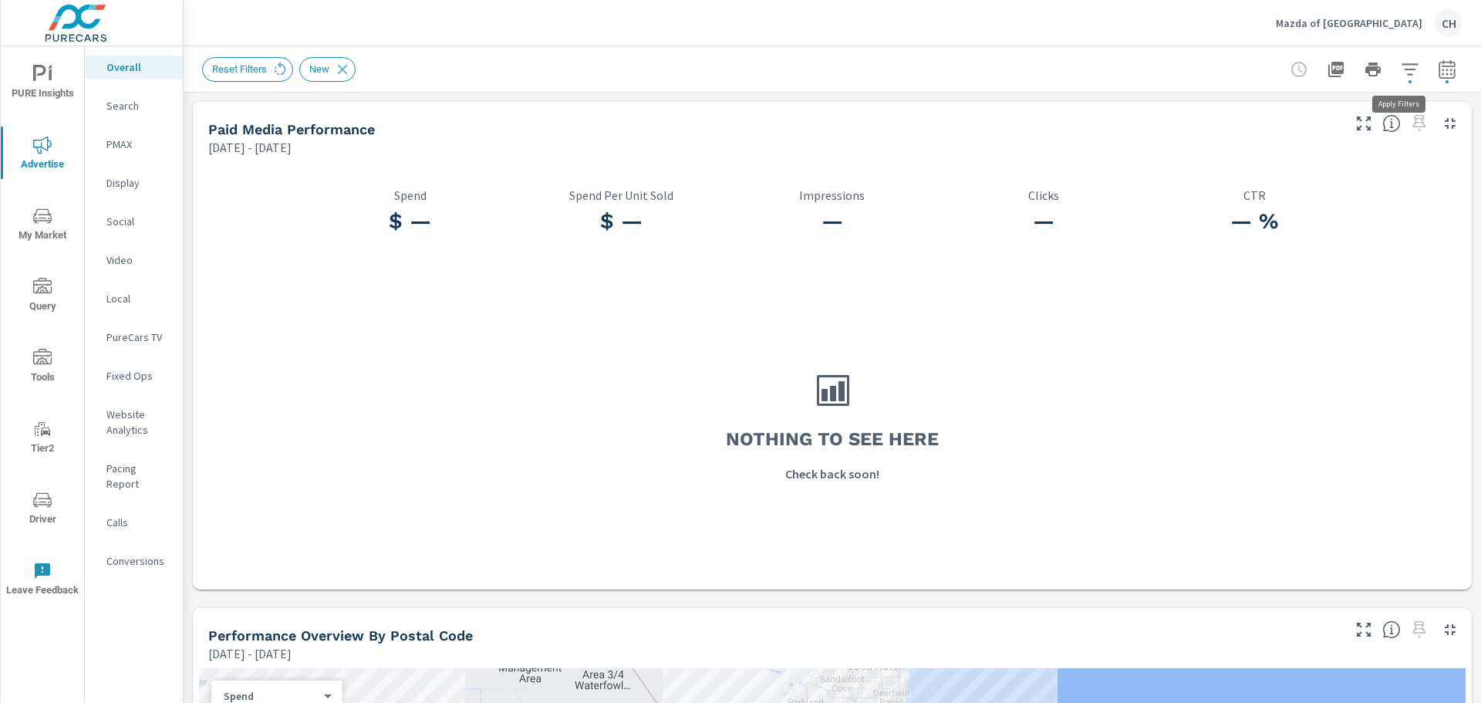
click at [1401, 76] on icon "button" at bounding box center [1410, 69] width 19 height 19
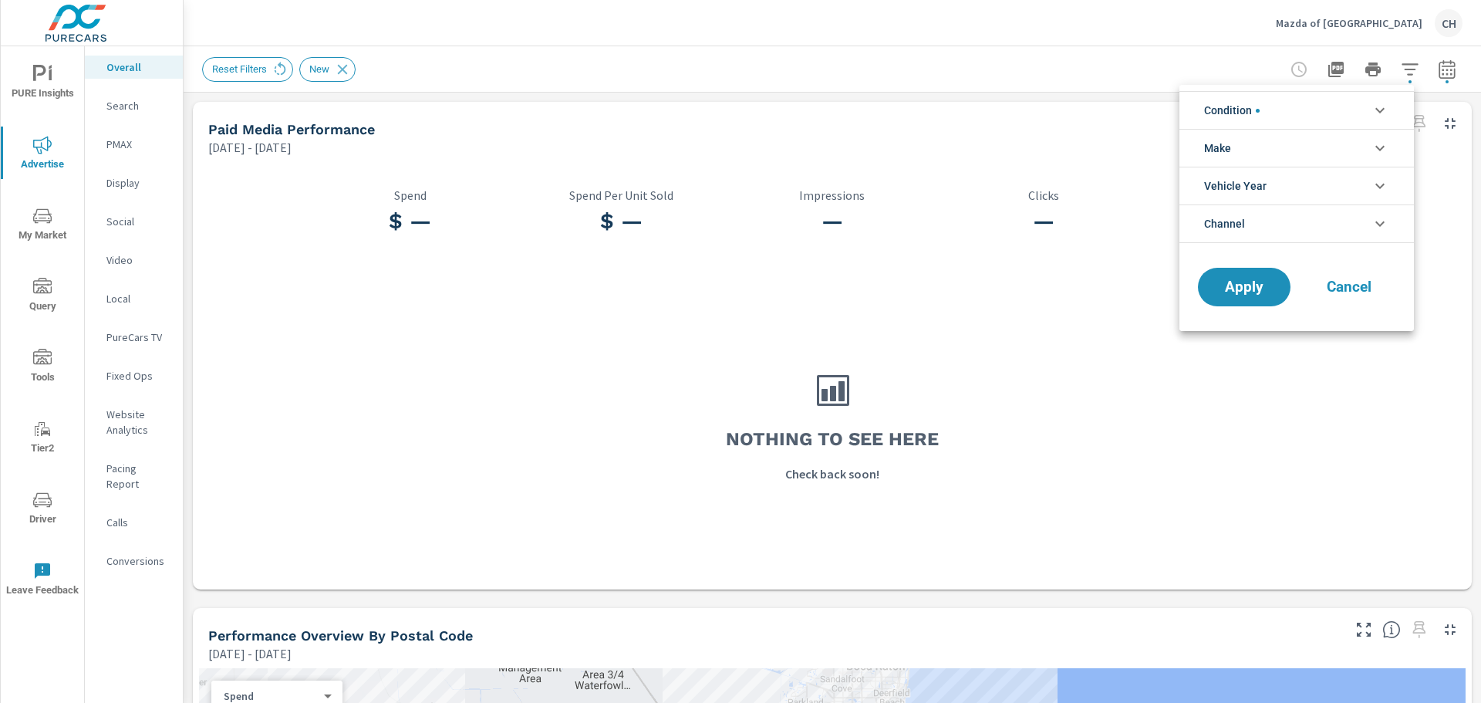
click at [1400, 76] on div at bounding box center [740, 351] width 1481 height 703
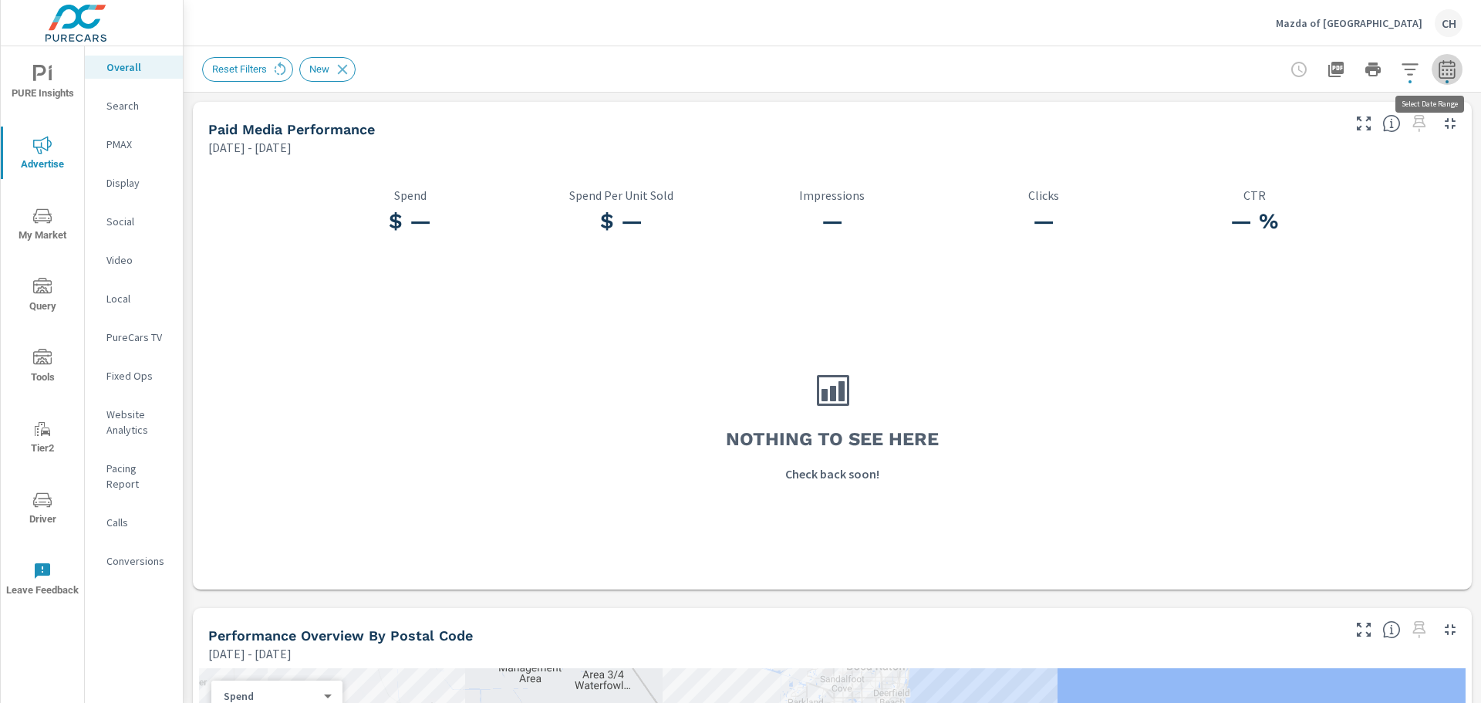
click at [1438, 75] on icon "button" at bounding box center [1447, 69] width 19 height 19
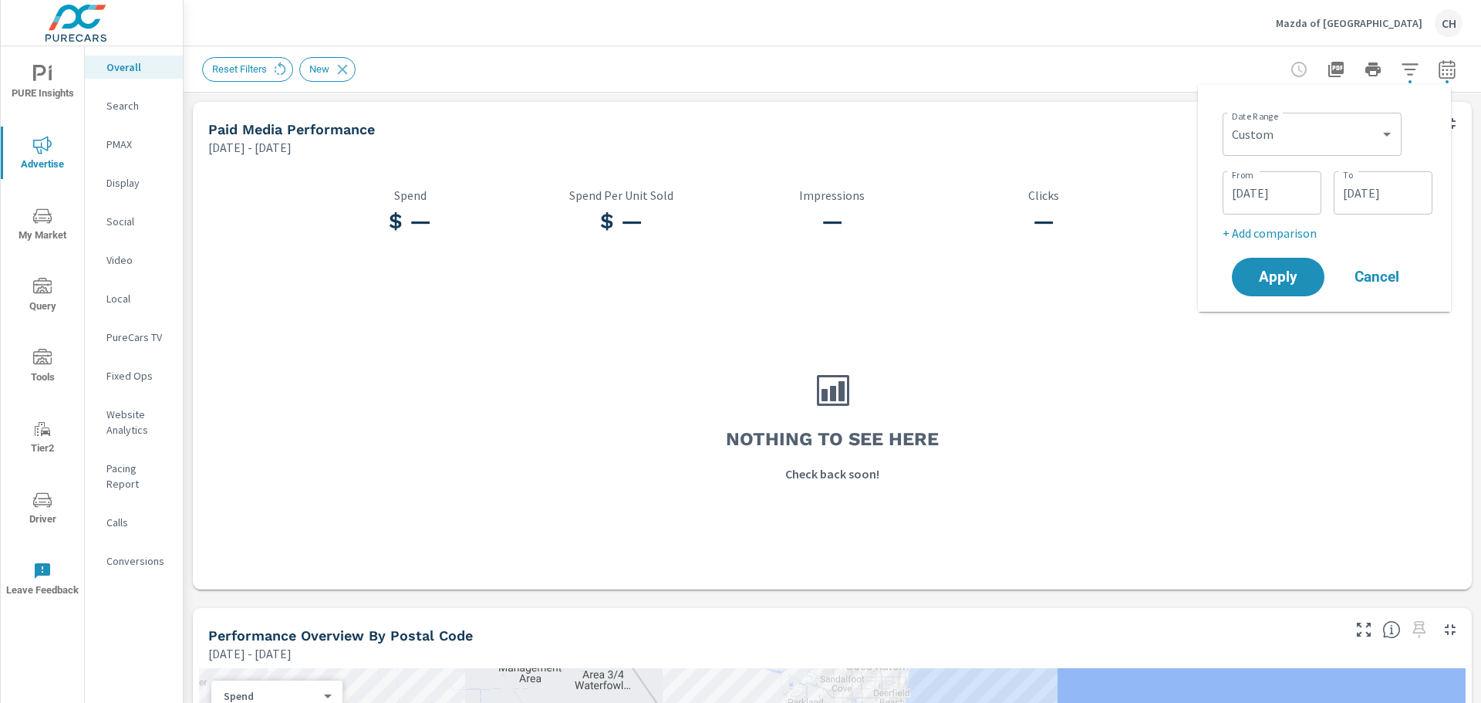
click at [1099, 61] on div "Reset Filters New" at bounding box center [724, 69] width 1045 height 25
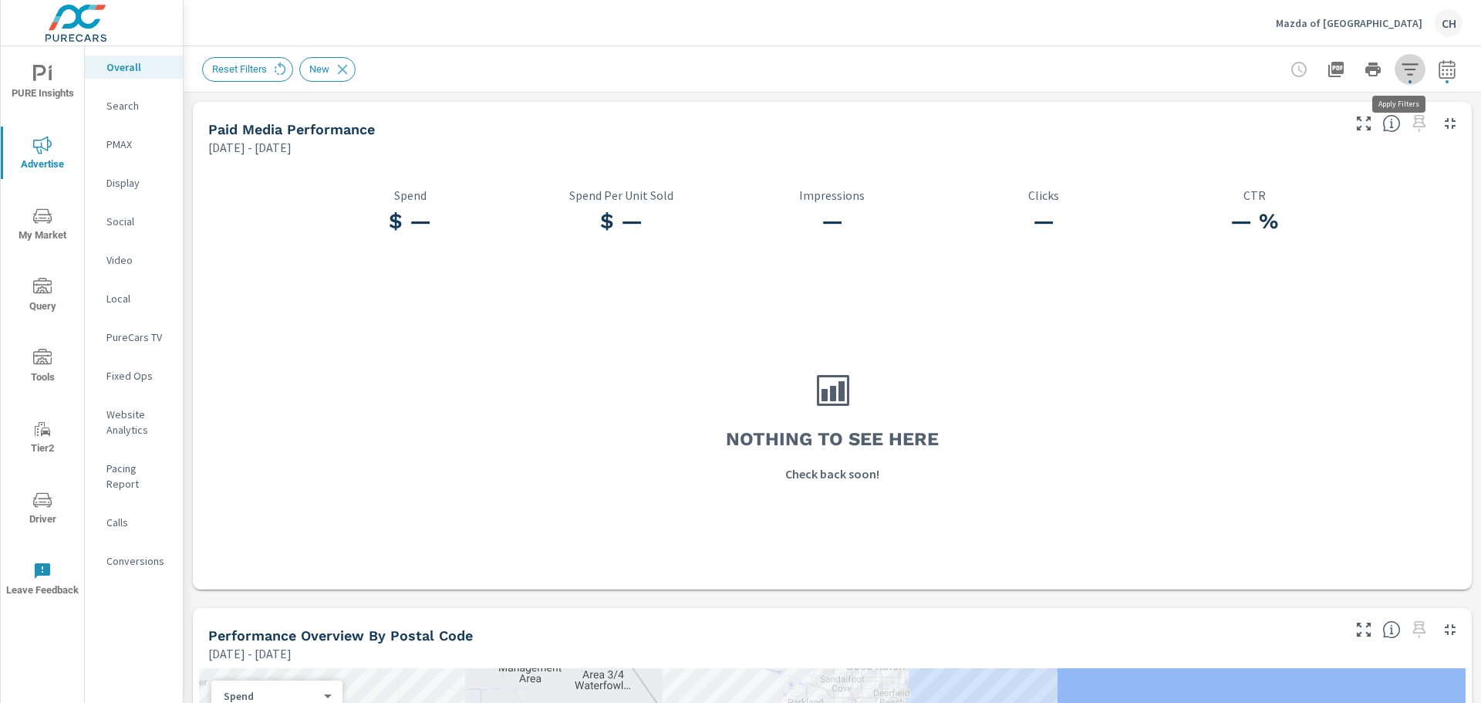
click at [1401, 73] on icon "button" at bounding box center [1410, 69] width 19 height 19
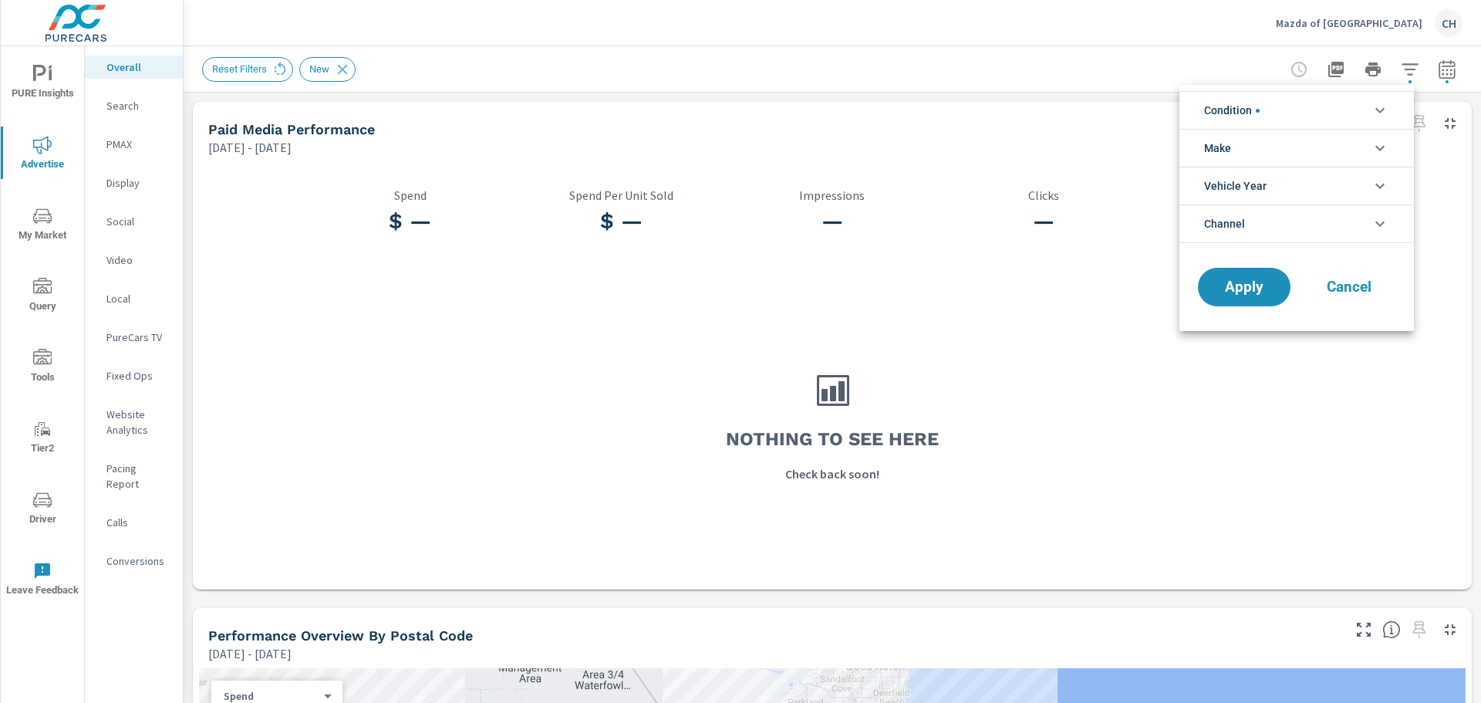
click at [1394, 73] on div at bounding box center [740, 351] width 1481 height 703
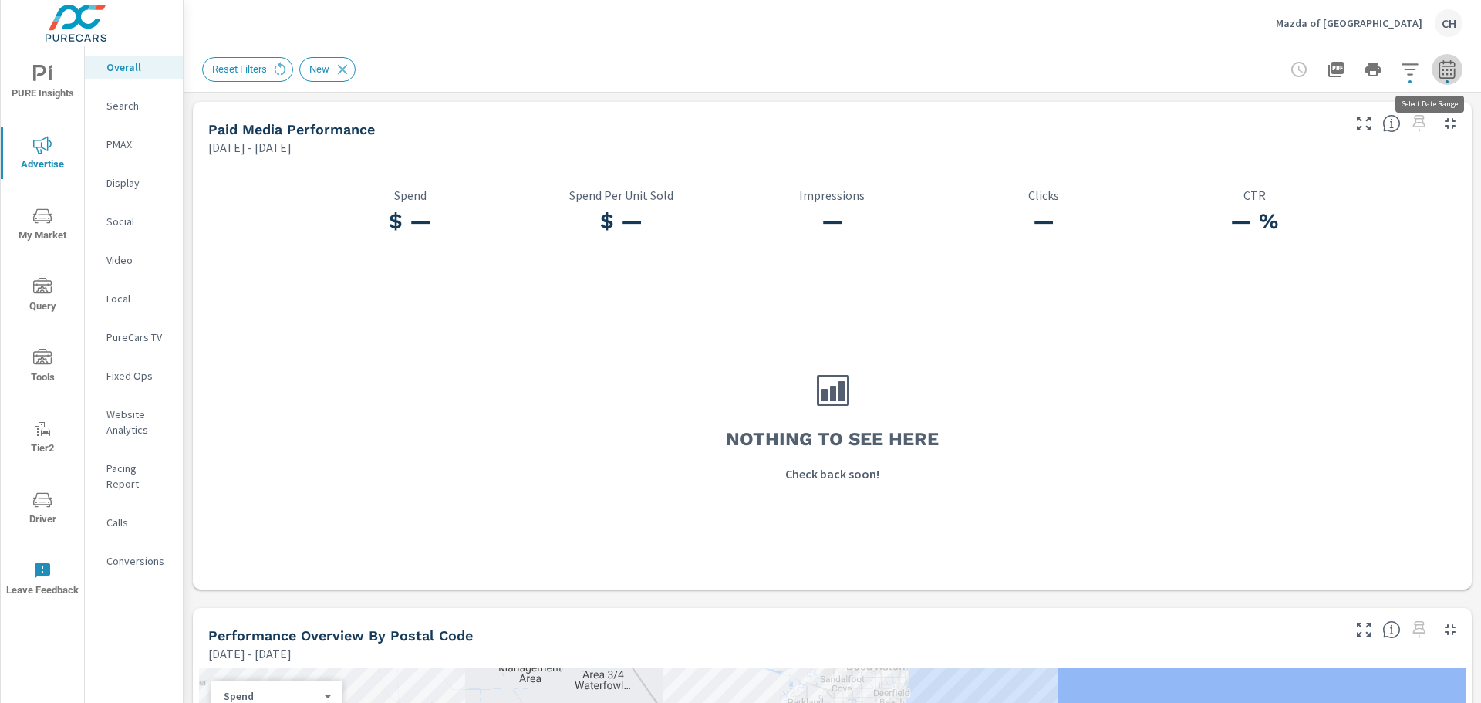
click at [1439, 71] on icon "button" at bounding box center [1447, 69] width 19 height 19
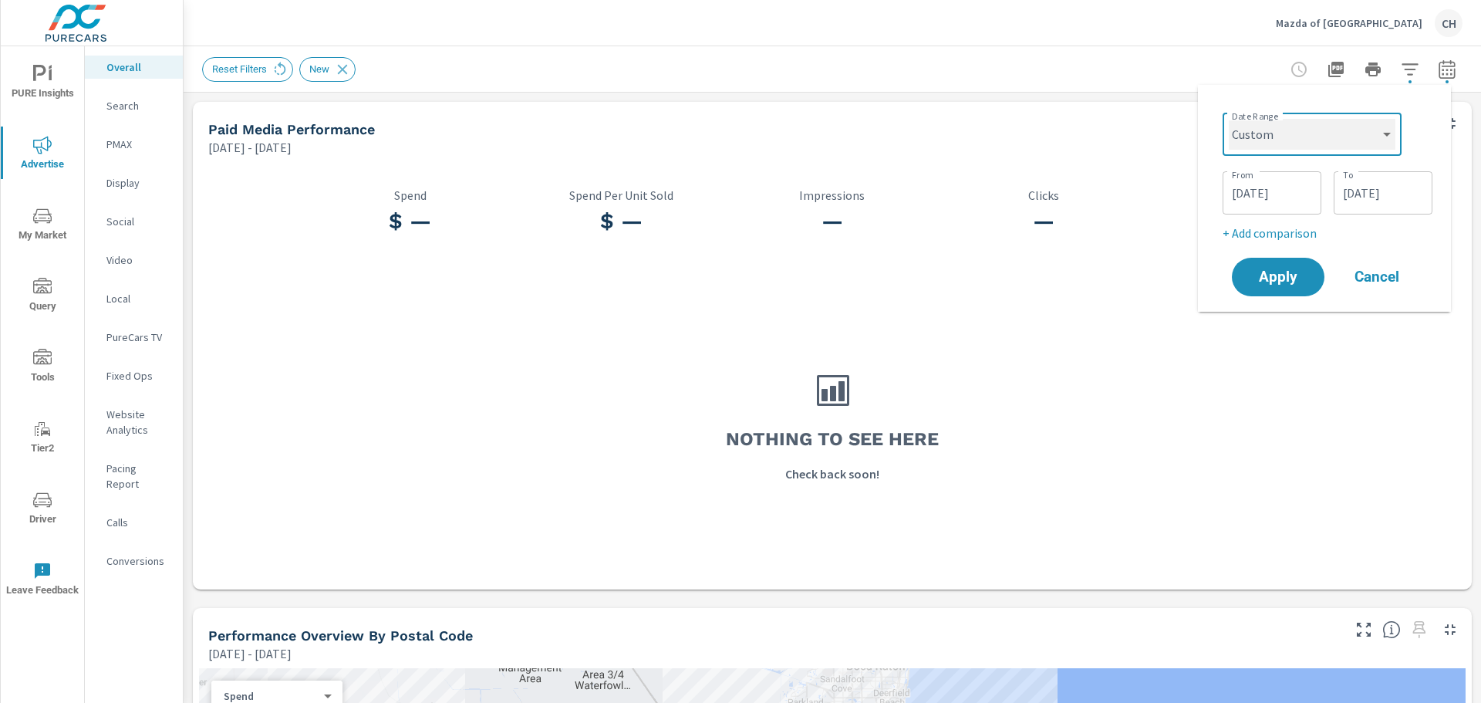
click at [1385, 135] on select "Custom [DATE] Last week Last 7 days Last 14 days Last 30 days Last 45 days Last…" at bounding box center [1312, 134] width 167 height 31
click at [1229, 119] on select "Custom [DATE] Last week Last 7 days Last 14 days Last 30 days Last 45 days Last…" at bounding box center [1312, 134] width 167 height 31
select select "Month to date"
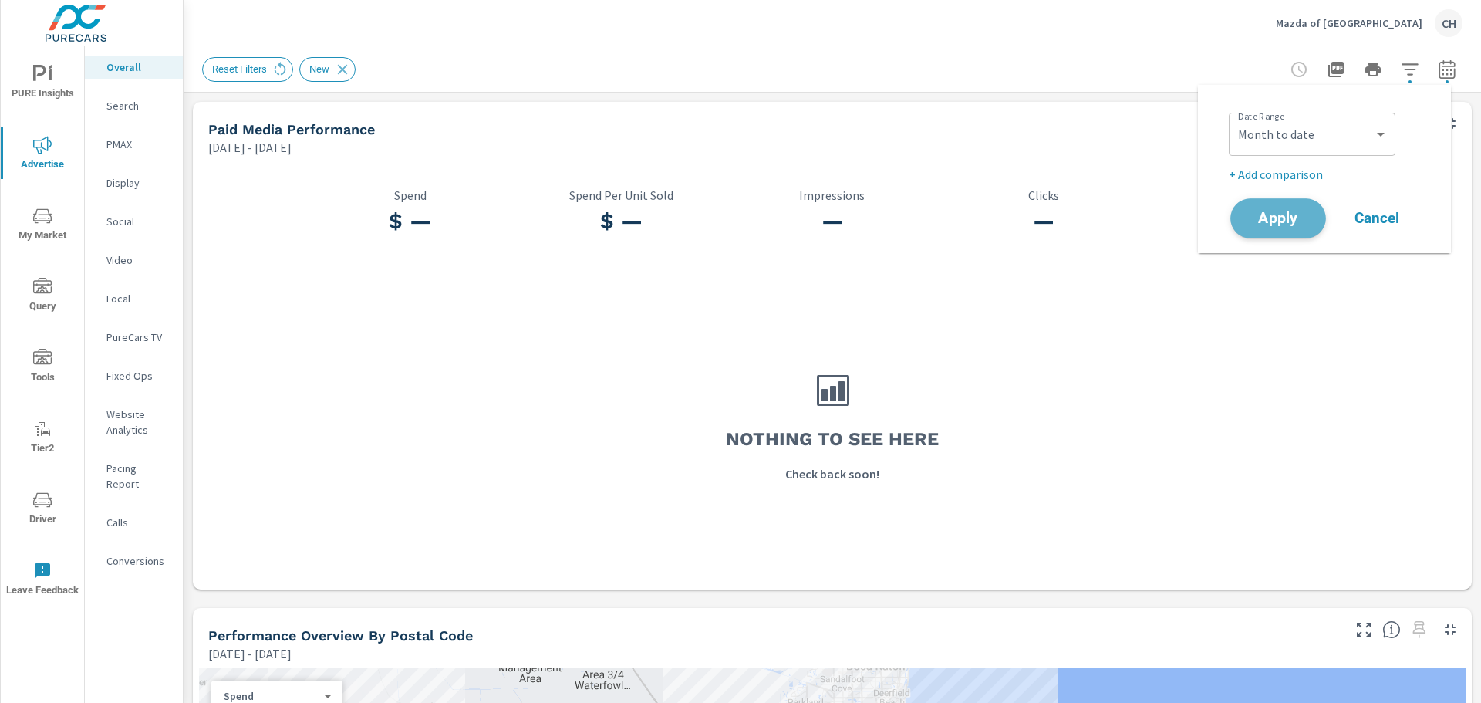
click at [1276, 221] on span "Apply" at bounding box center [1278, 218] width 63 height 15
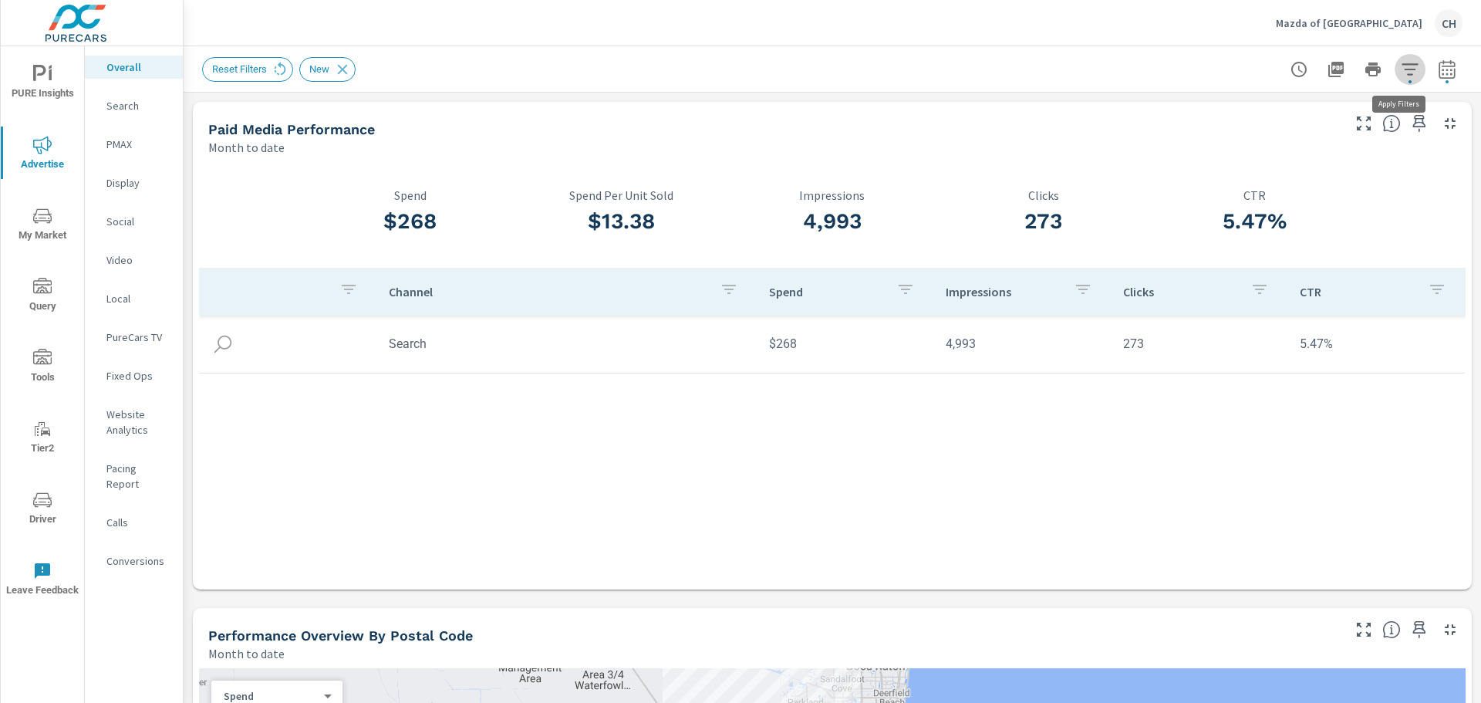
click at [1405, 66] on icon "button" at bounding box center [1410, 69] width 19 height 19
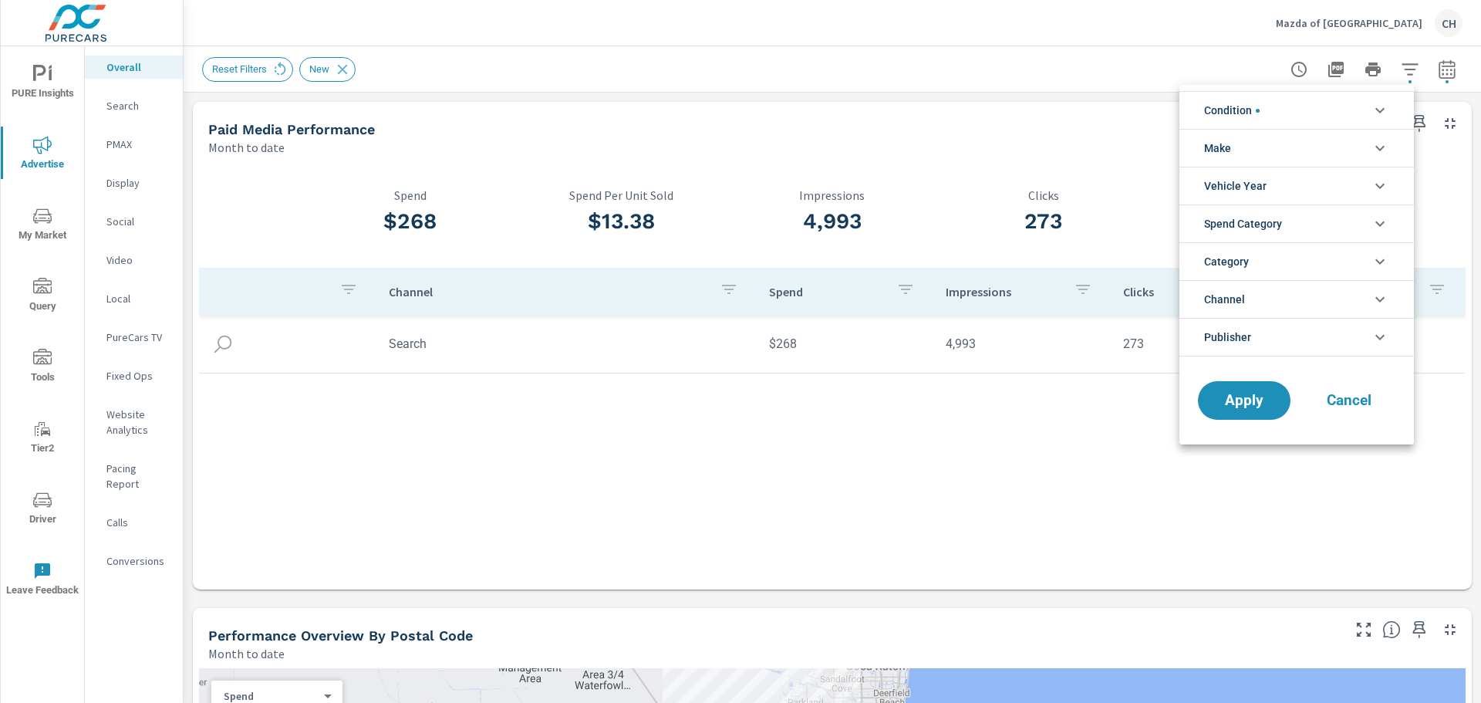
click at [960, 47] on div at bounding box center [740, 351] width 1481 height 703
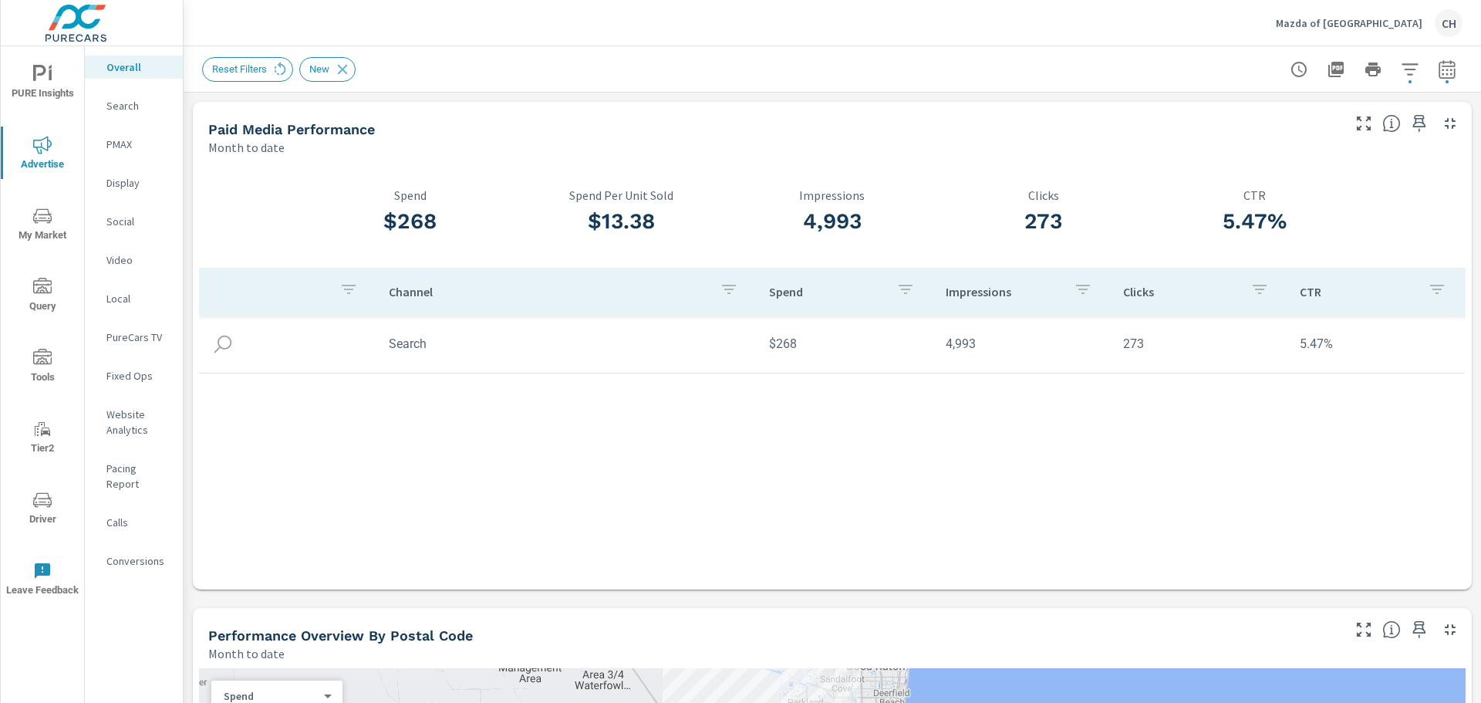
click at [123, 106] on p "Search" at bounding box center [138, 105] width 64 height 15
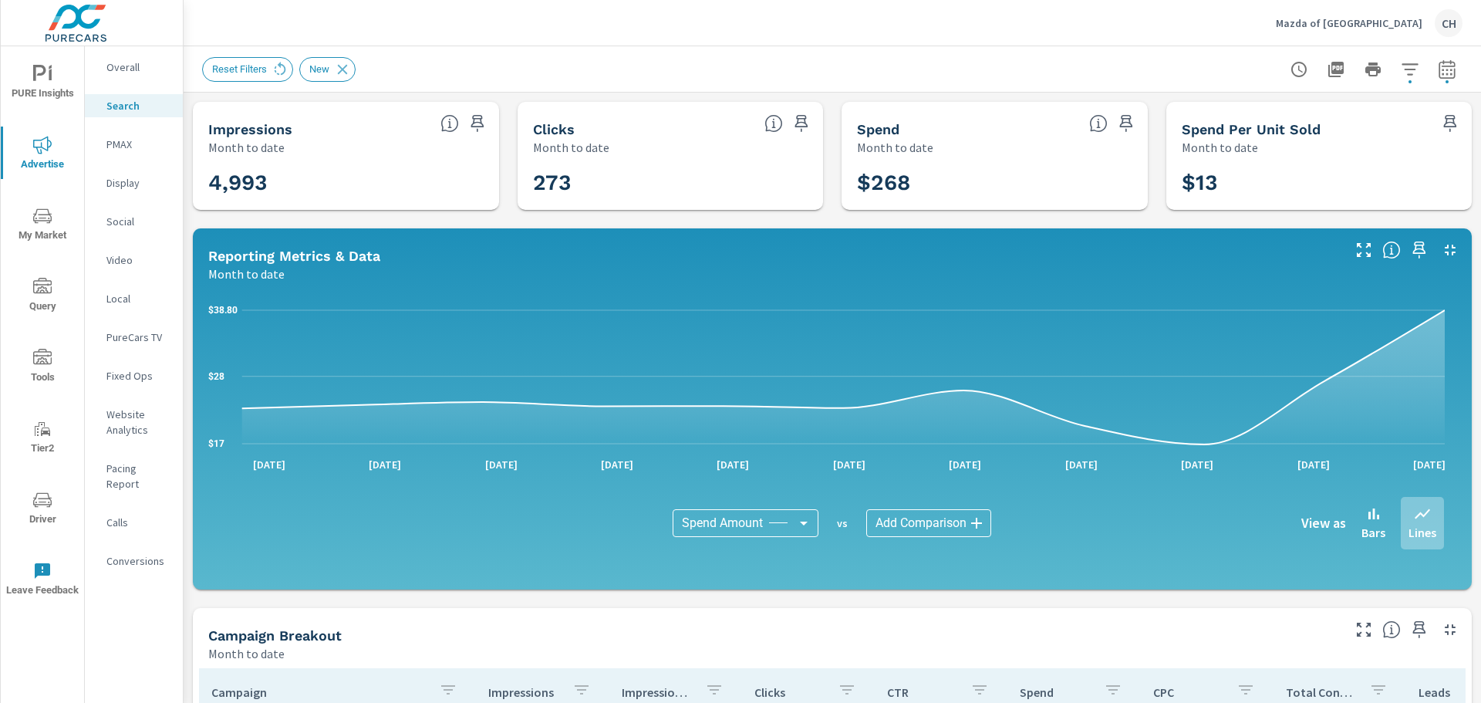
click at [120, 71] on p "Overall" at bounding box center [138, 66] width 64 height 15
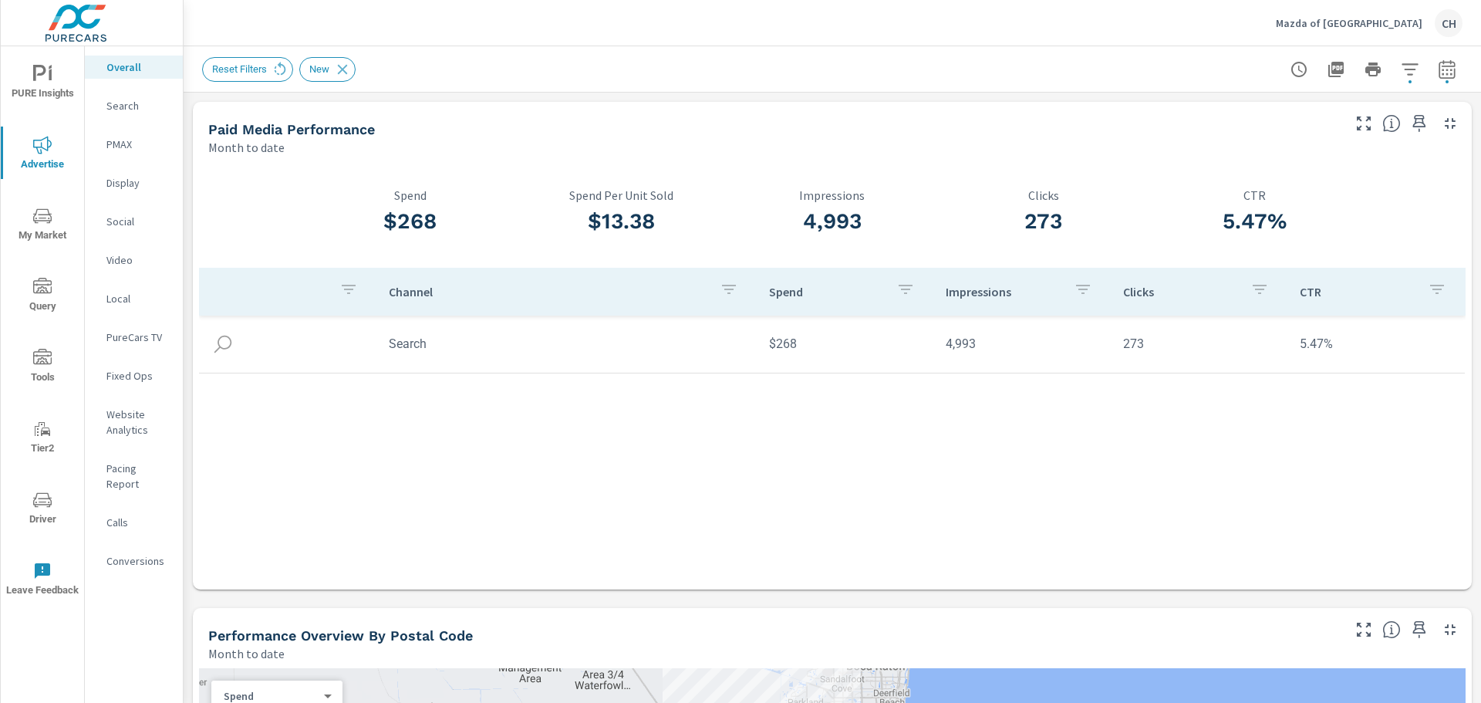
click at [47, 361] on icon "nav menu" at bounding box center [42, 356] width 19 height 15
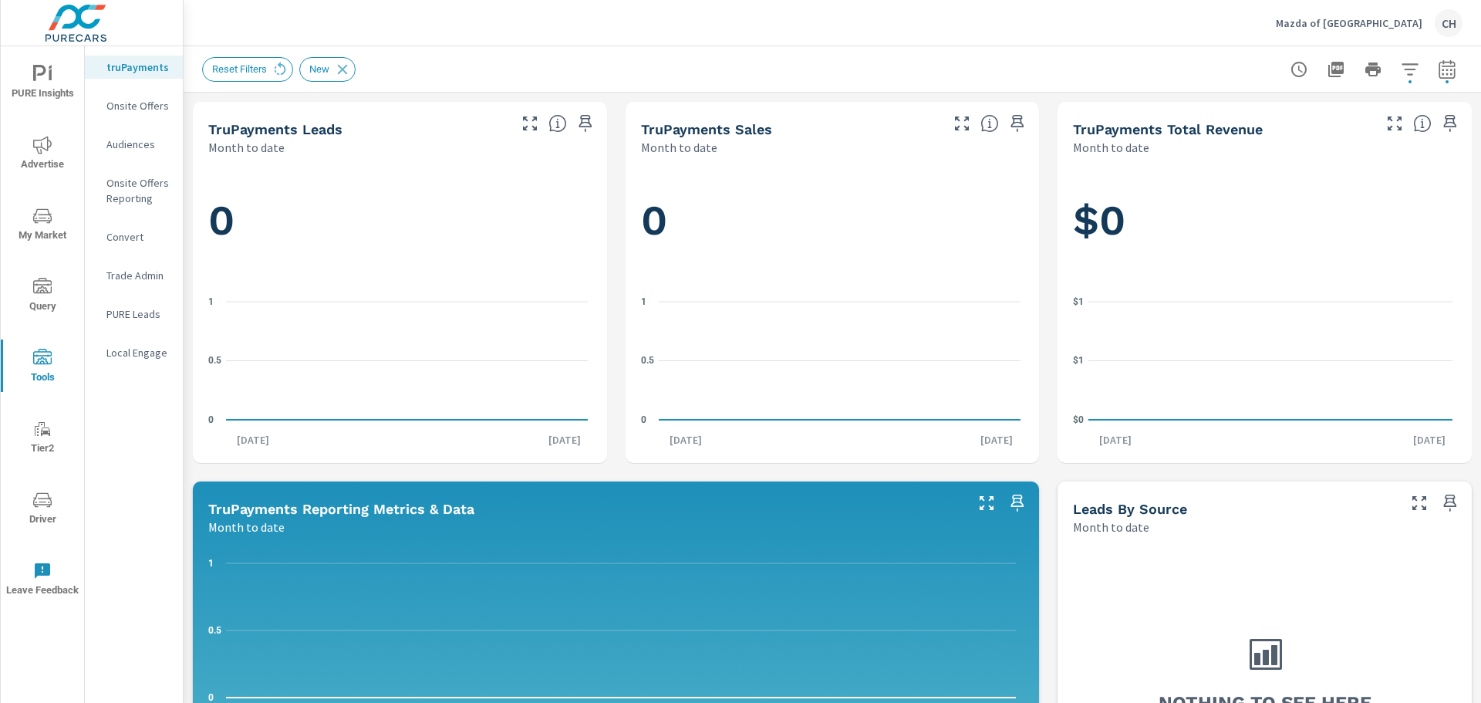
click at [130, 112] on p "Onsite Offers" at bounding box center [138, 105] width 64 height 15
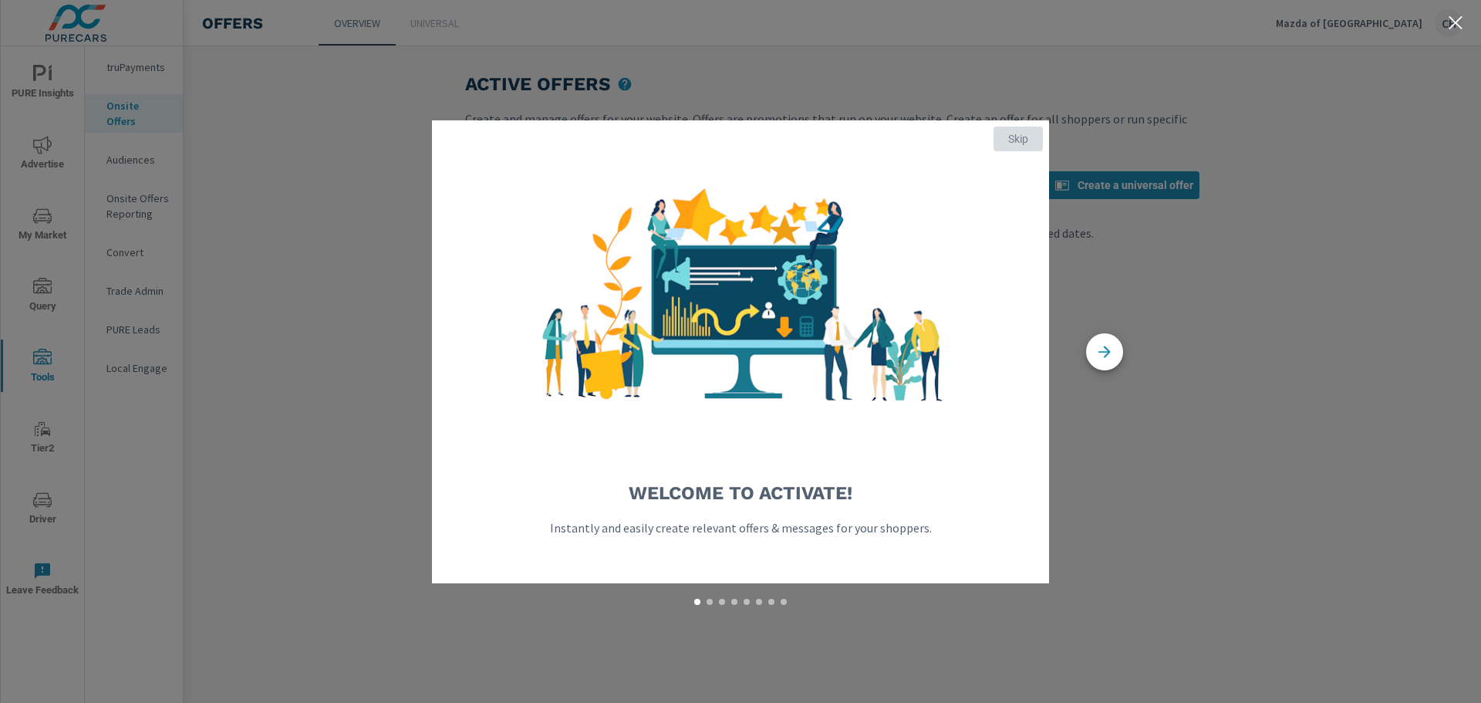
click at [1019, 137] on span "Skip" at bounding box center [1018, 139] width 37 height 14
